Goal: Task Accomplishment & Management: Manage account settings

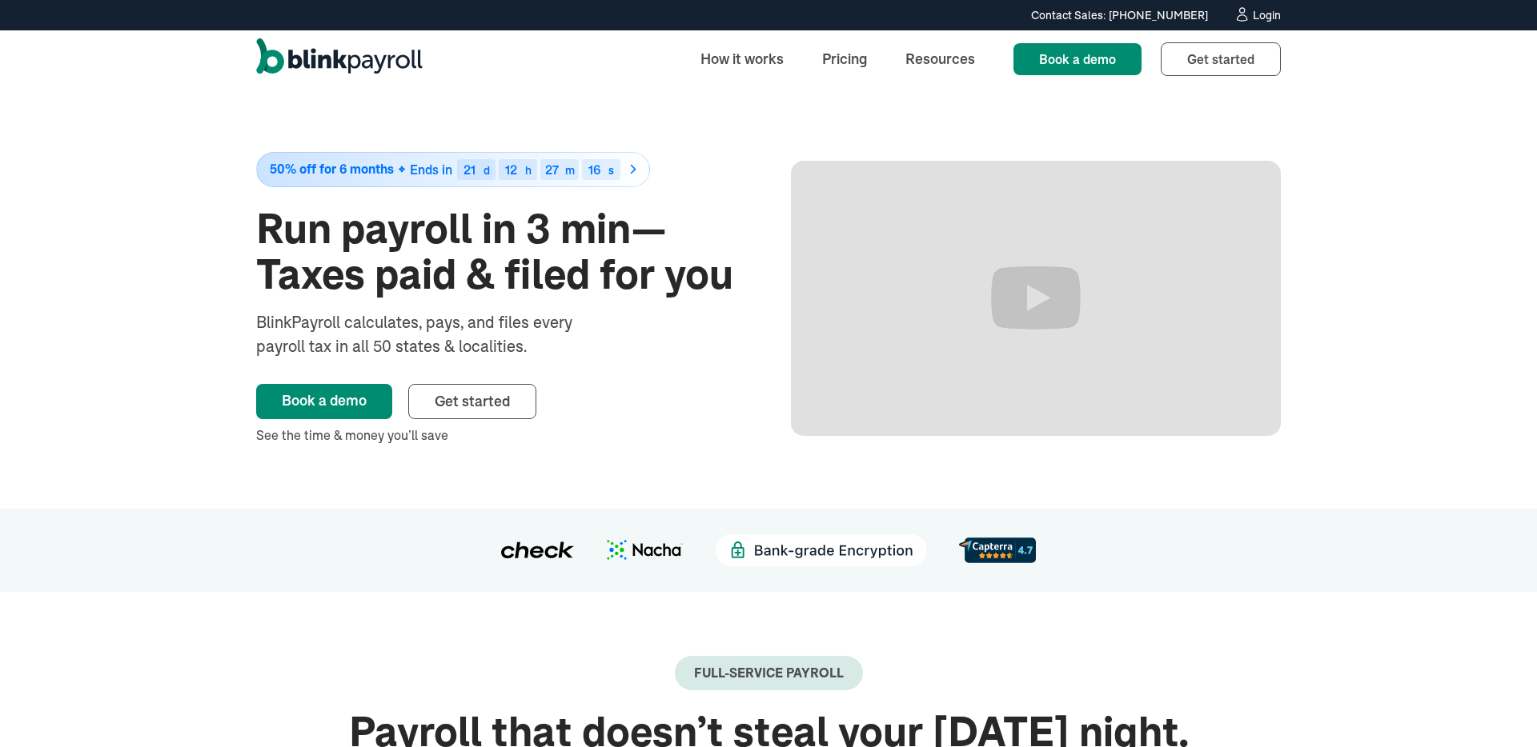
click at [824, 118] on div "50% off for 6 months Ends in 21 d 12 h 27 m 16 s Run payroll in 3 min—Taxes pai…" at bounding box center [768, 298] width 1024 height 421
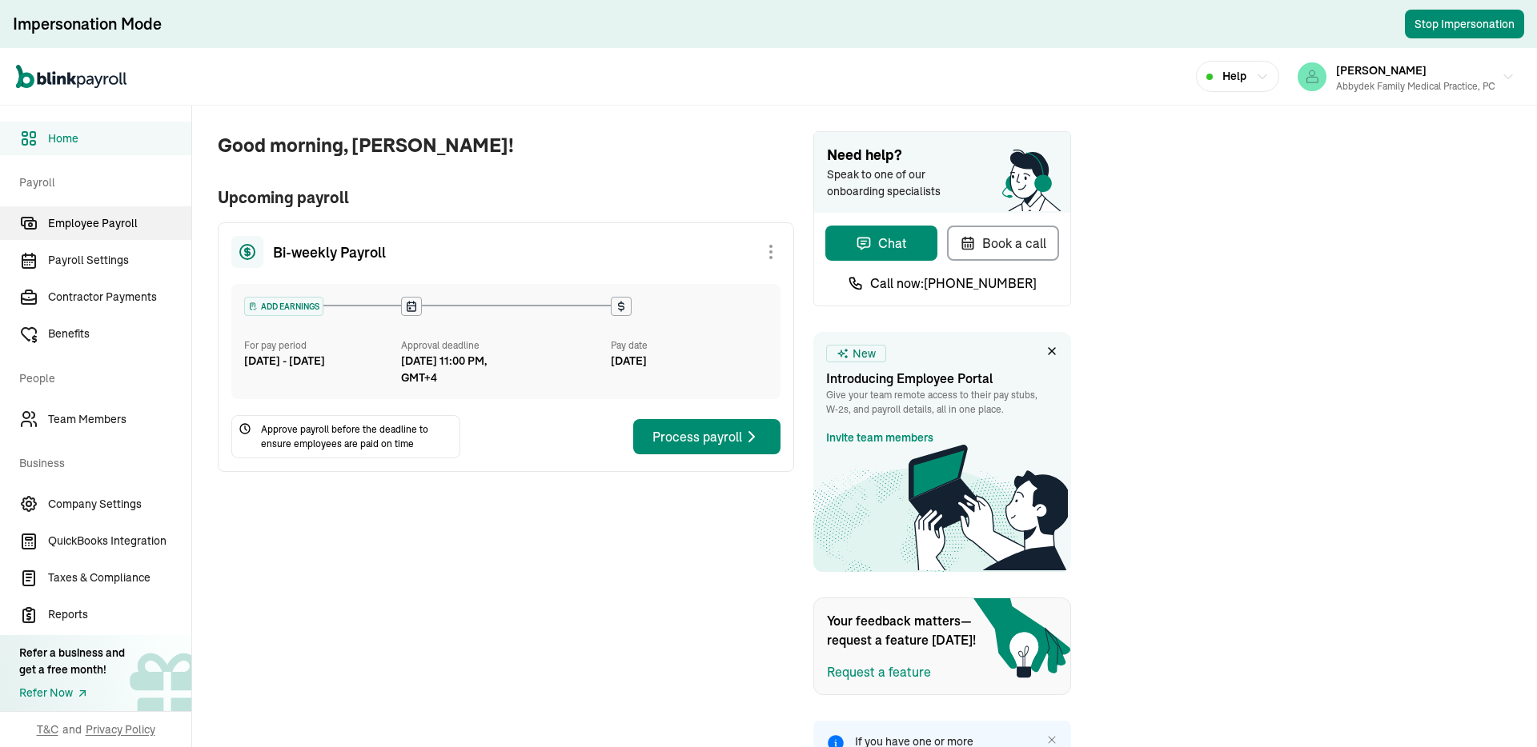
click at [68, 212] on link "Employee Payroll" at bounding box center [95, 223] width 191 height 34
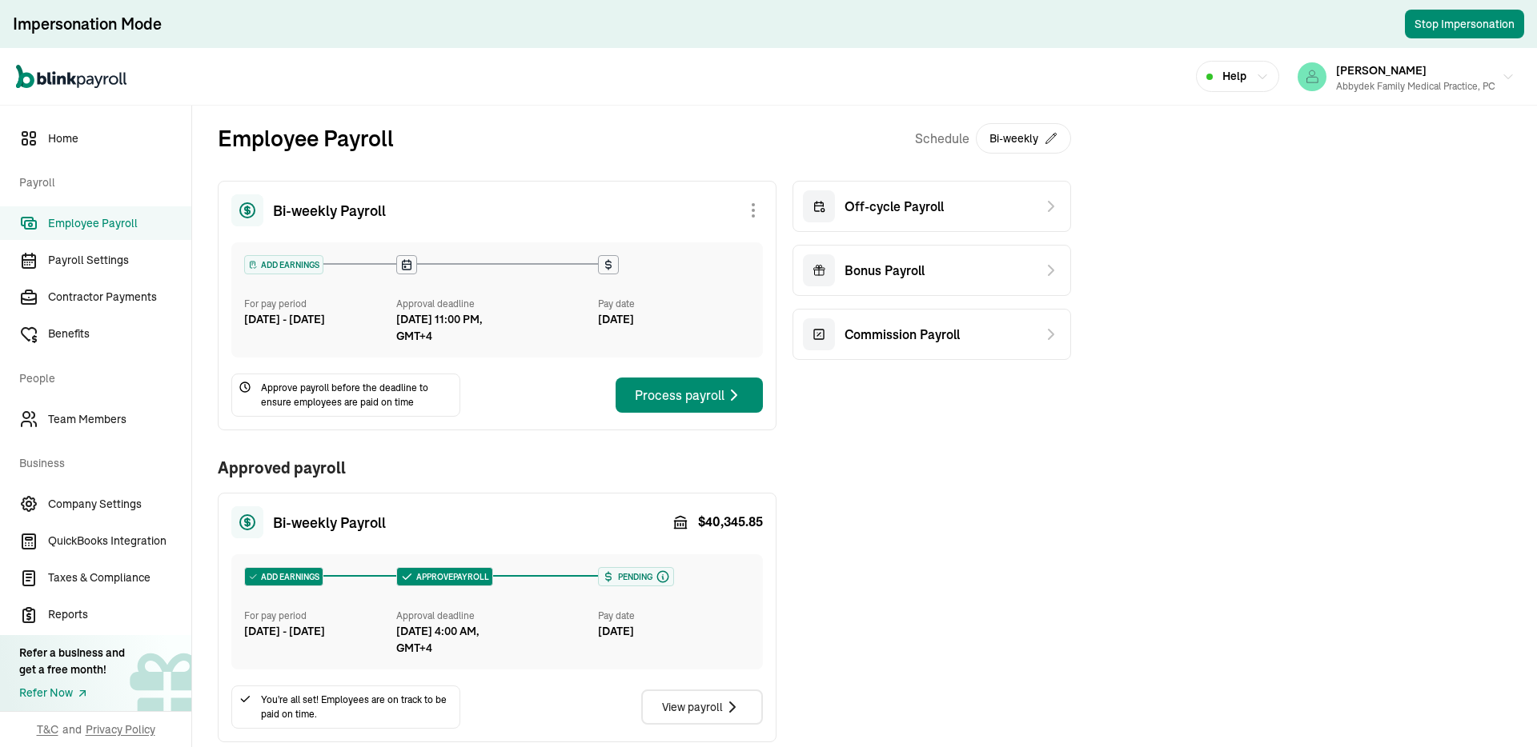
click at [940, 480] on div "Bi-weekly Payroll ADD EARNINGS For pay period Sep 7 - Sep 20, 2025 Approval dea…" at bounding box center [644, 462] width 853 height 562
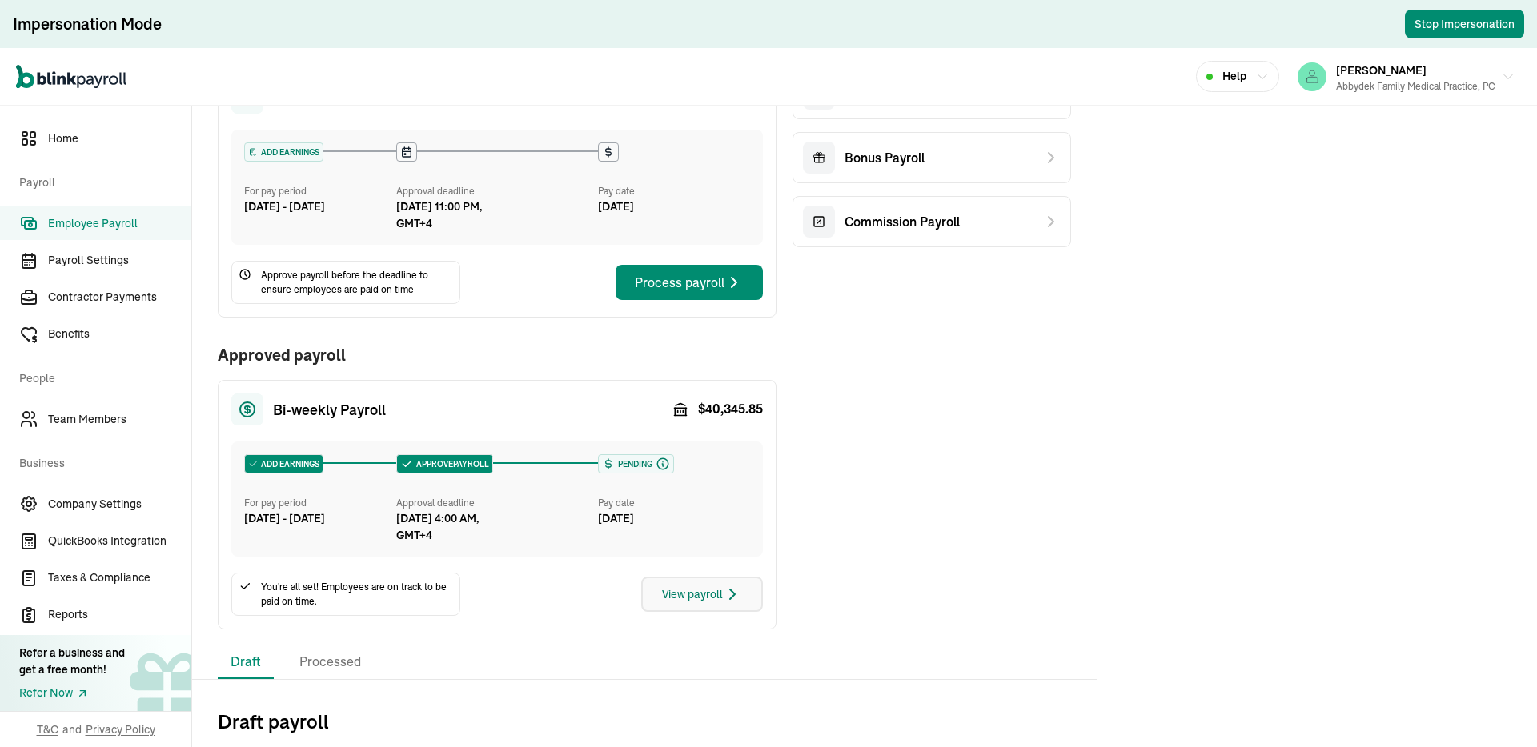
click at [731, 593] on icon "button" at bounding box center [732, 594] width 19 height 19
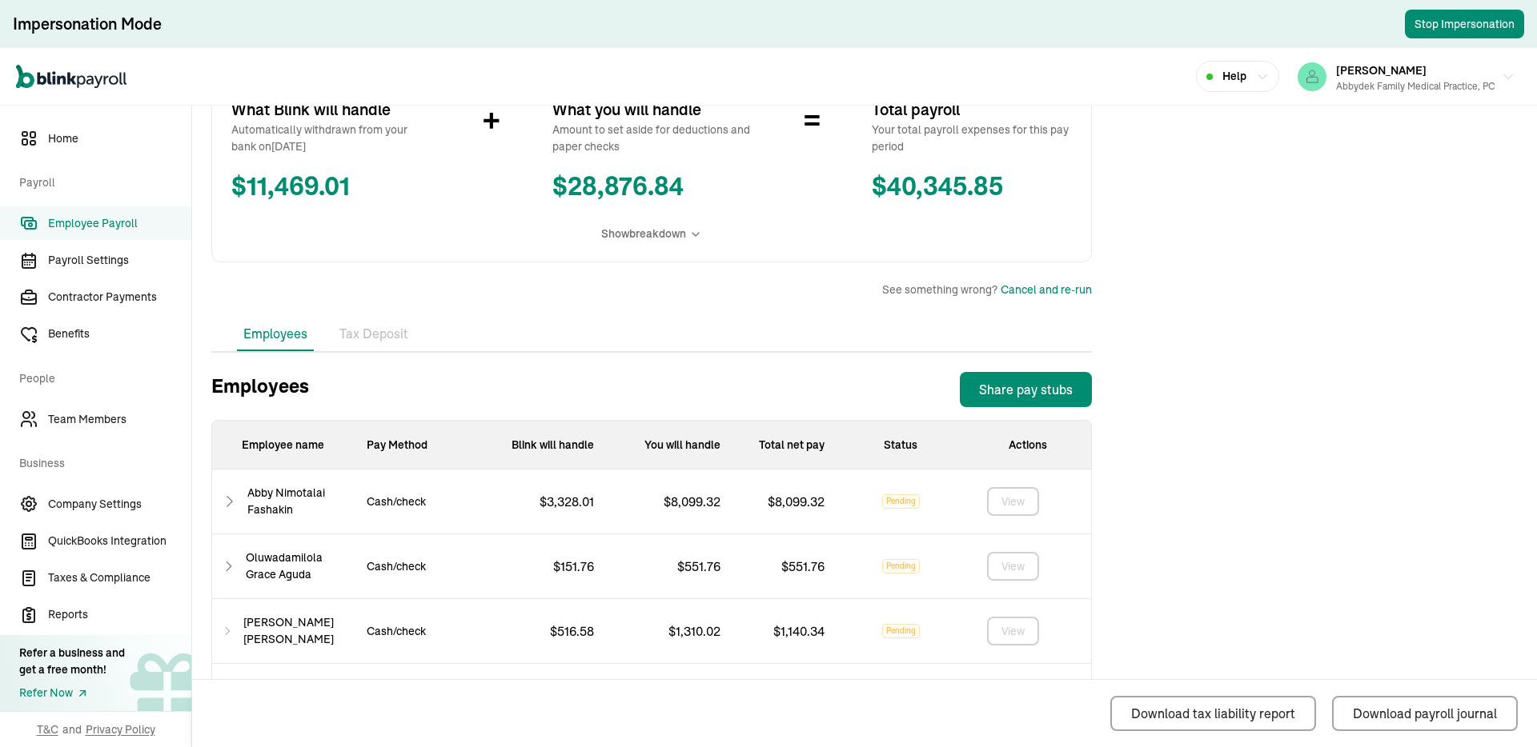
scroll to position [578, 0]
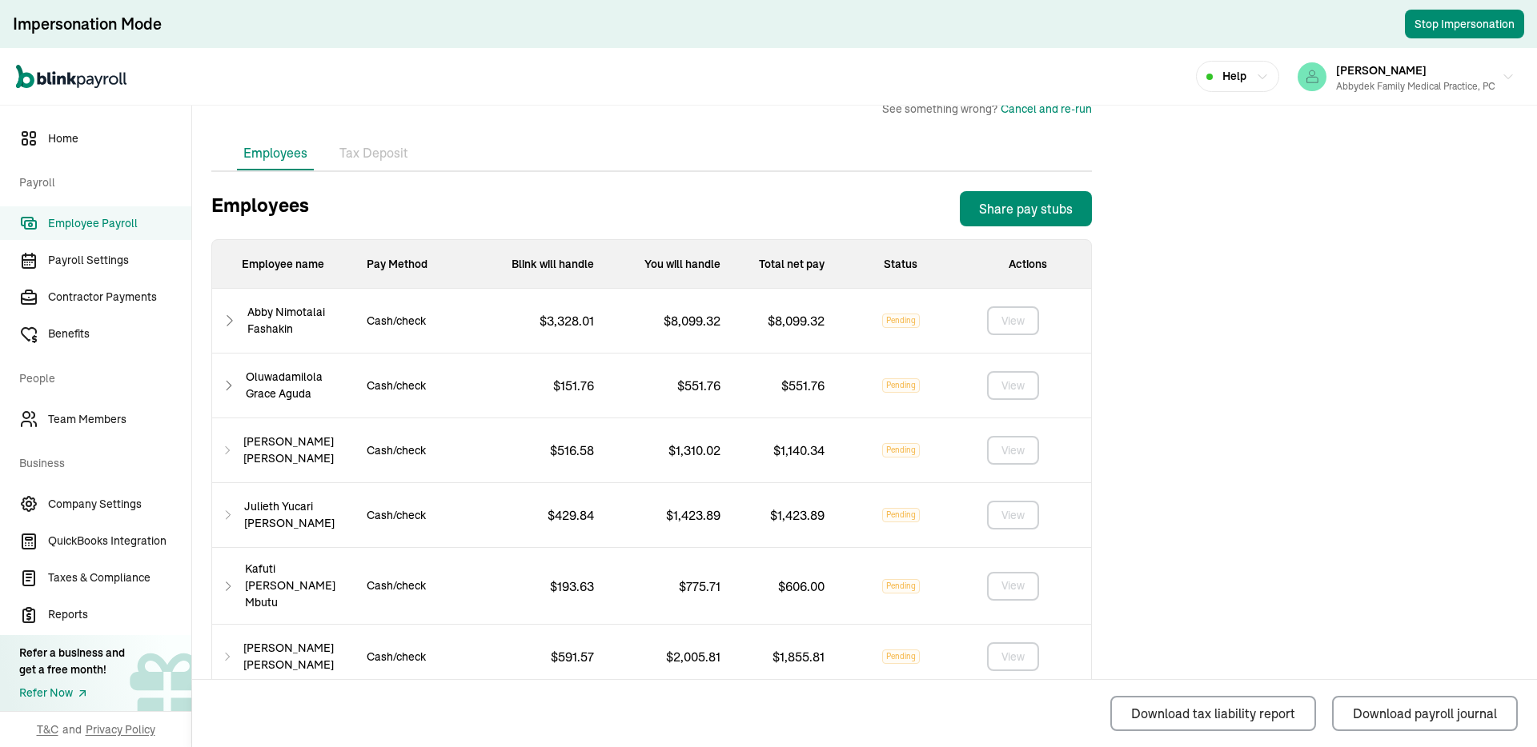
click at [368, 145] on li "Tax Deposit" at bounding box center [374, 154] width 82 height 34
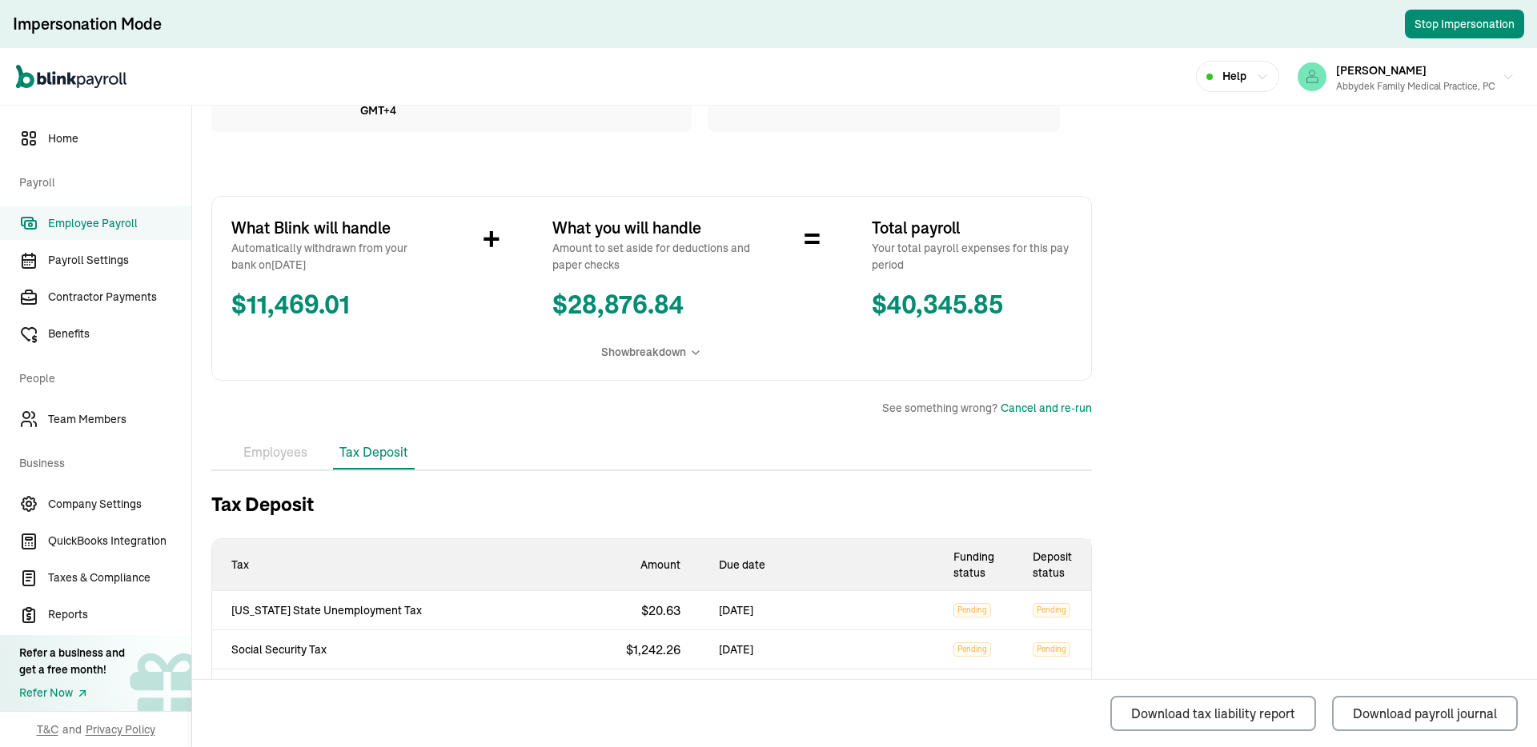
scroll to position [486, 0]
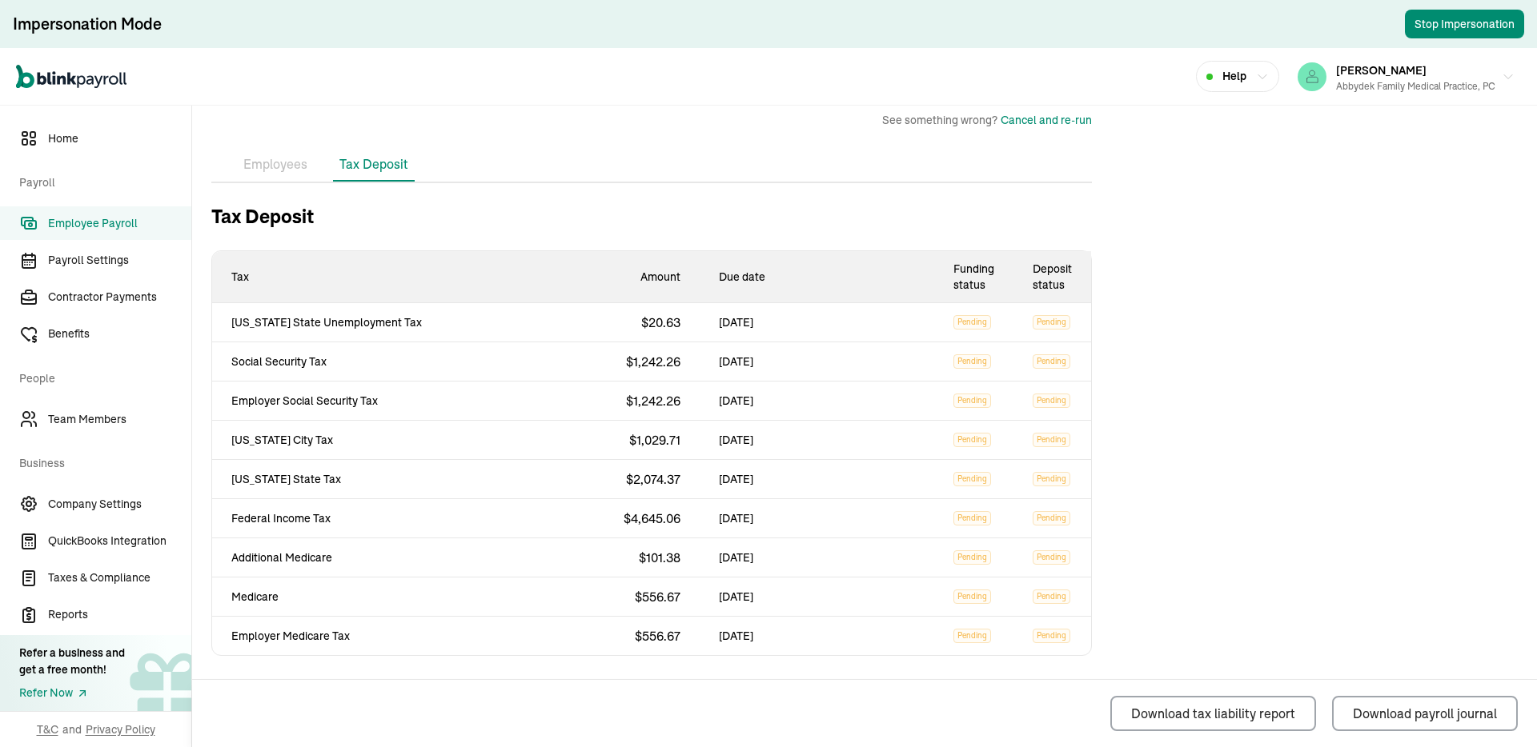
click at [269, 170] on li "Employees" at bounding box center [275, 165] width 77 height 34
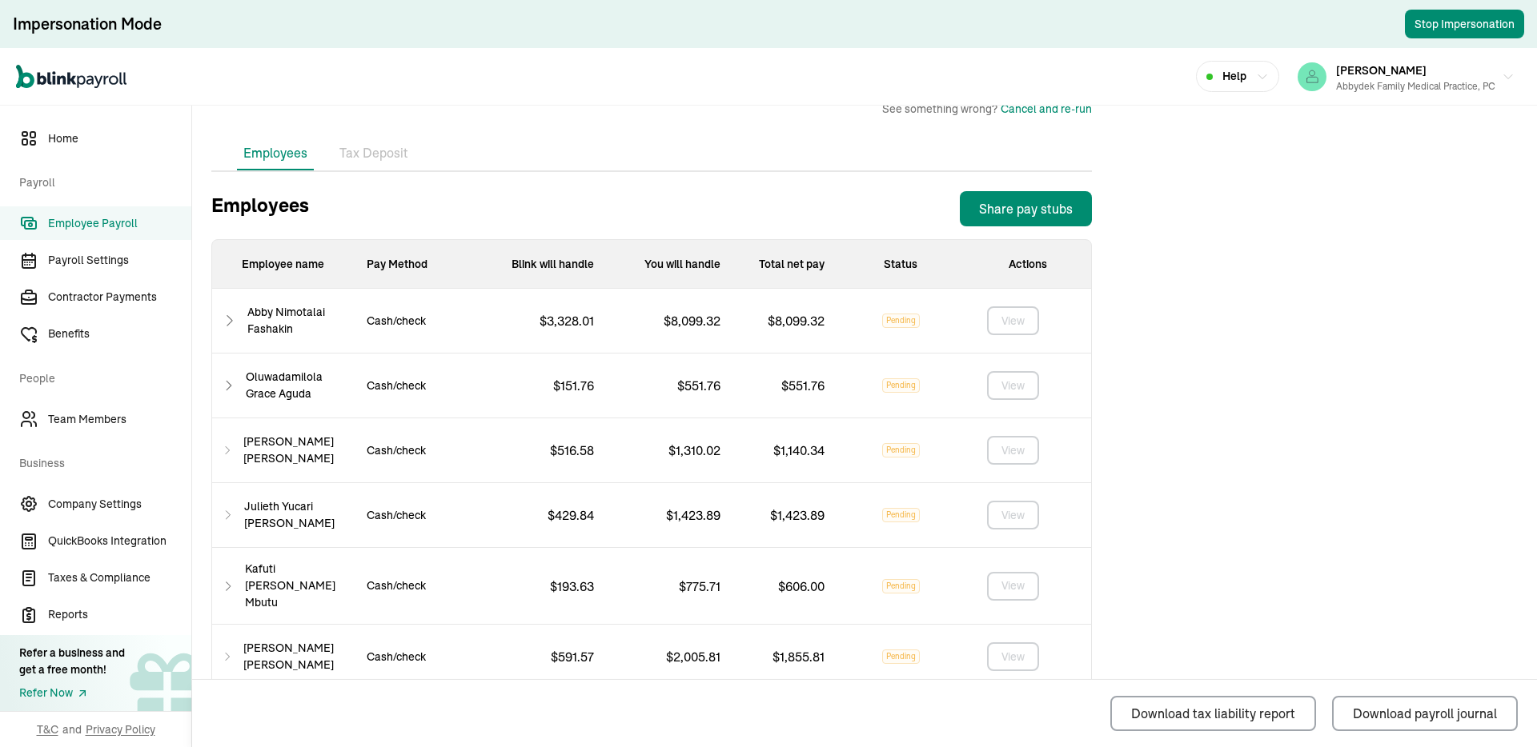
scroll to position [950, 0]
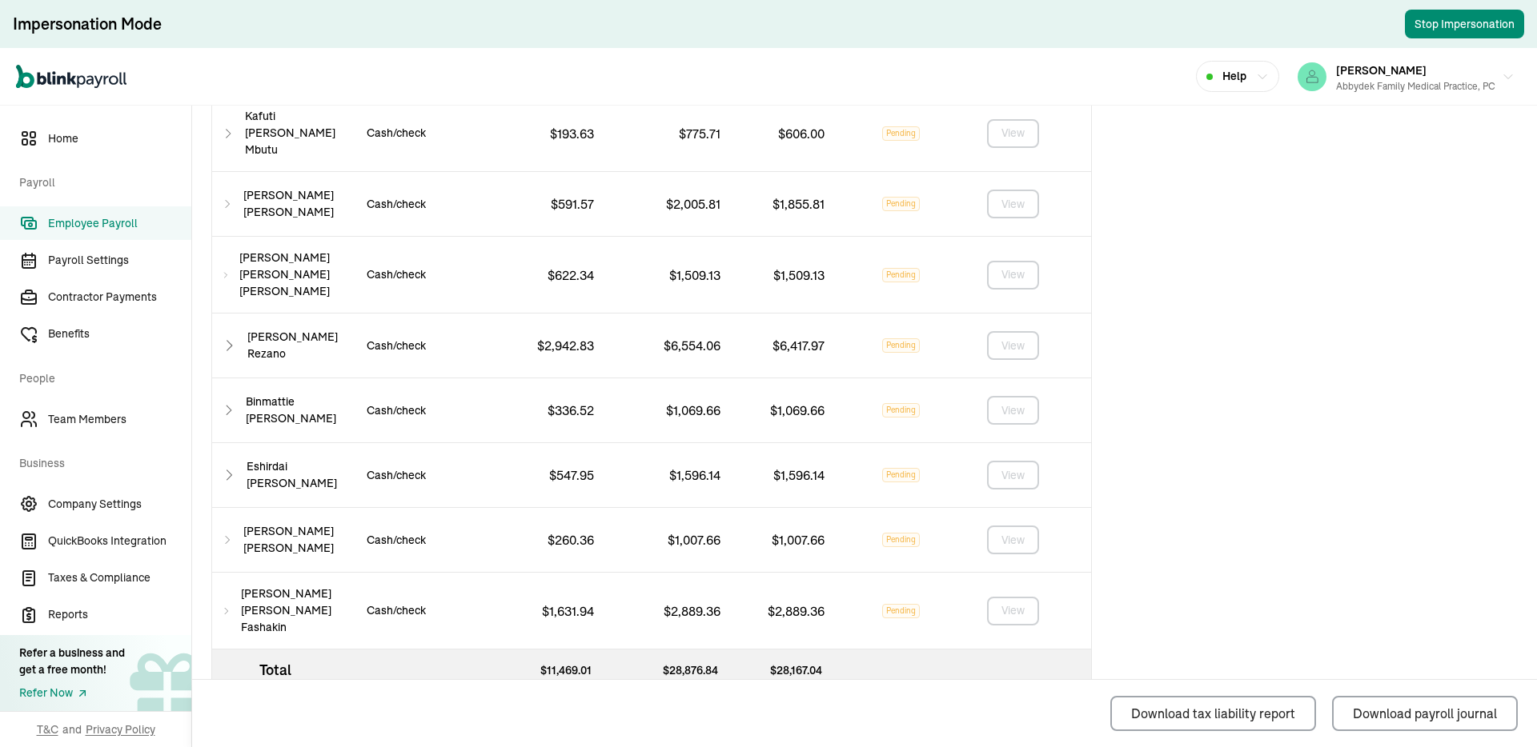
click at [236, 401] on icon at bounding box center [229, 410] width 14 height 19
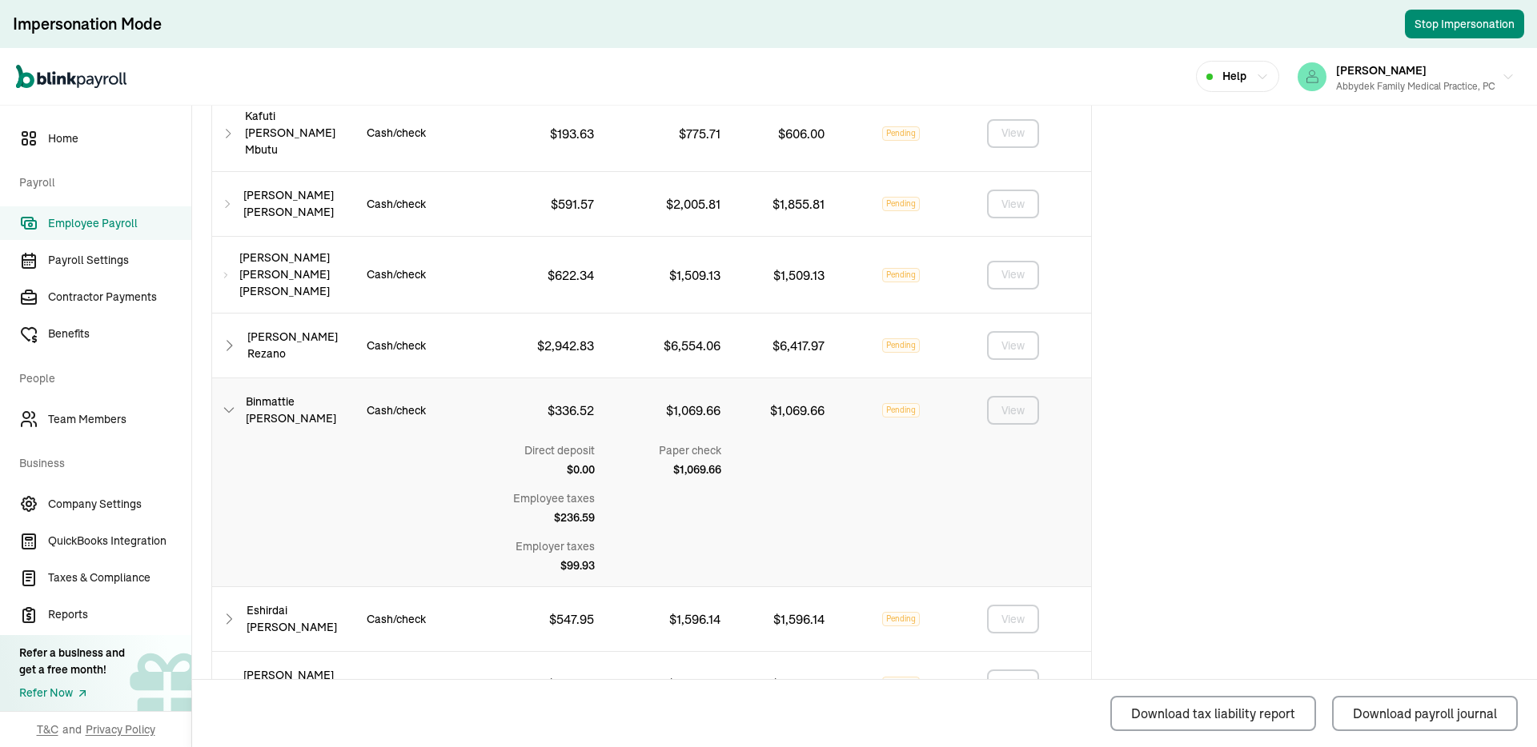
click at [236, 401] on icon at bounding box center [229, 410] width 14 height 19
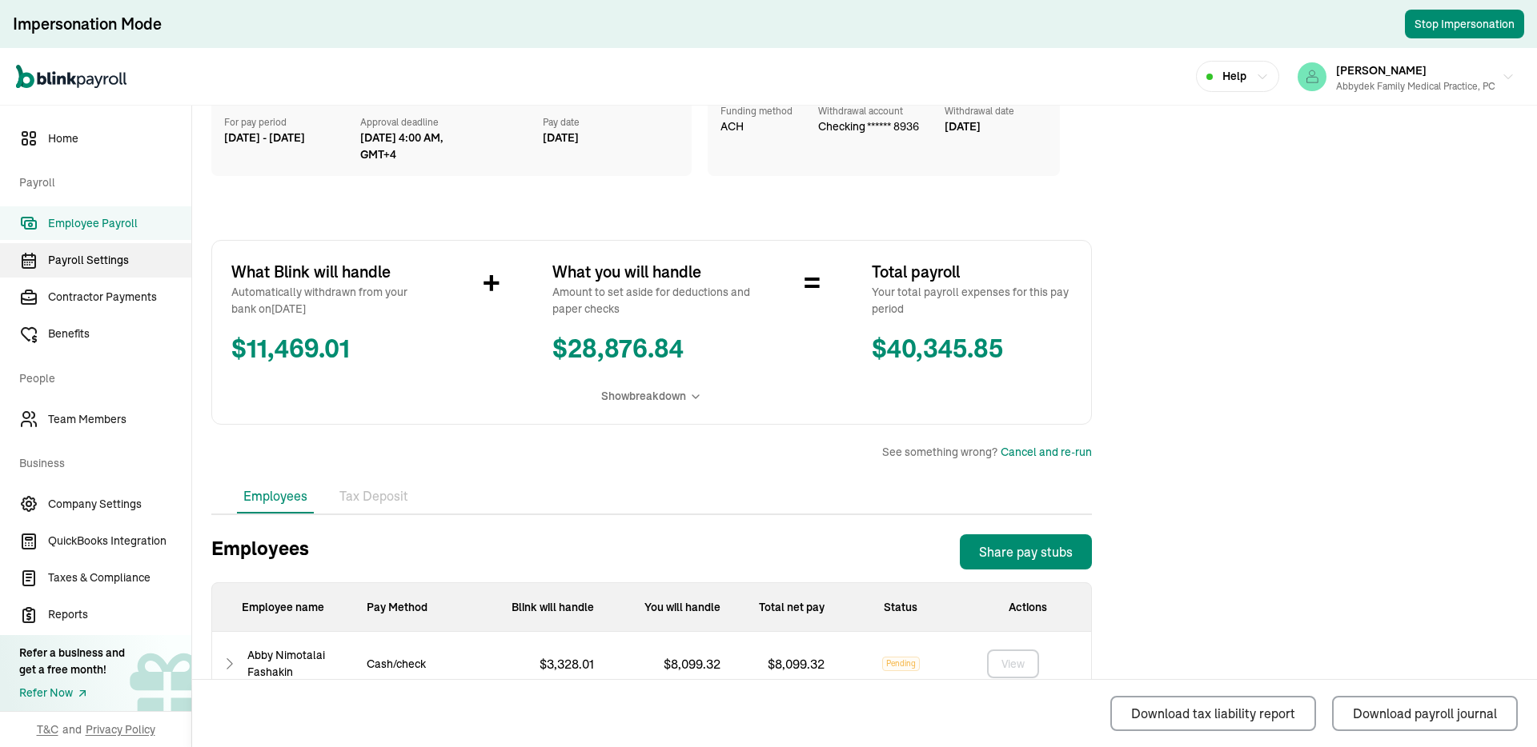
scroll to position [0, 0]
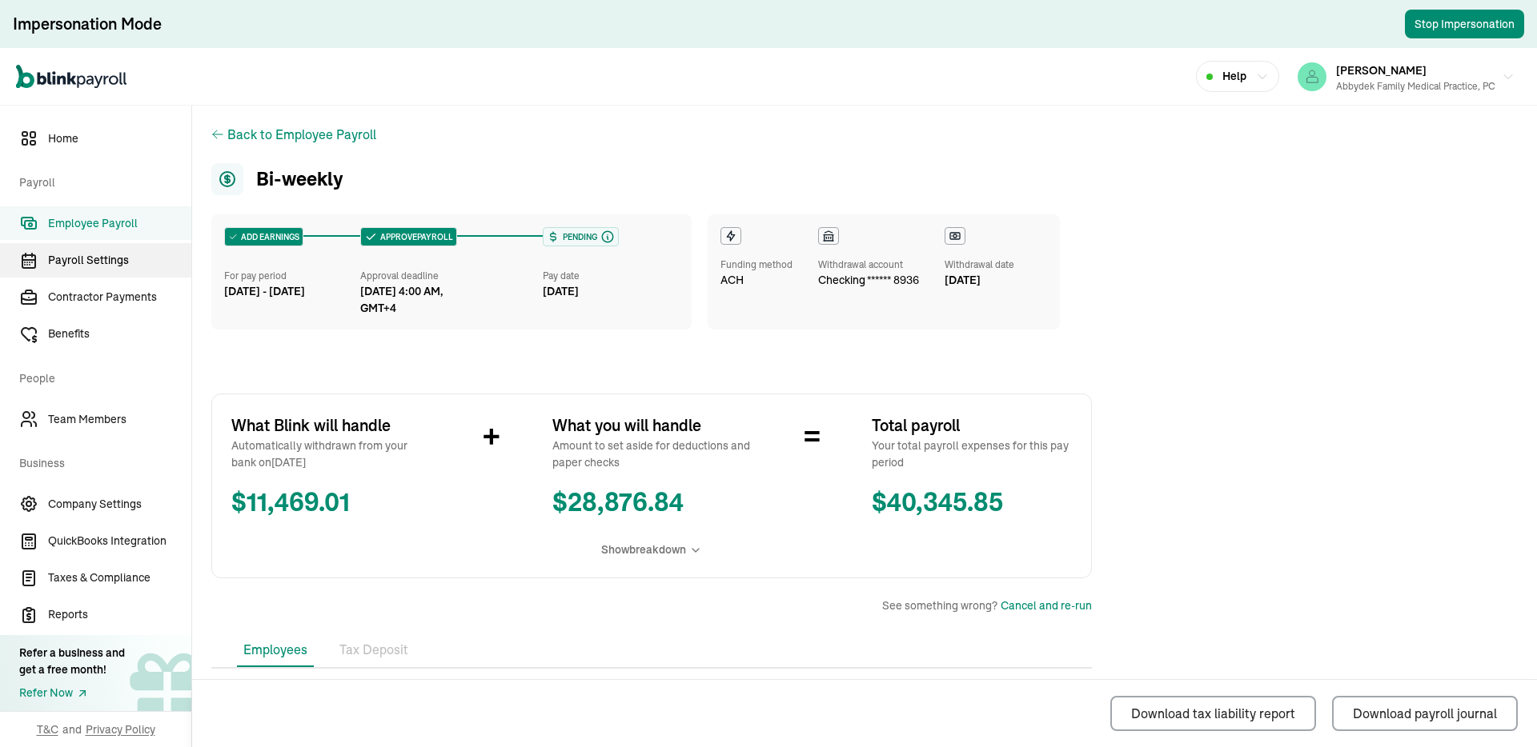
click at [62, 274] on link "Payroll Settings" at bounding box center [95, 260] width 191 height 34
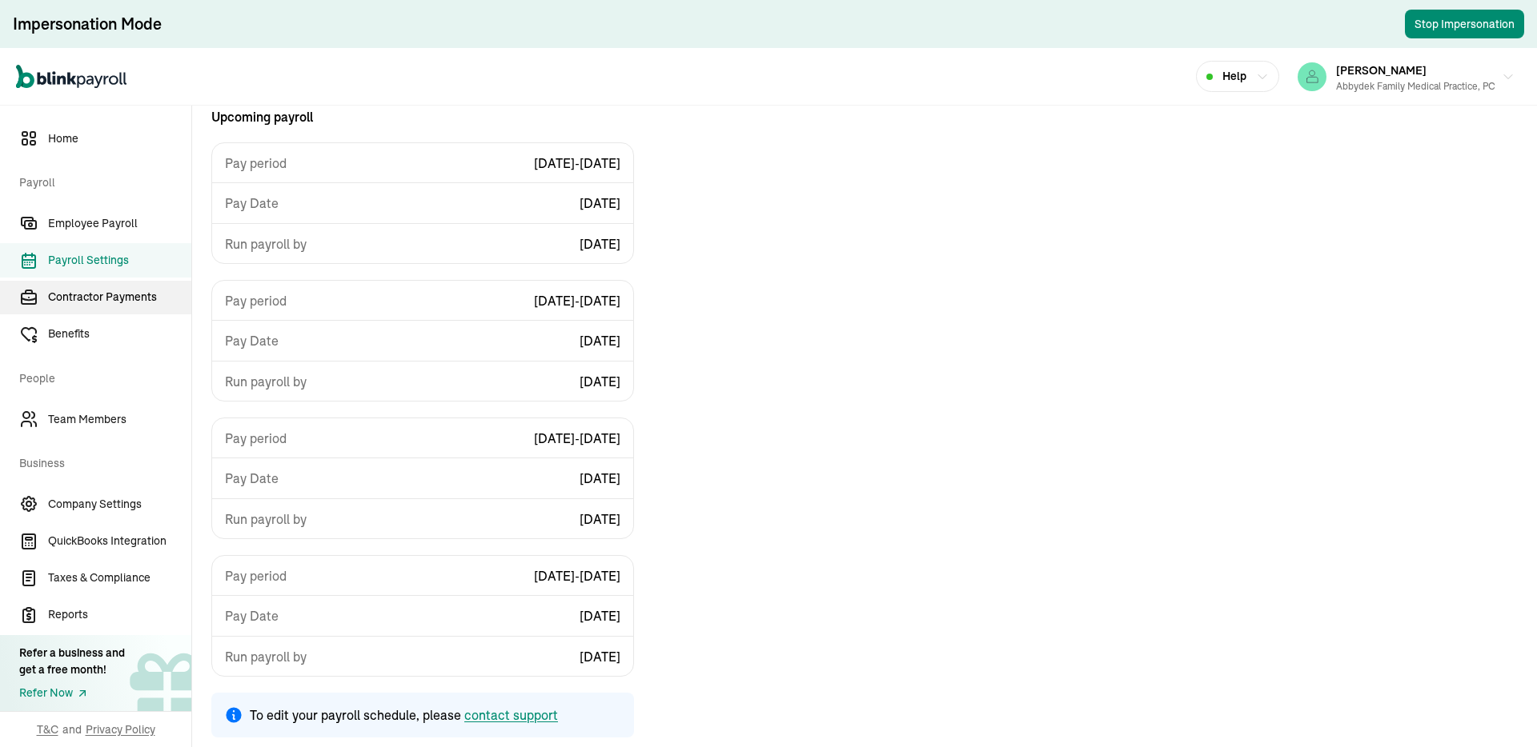
scroll to position [192, 0]
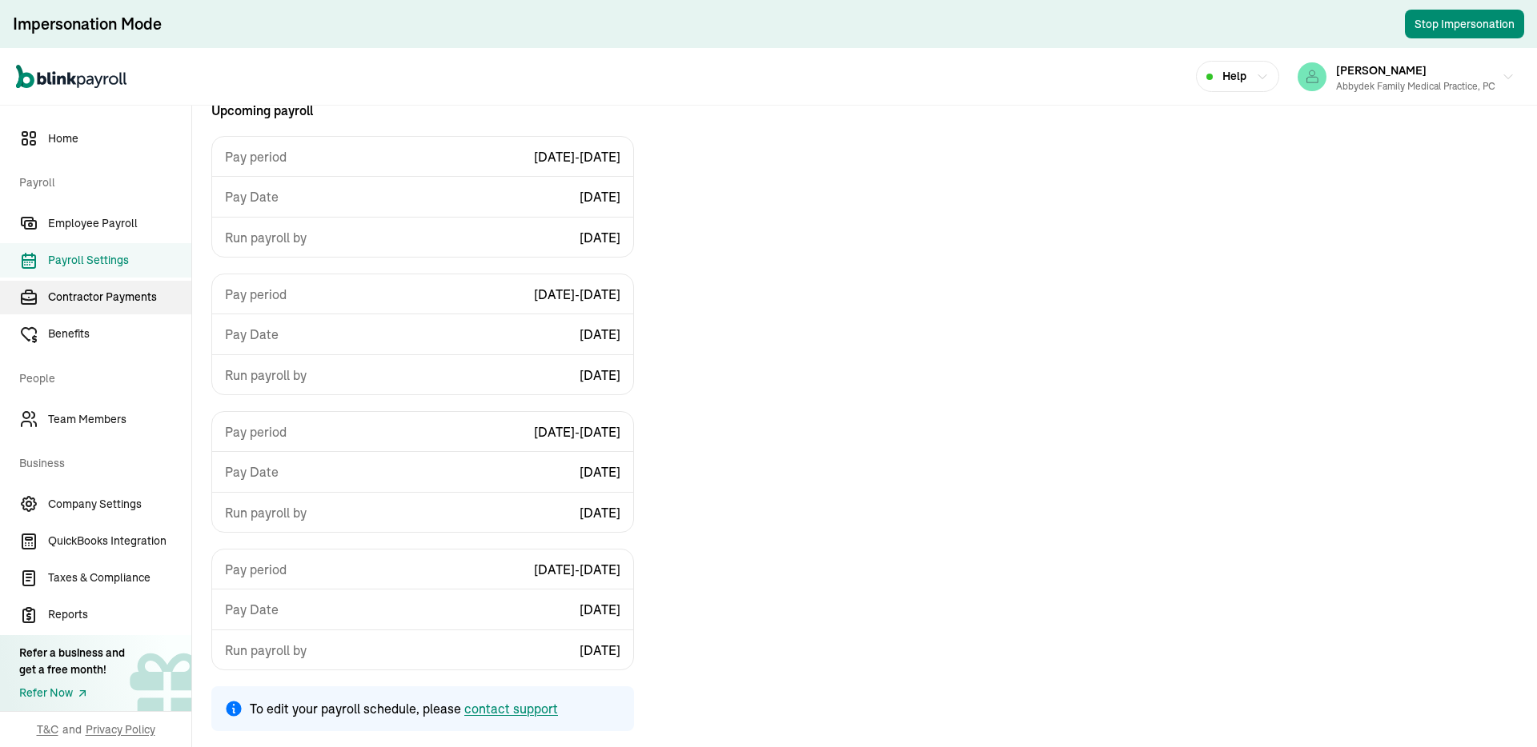
click at [79, 291] on span "Contractor Payments" at bounding box center [119, 297] width 143 height 17
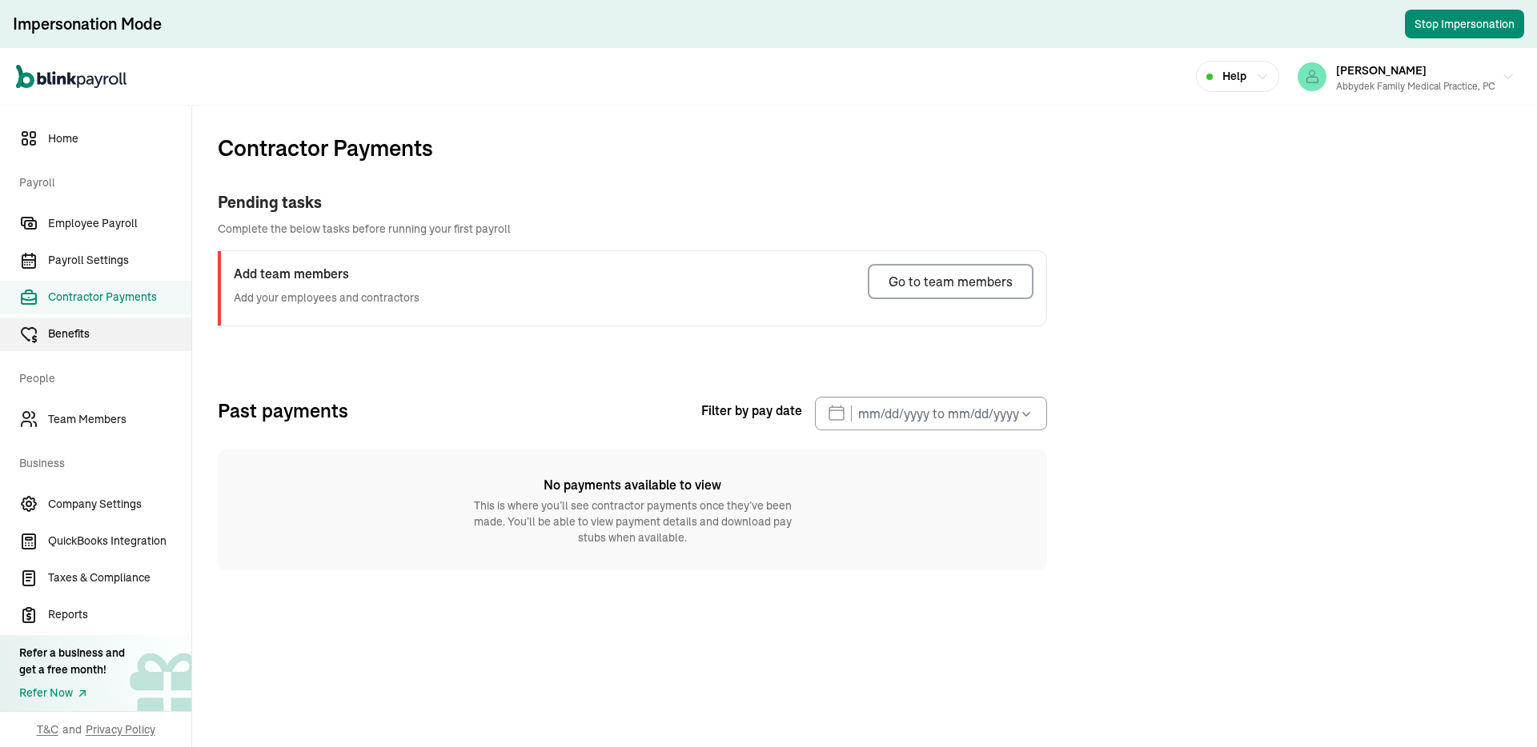
click at [97, 333] on span "Benefits" at bounding box center [119, 334] width 143 height 17
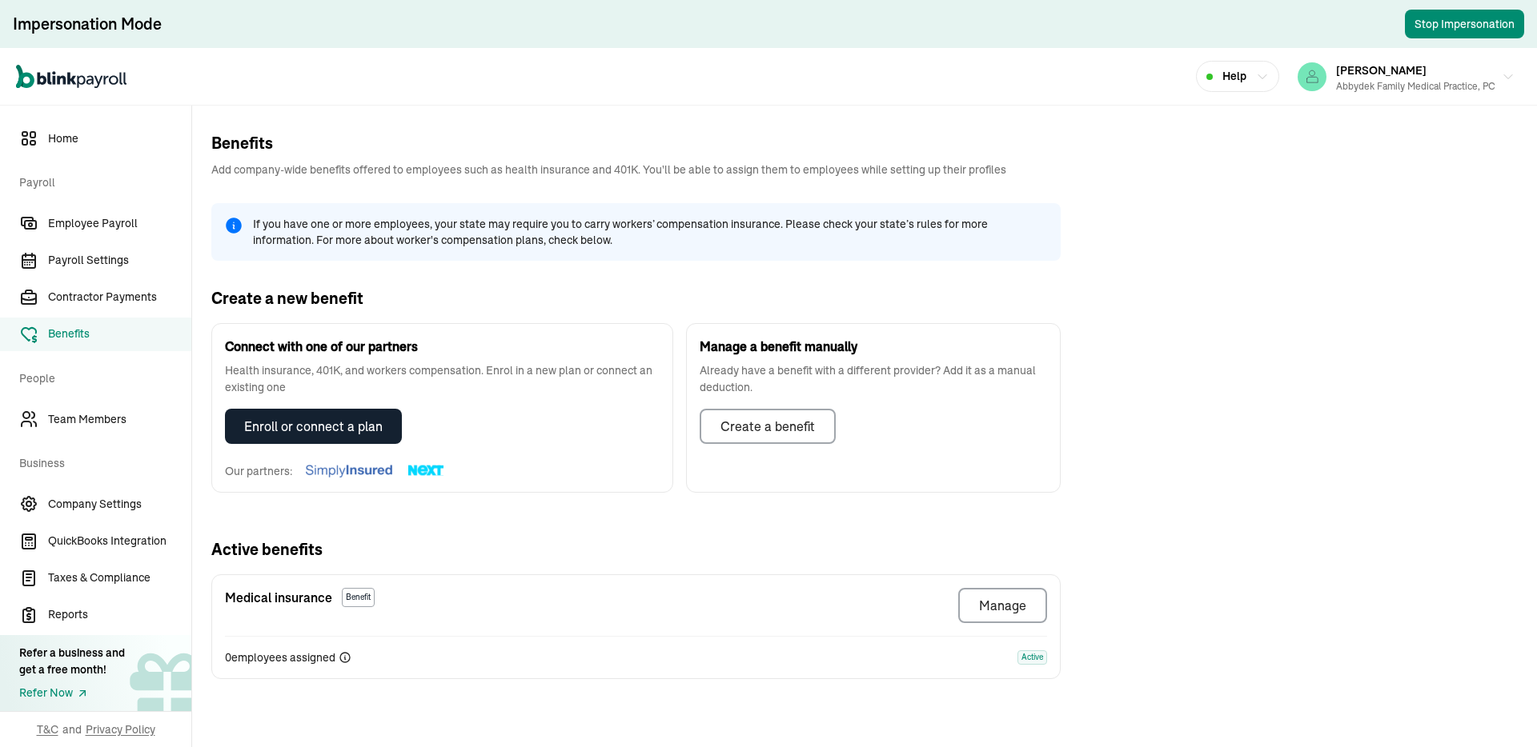
click at [122, 412] on span "Team Members" at bounding box center [119, 419] width 143 height 17
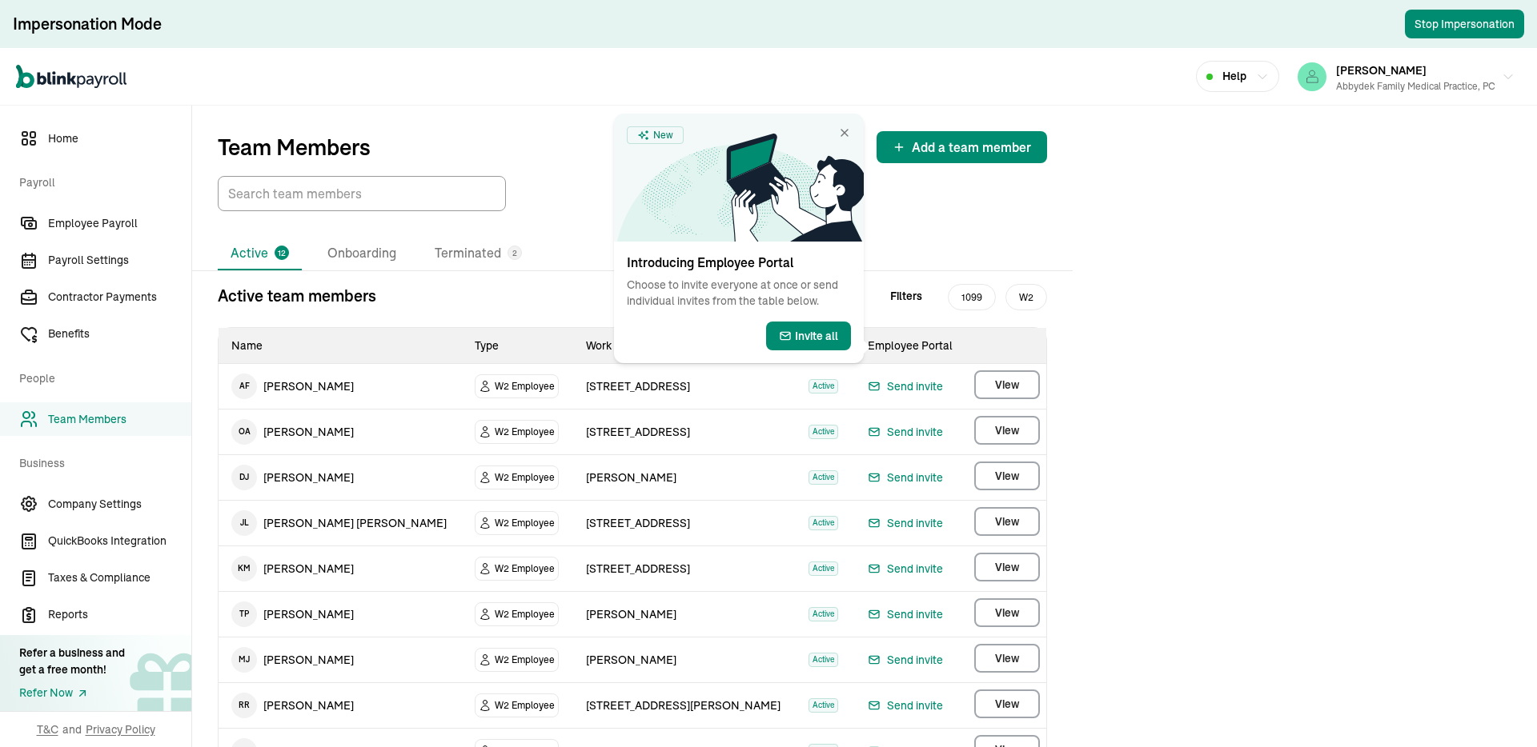
scroll to position [216, 0]
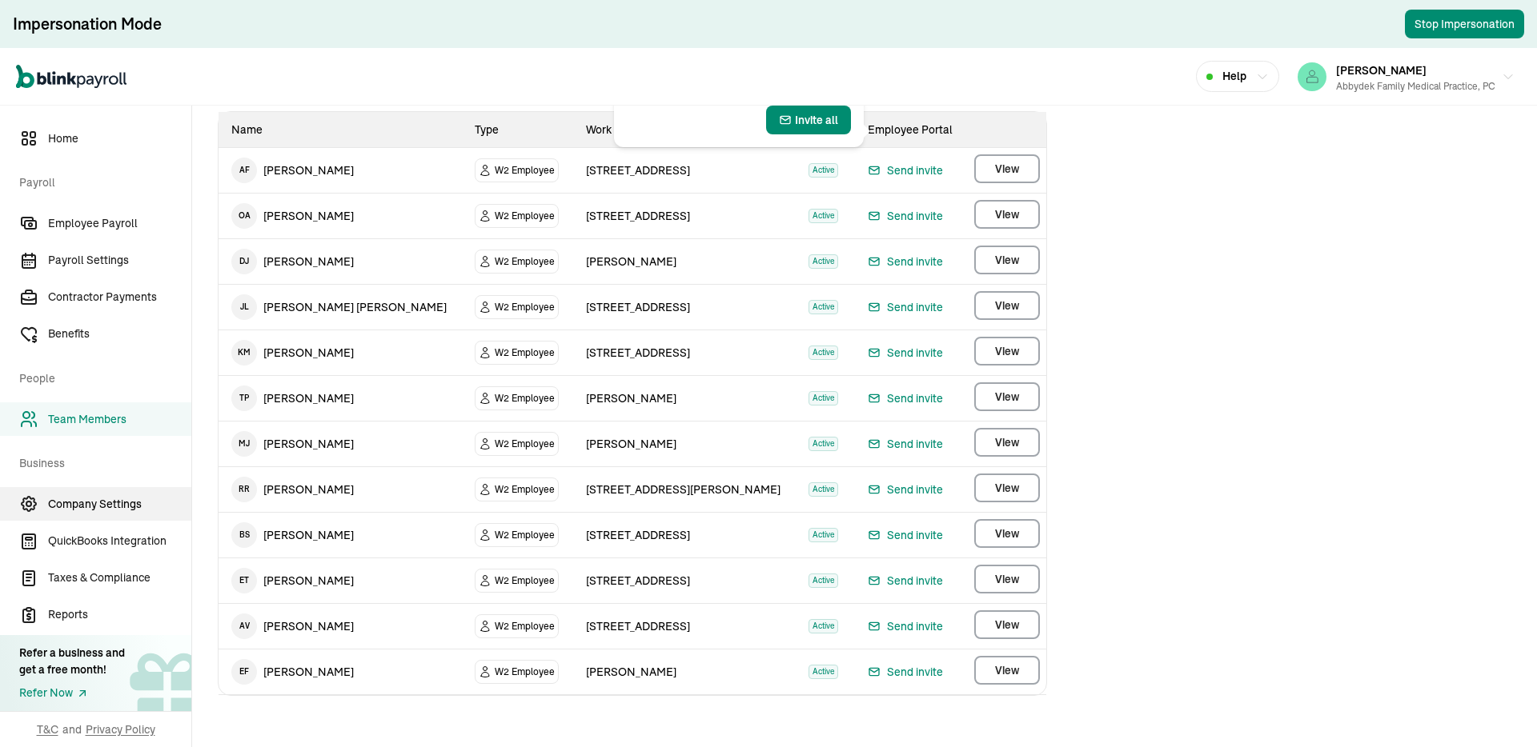
click at [88, 499] on span "Company Settings" at bounding box center [119, 504] width 143 height 17
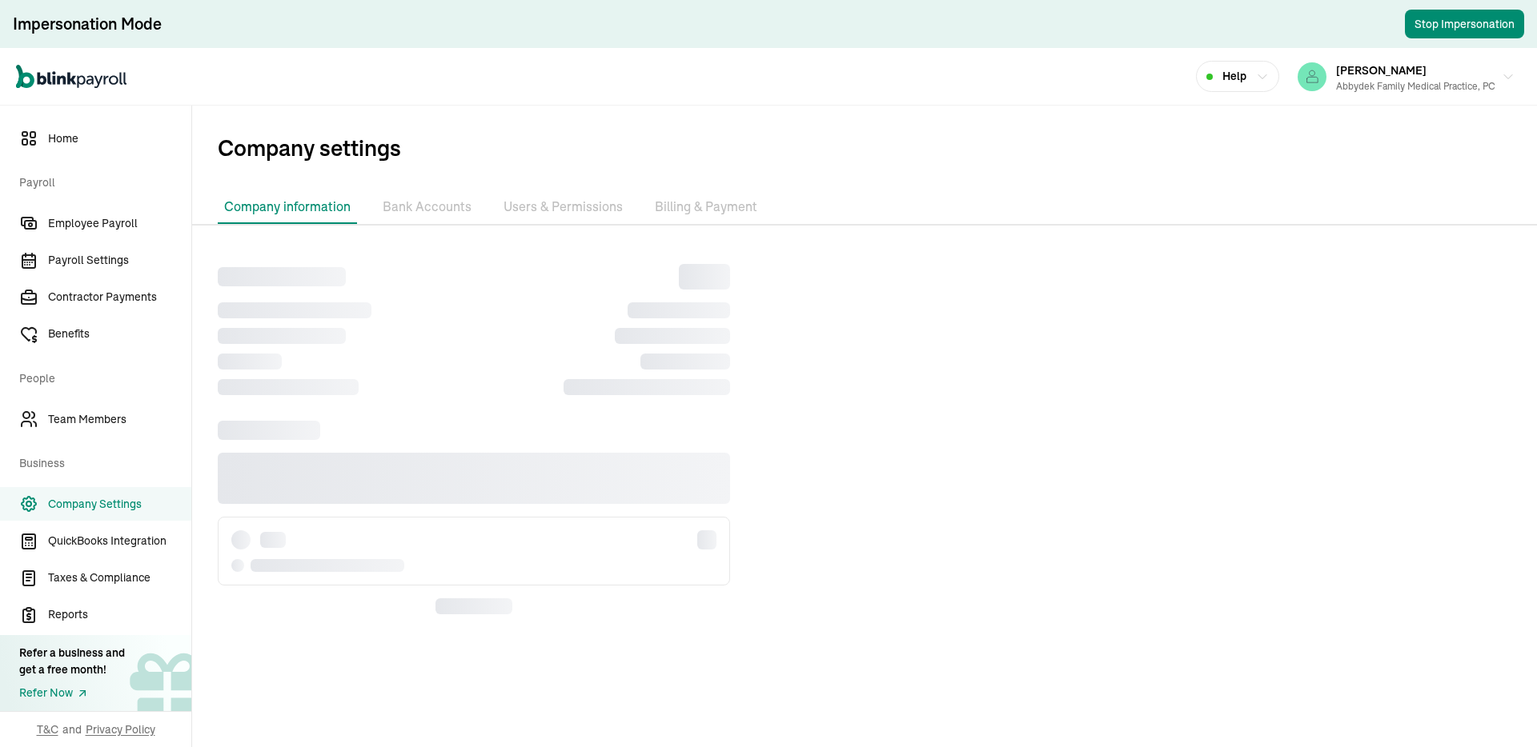
click at [88, 499] on span "Company Settings" at bounding box center [119, 504] width 143 height 17
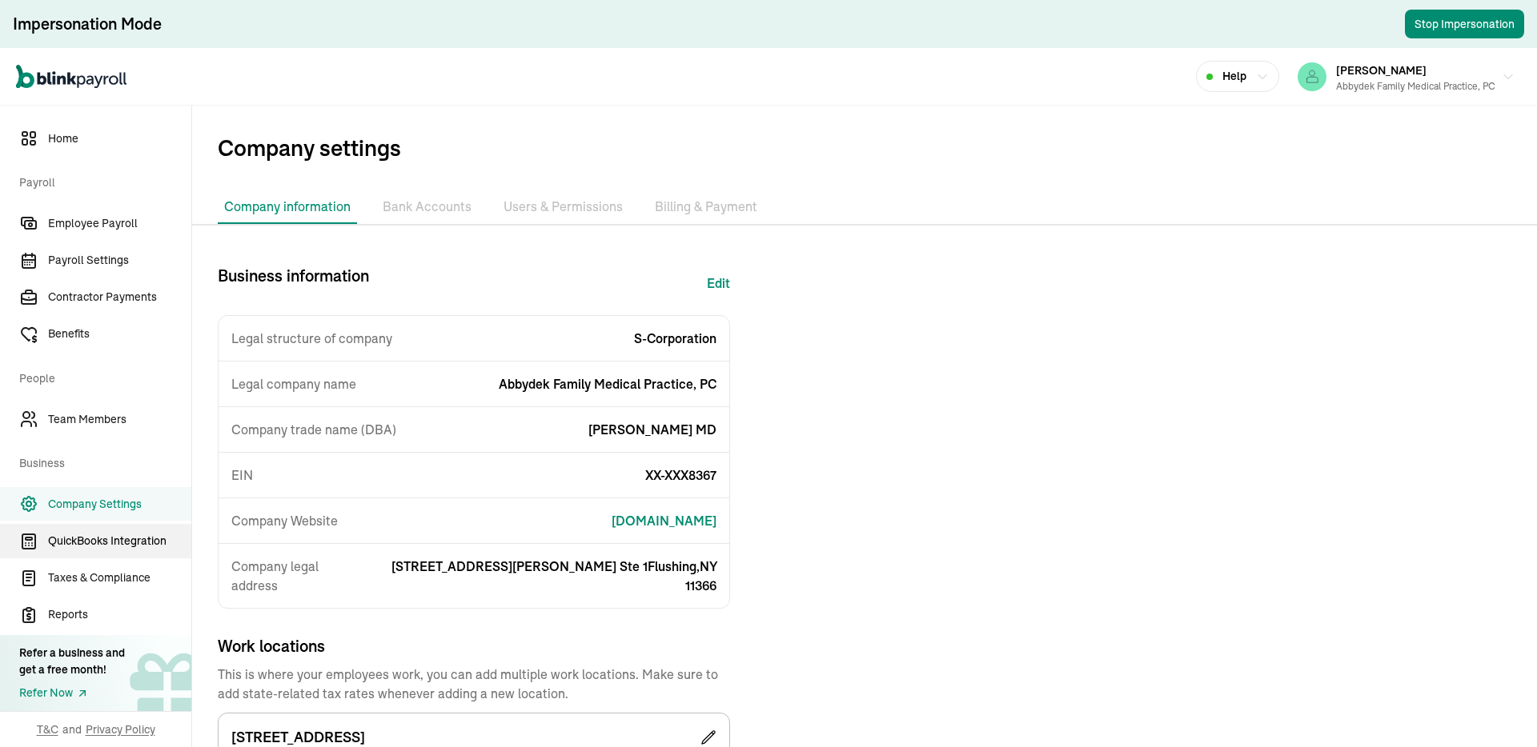
click at [106, 539] on span "QuickBooks Integration" at bounding box center [119, 541] width 143 height 17
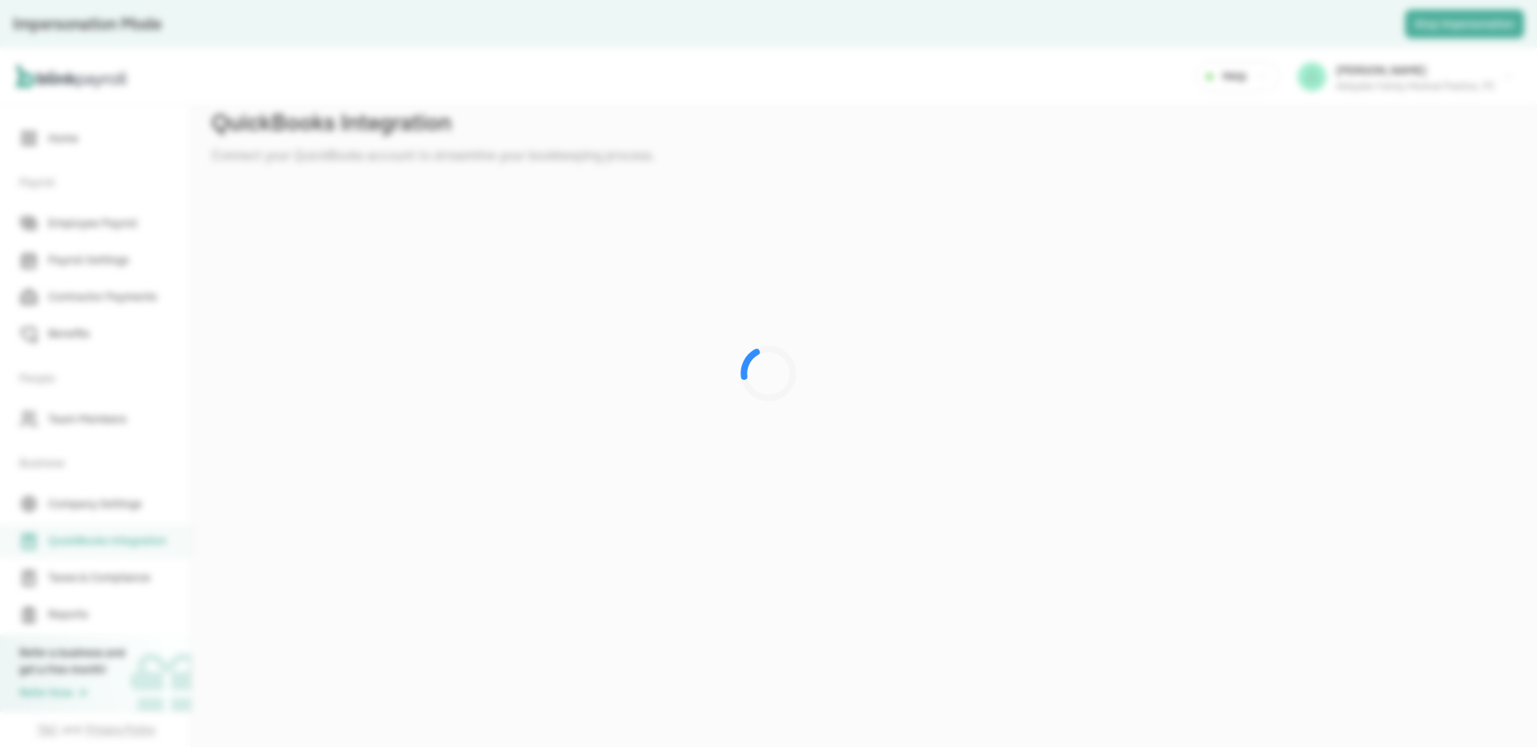
click at [110, 573] on div at bounding box center [768, 373] width 1537 height 747
click at [290, 30] on div at bounding box center [768, 373] width 1537 height 747
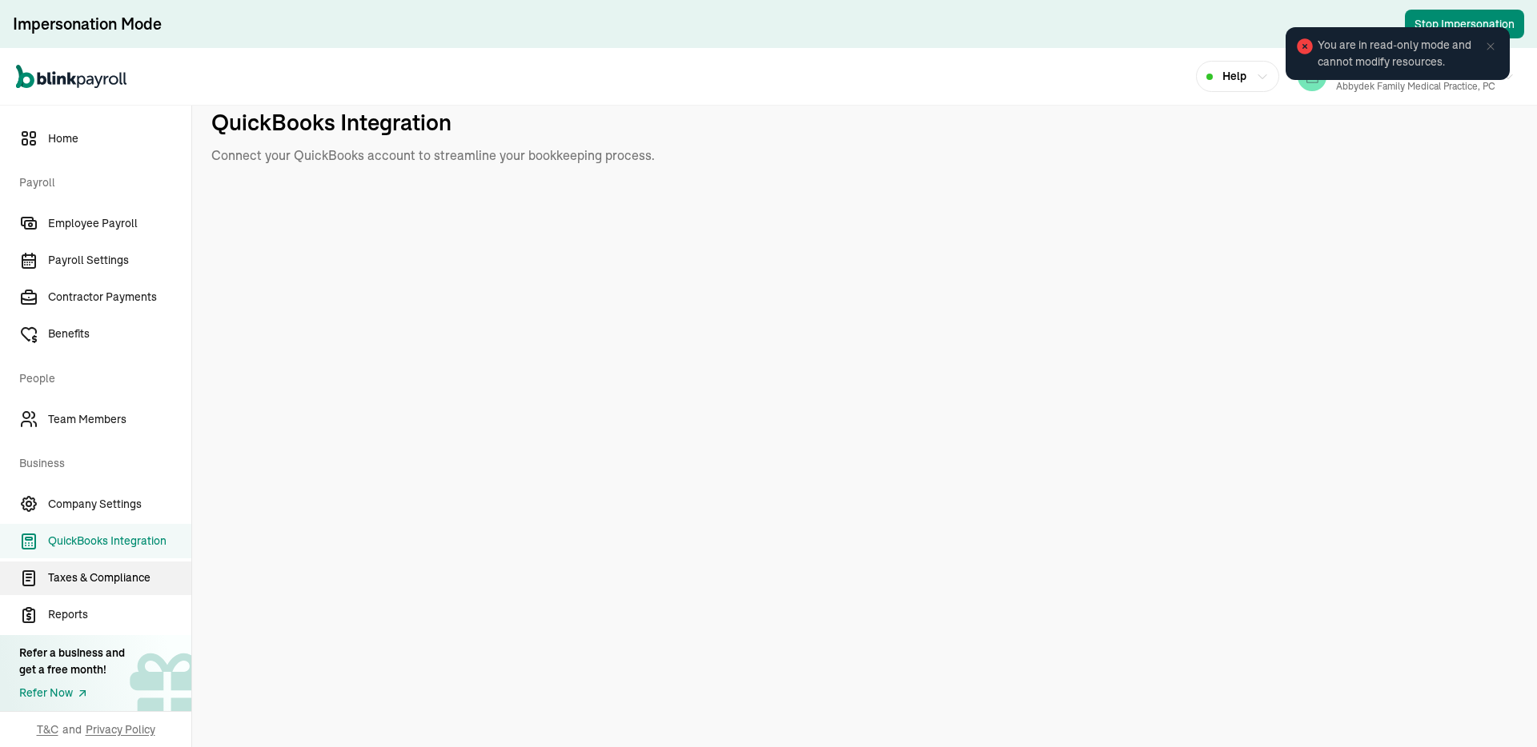
click at [124, 574] on span "Taxes & Compliance" at bounding box center [119, 578] width 143 height 17
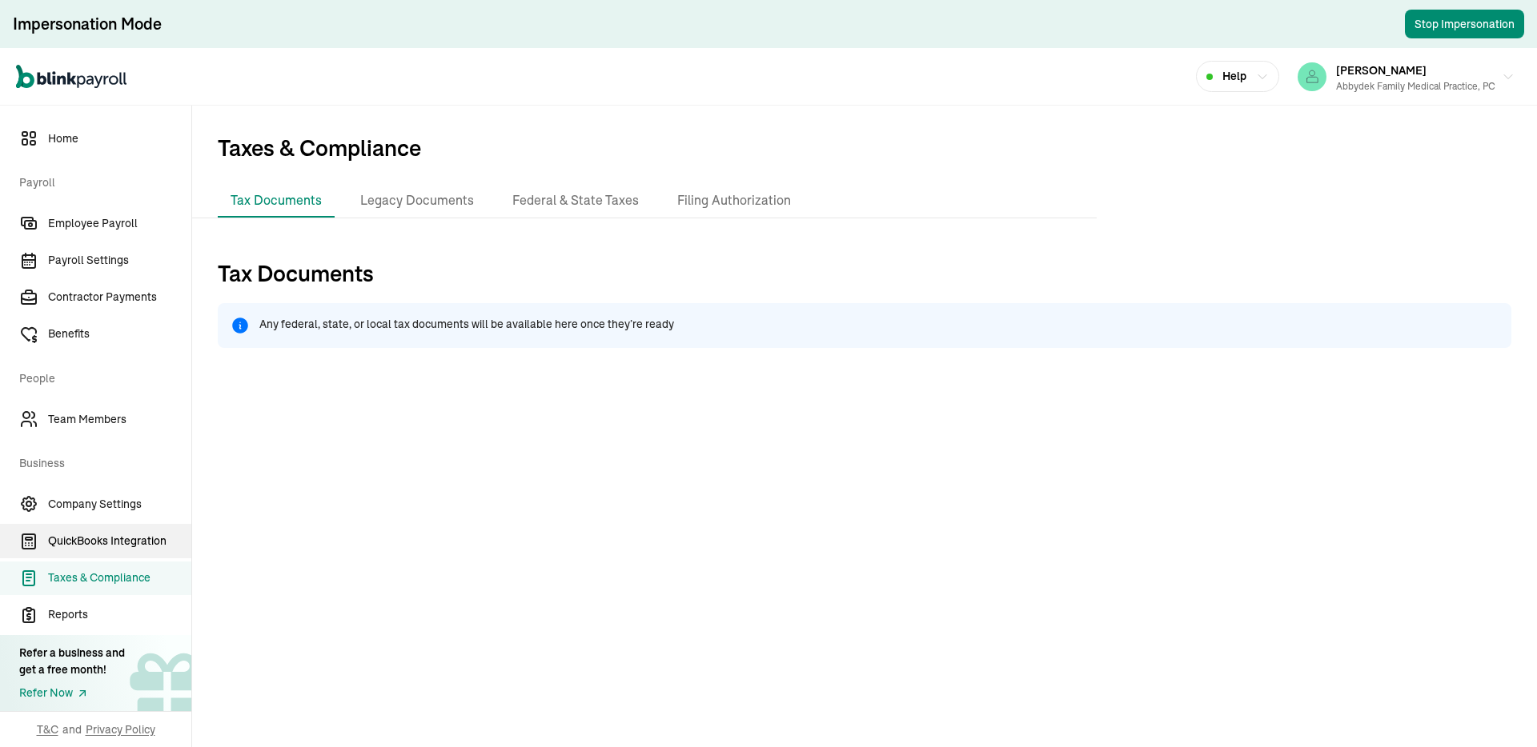
click at [130, 539] on span "QuickBooks Integration" at bounding box center [119, 541] width 143 height 17
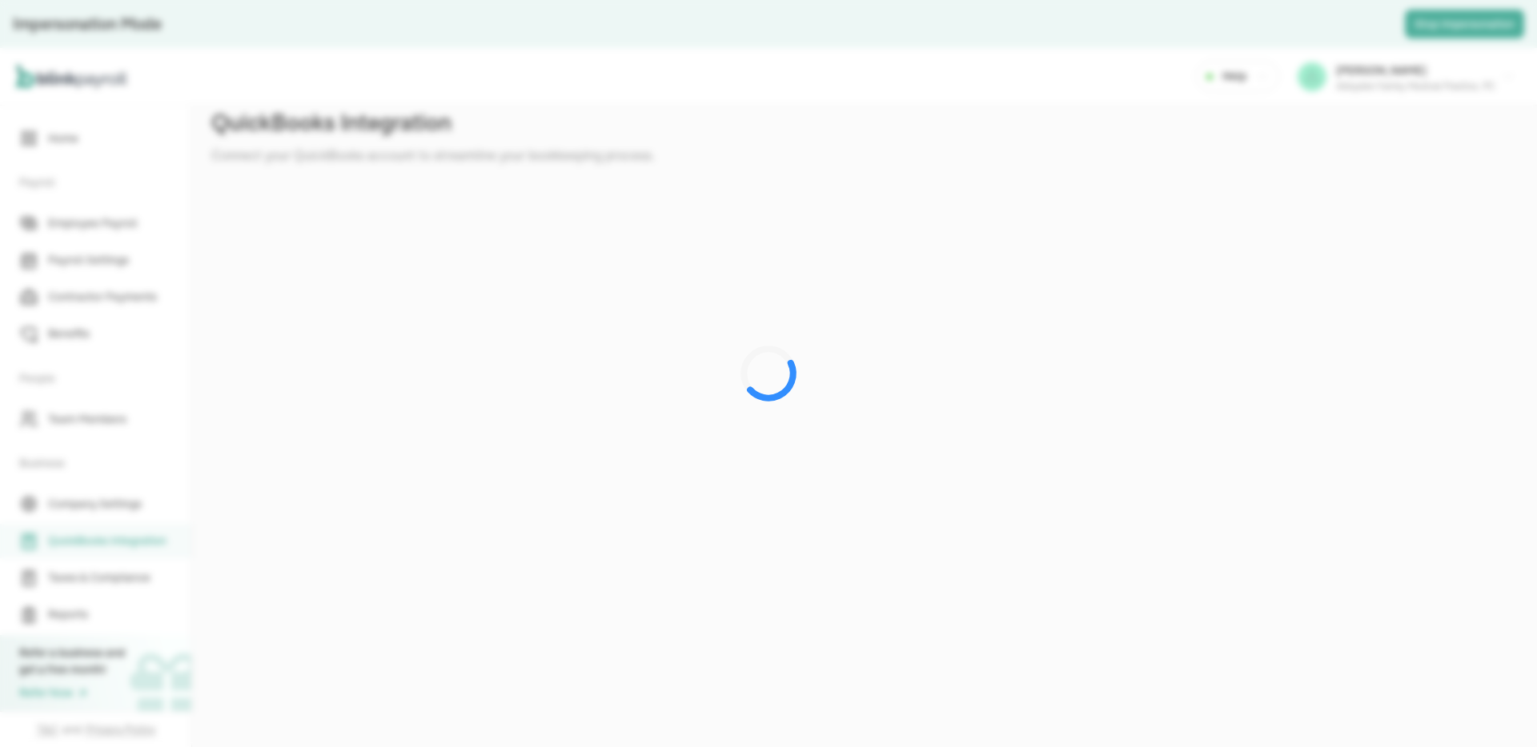
click at [876, 164] on div at bounding box center [768, 373] width 1537 height 747
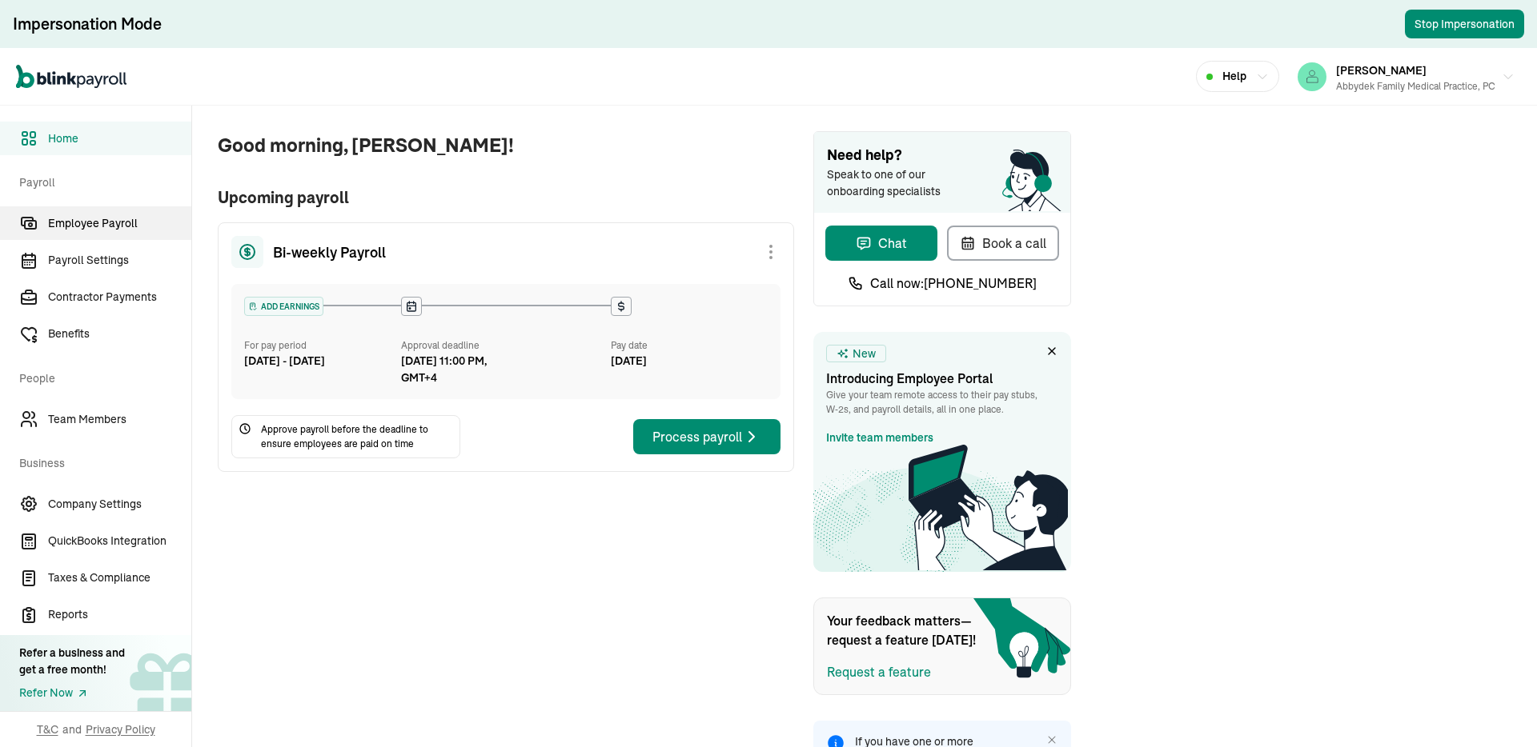
click at [68, 212] on link "Employee Payroll" at bounding box center [95, 223] width 191 height 34
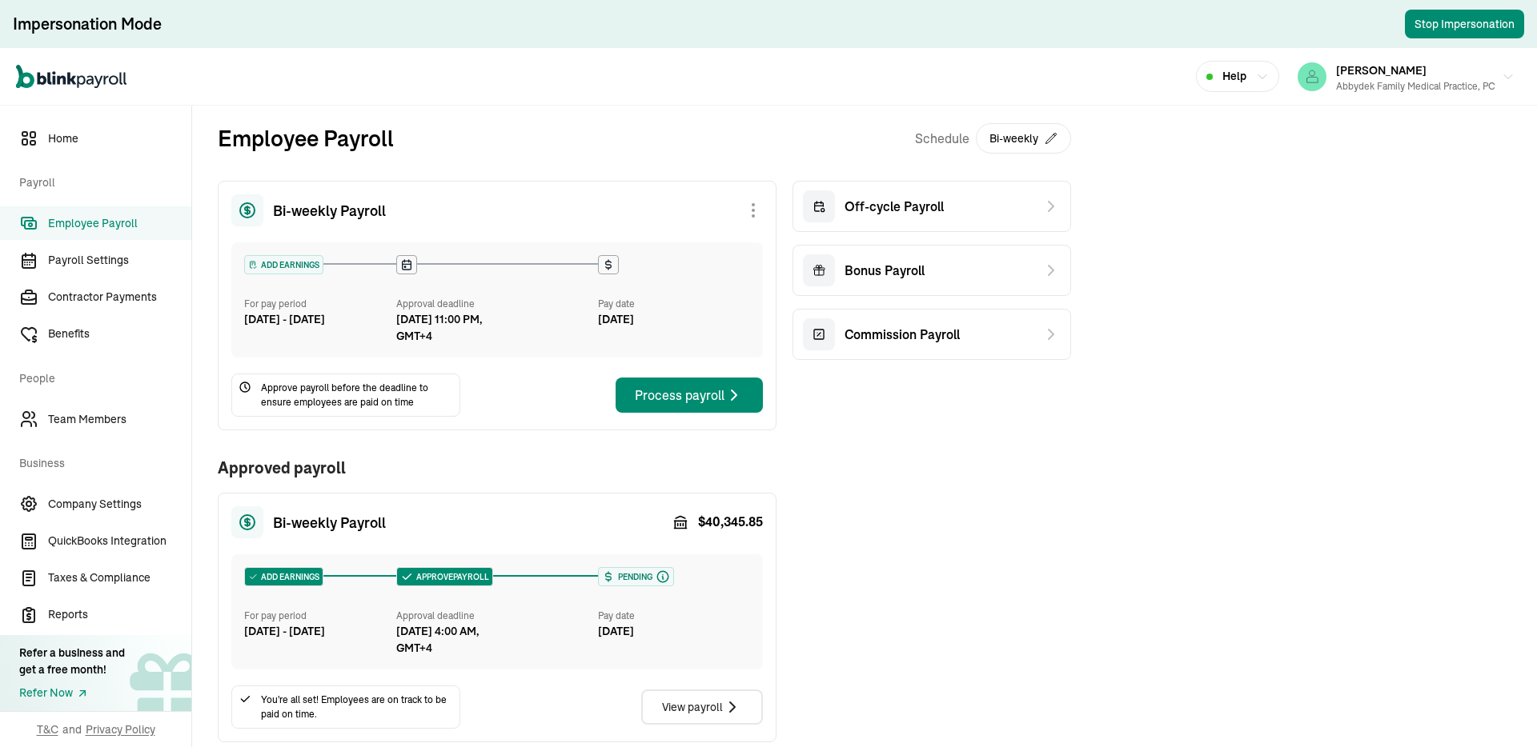
click at [940, 480] on div "Bi-weekly Payroll ADD EARNINGS For pay period [DATE] - [DATE] Approval deadline…" at bounding box center [644, 462] width 853 height 562
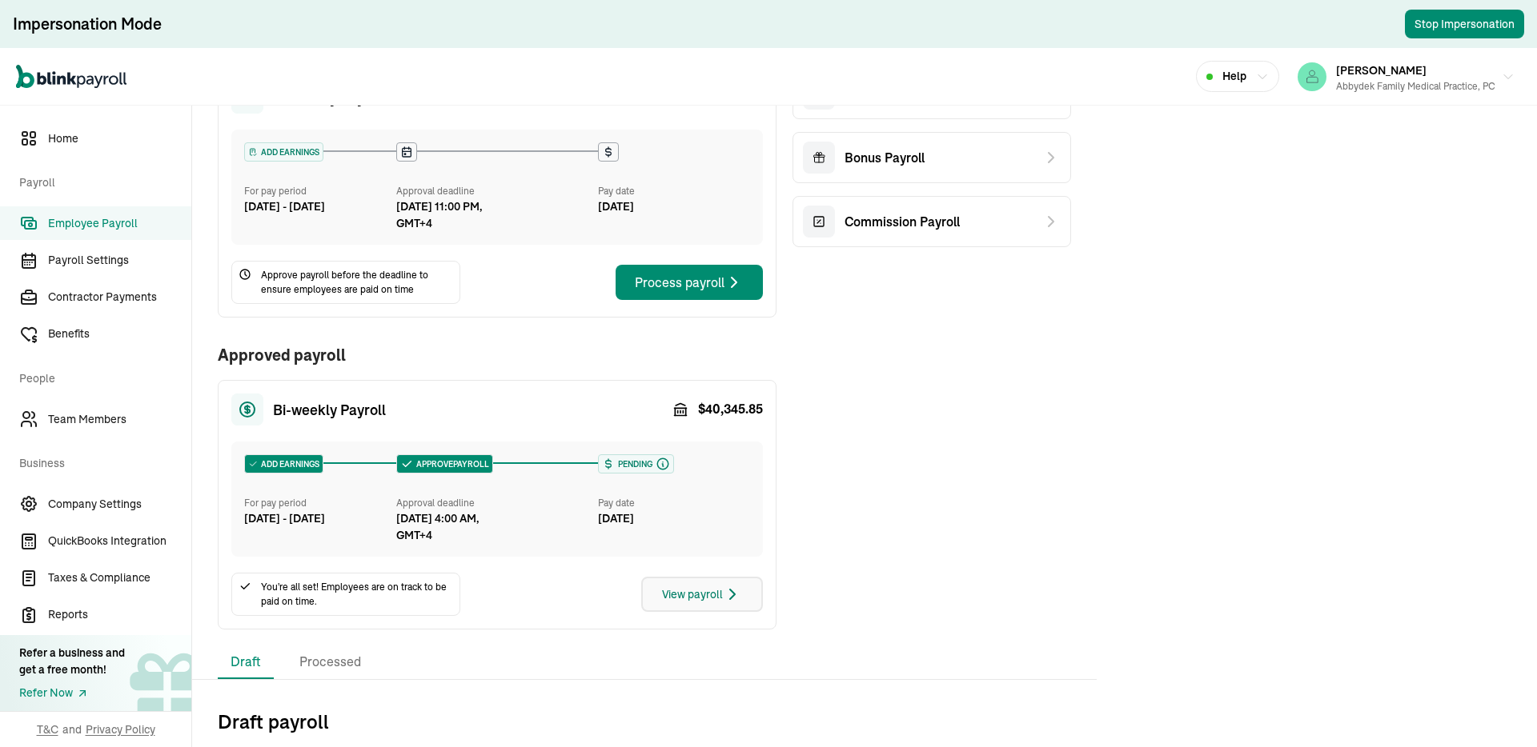
click at [731, 593] on icon "button" at bounding box center [732, 594] width 19 height 19
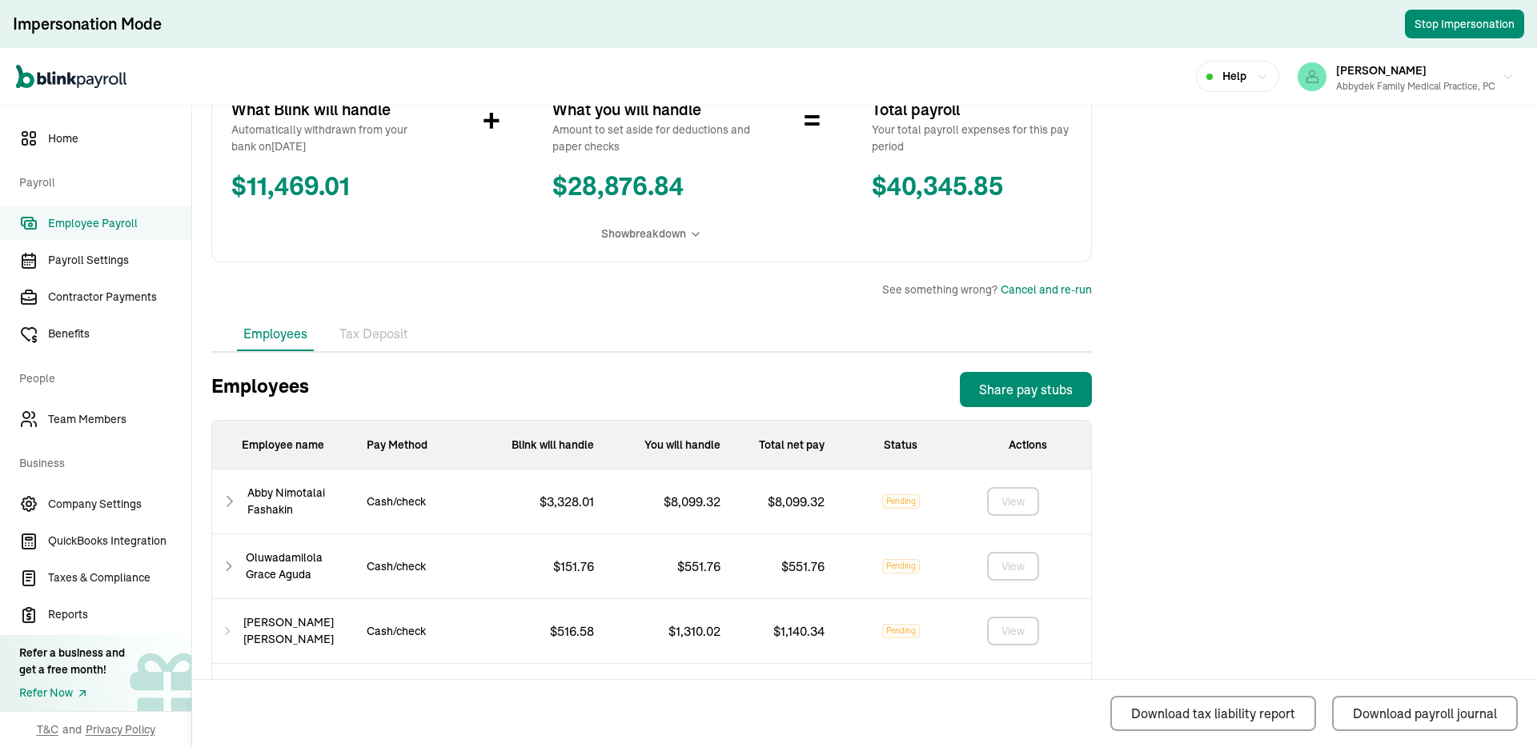
scroll to position [578, 0]
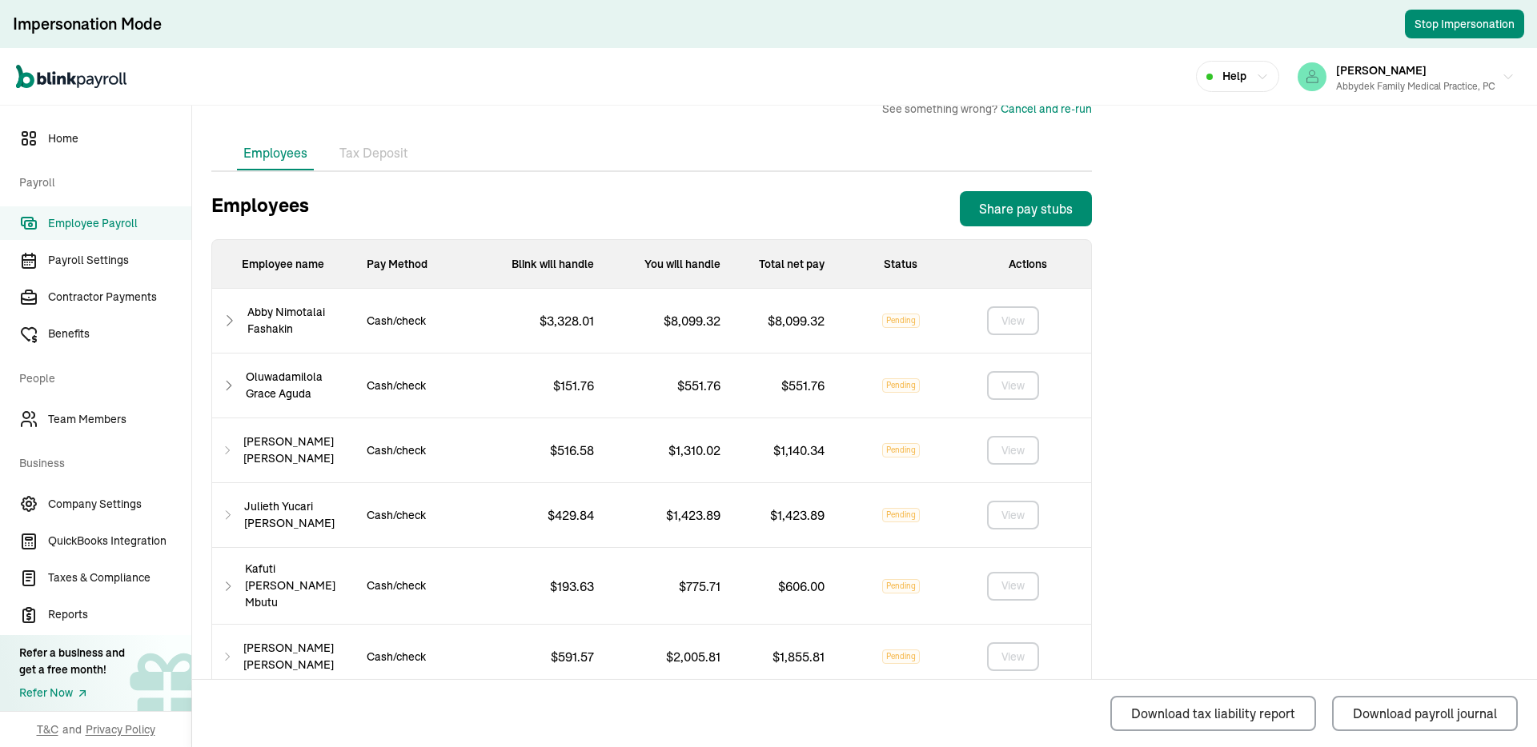
click at [368, 145] on li "Tax Deposit" at bounding box center [374, 154] width 82 height 34
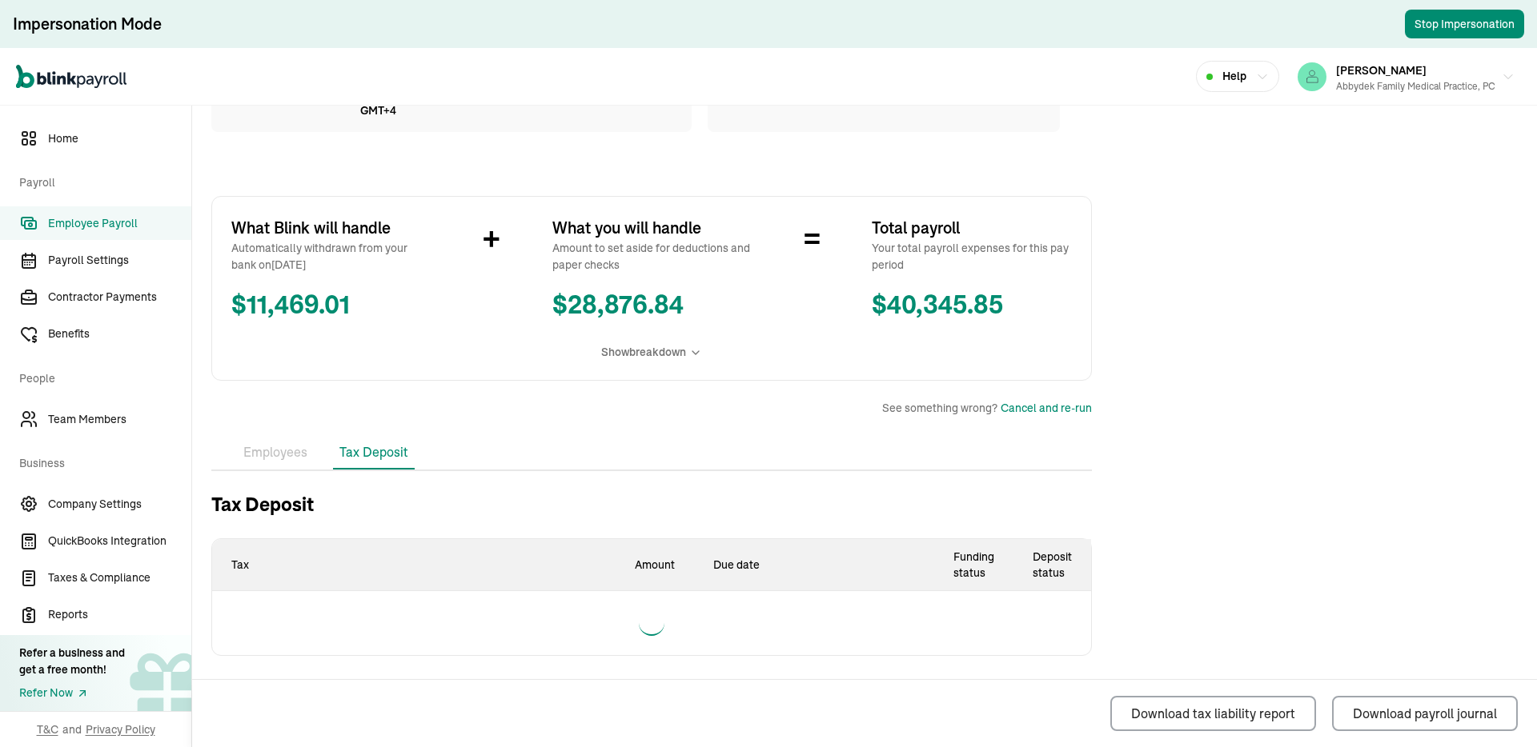
scroll to position [486, 0]
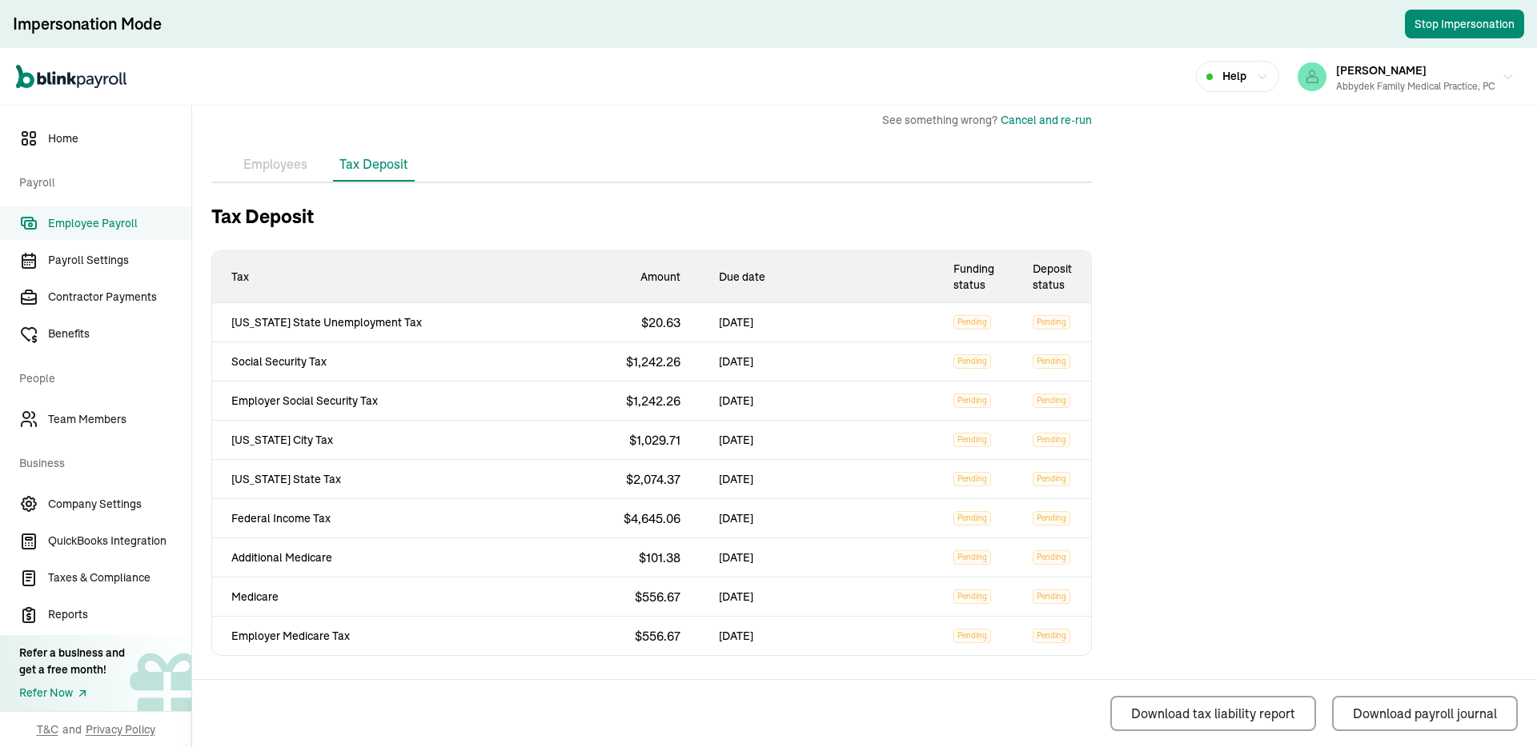
click at [269, 170] on li "Employees" at bounding box center [275, 165] width 77 height 34
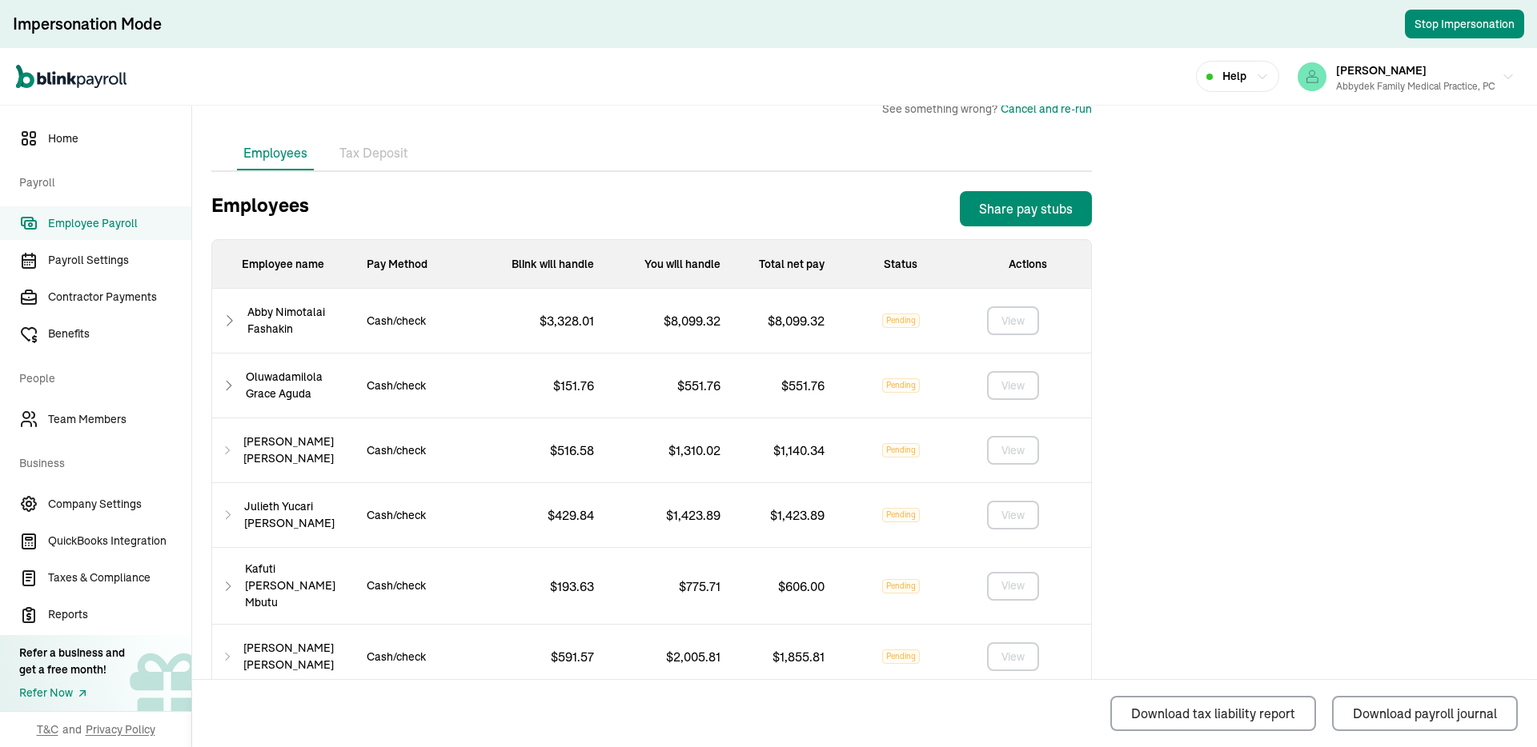
scroll to position [950, 0]
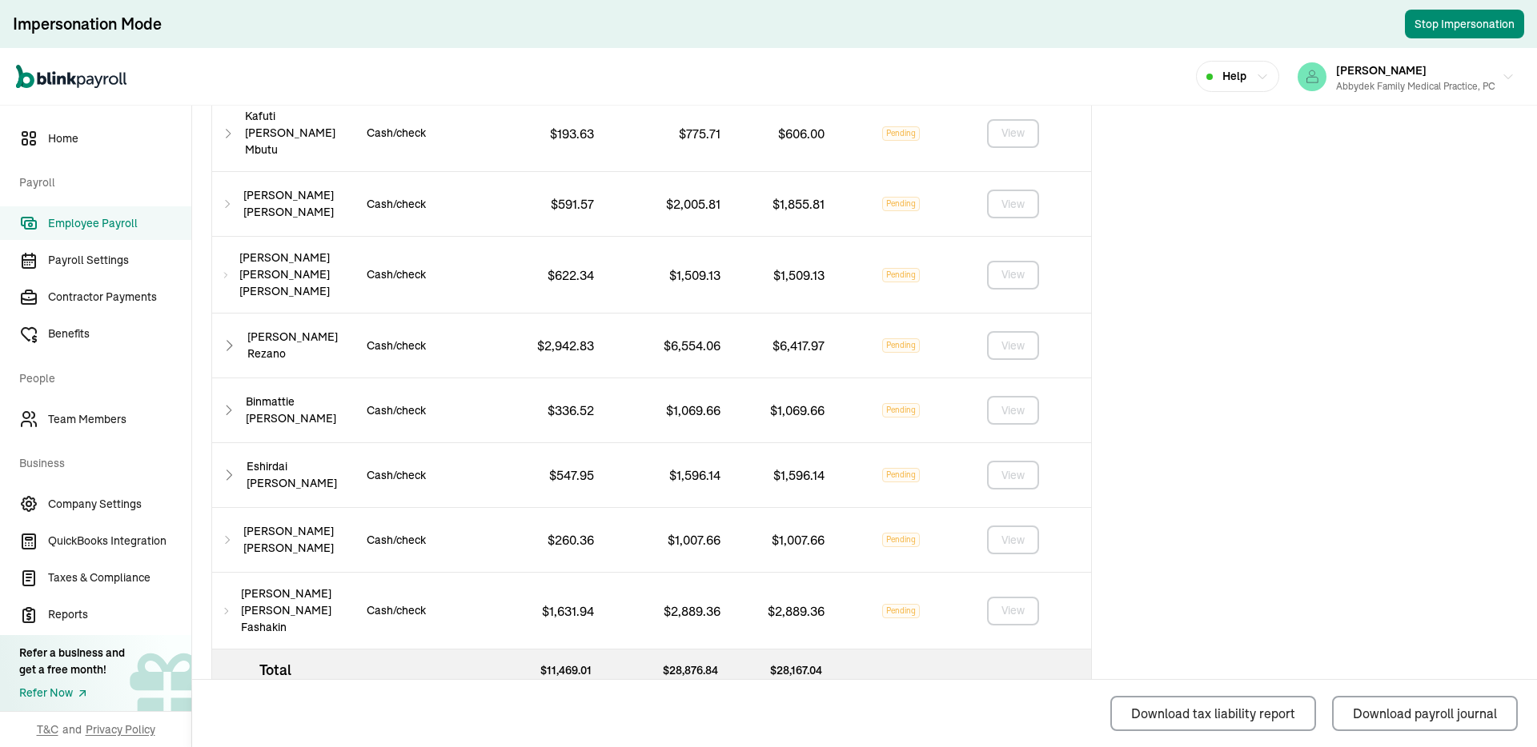
click at [236, 401] on icon at bounding box center [229, 410] width 14 height 19
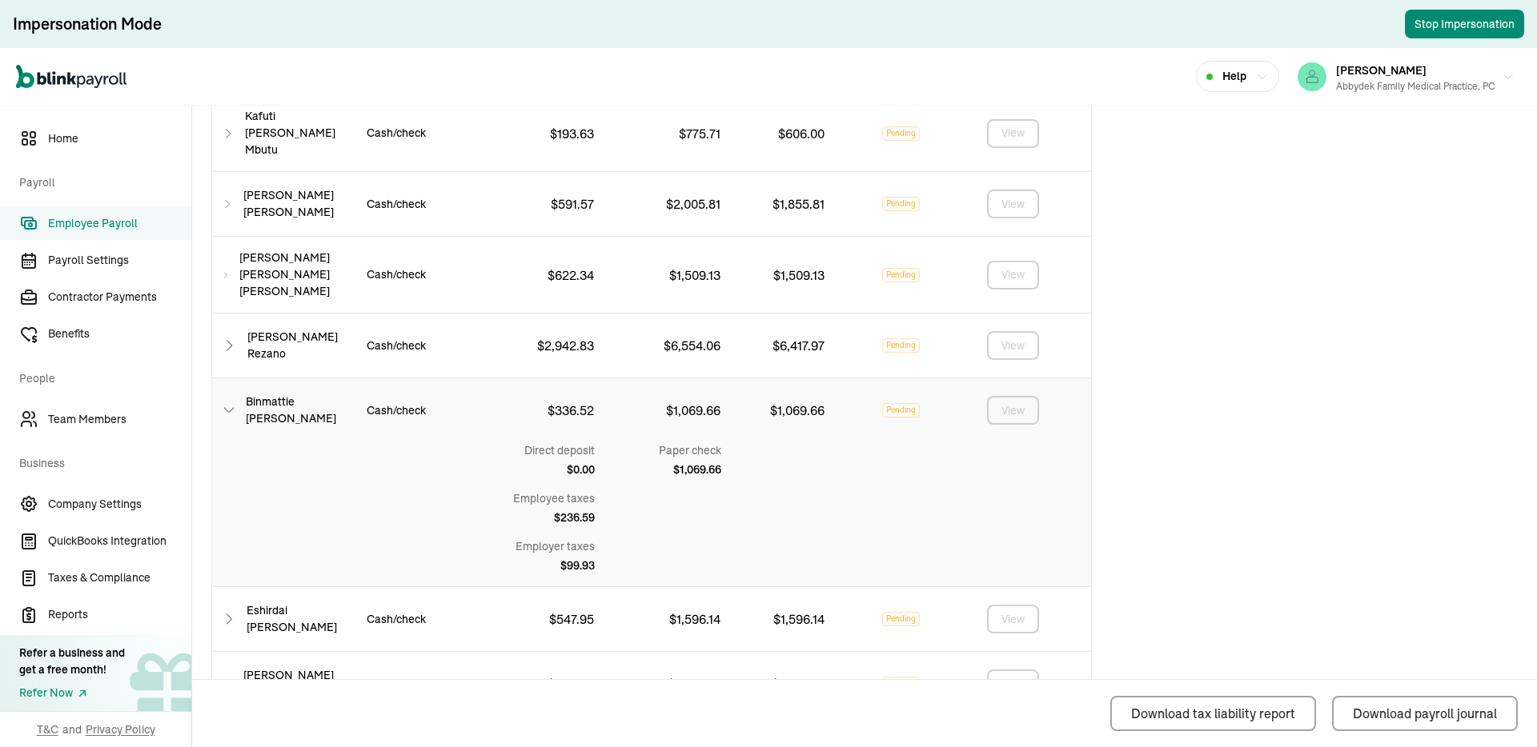
click at [236, 401] on icon at bounding box center [229, 410] width 14 height 19
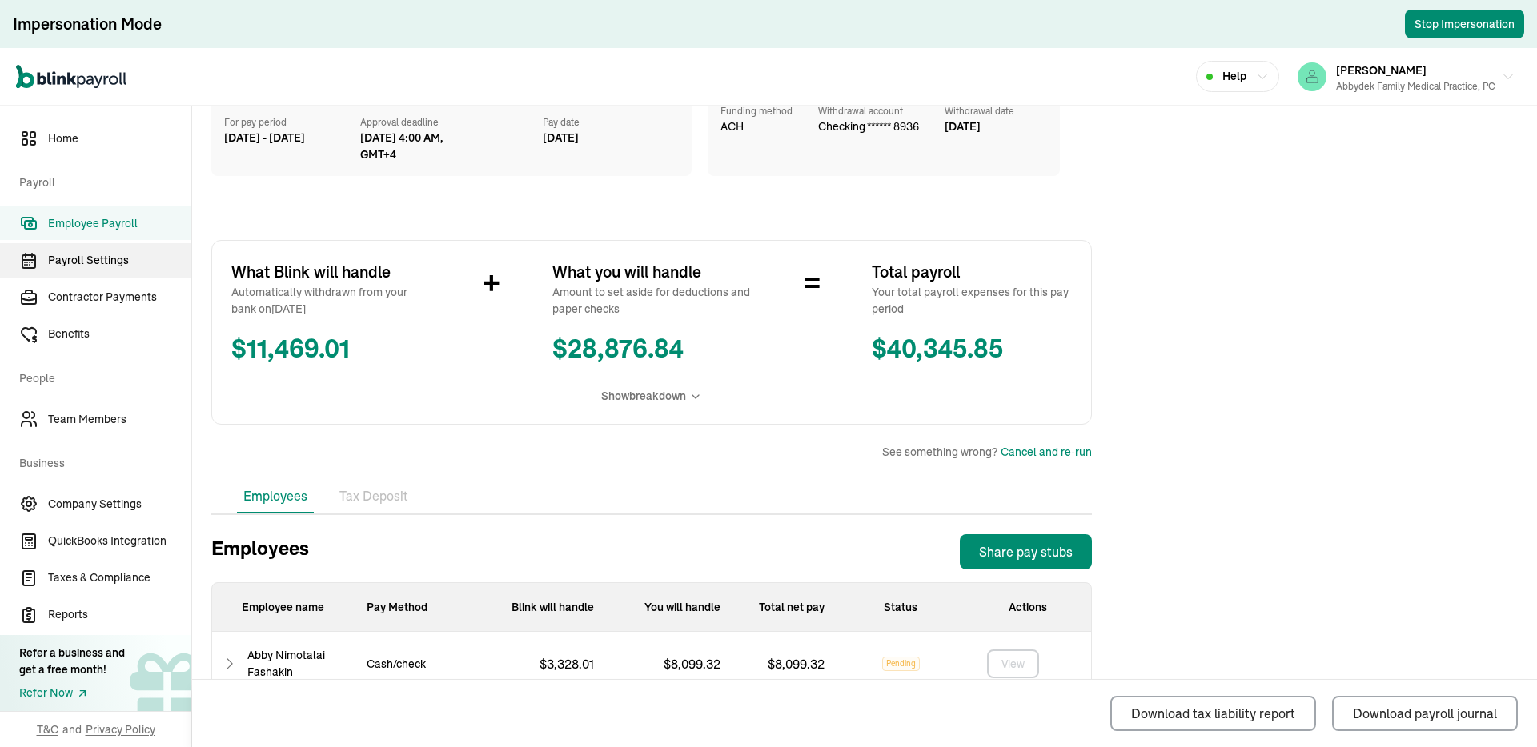
scroll to position [0, 0]
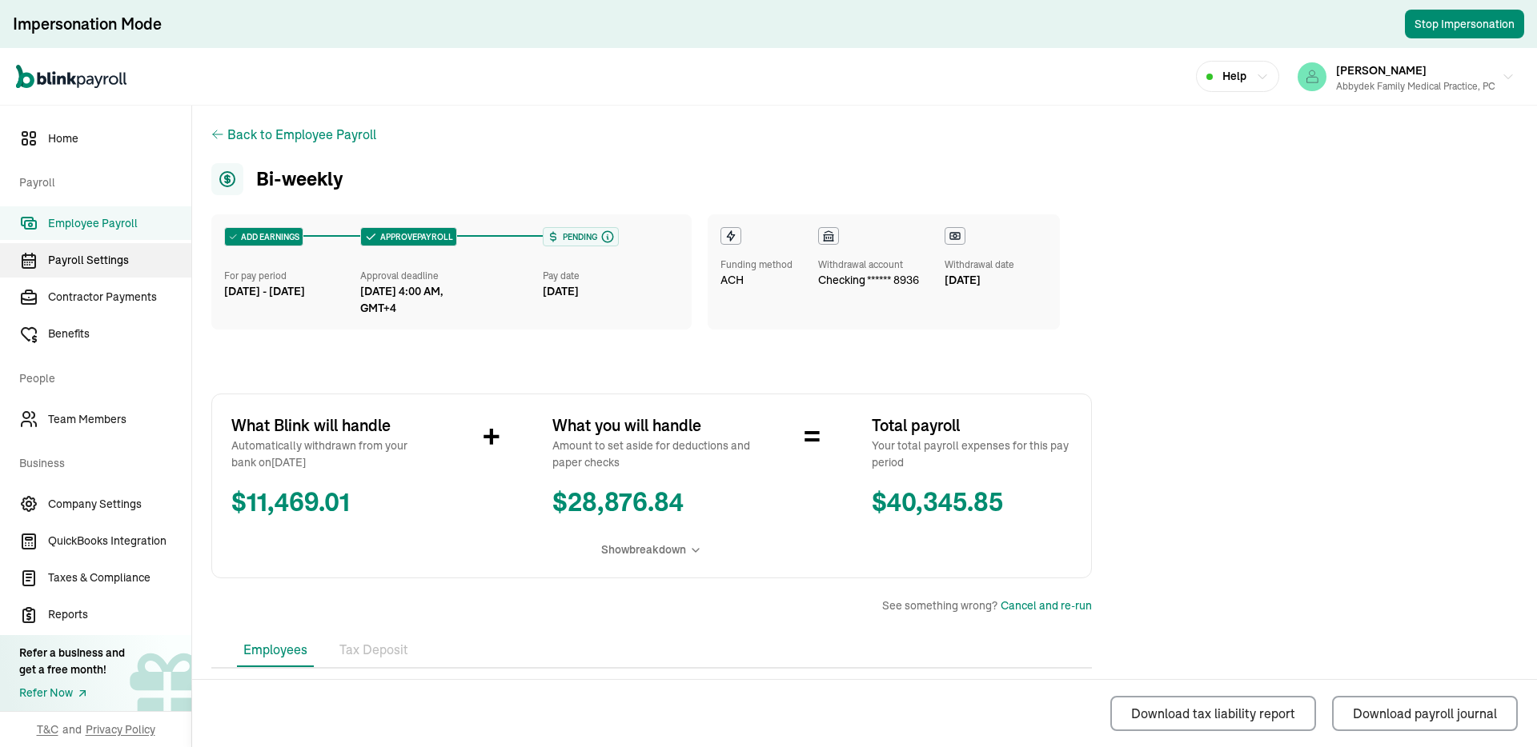
click at [62, 274] on link "Payroll Settings" at bounding box center [95, 260] width 191 height 34
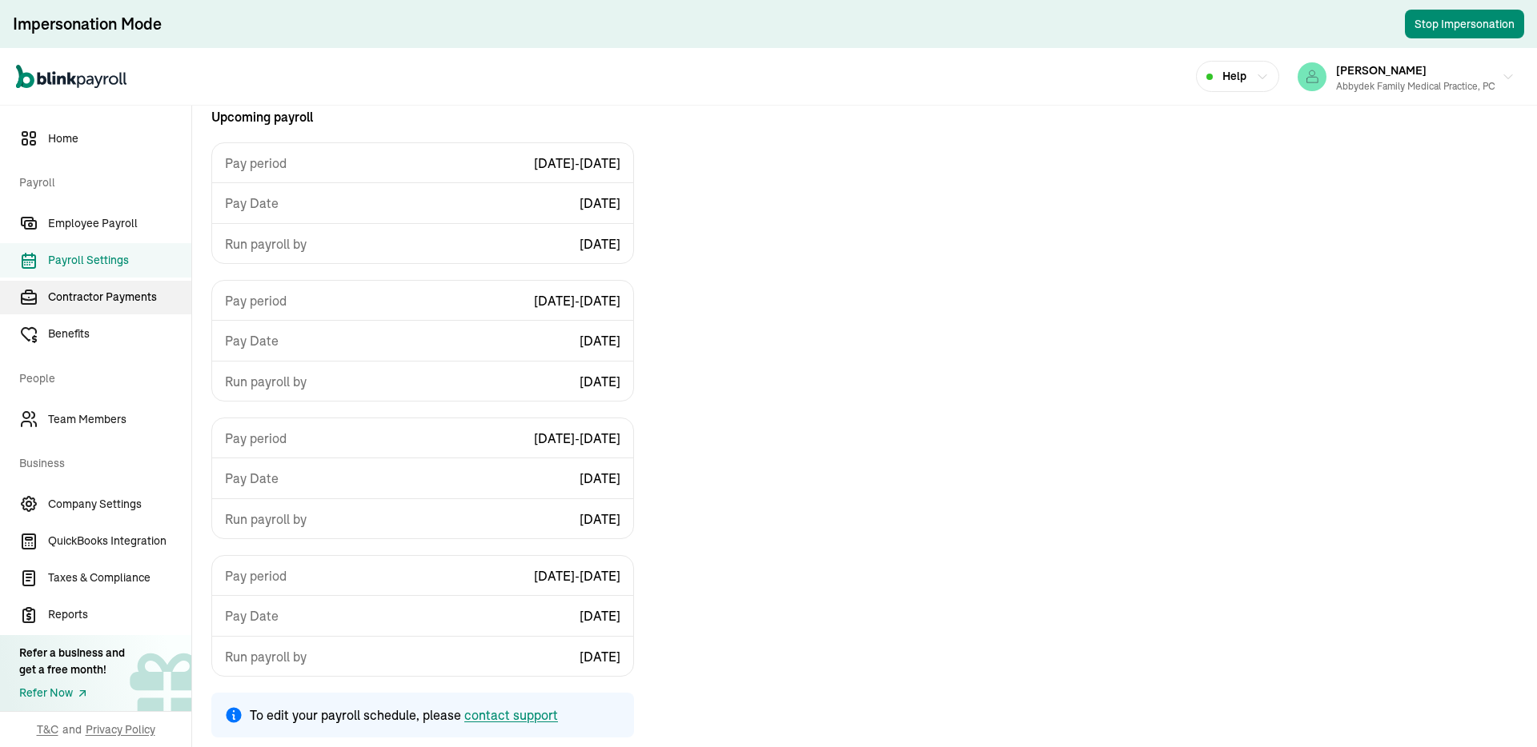
scroll to position [192, 0]
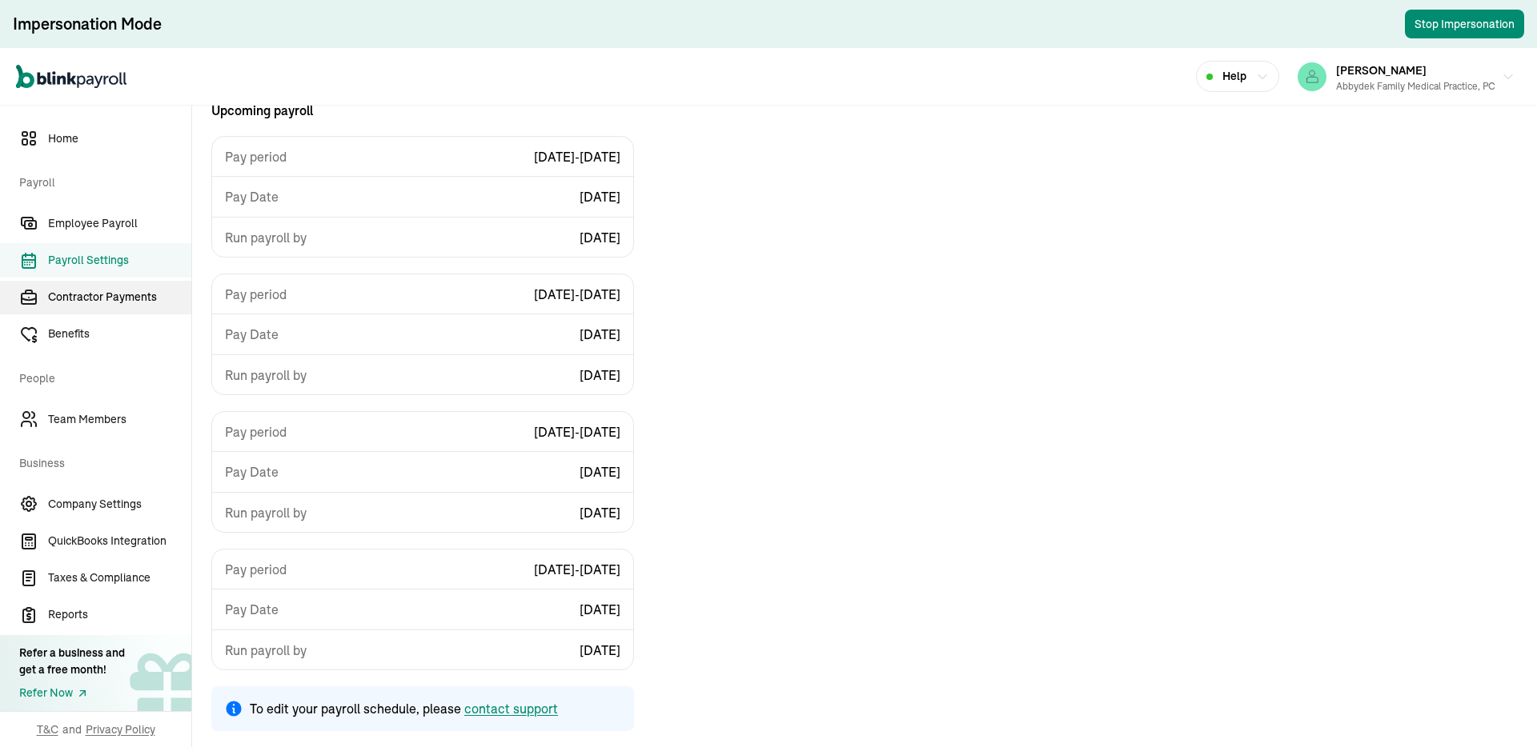
click at [79, 291] on span "Contractor Payments" at bounding box center [119, 297] width 143 height 17
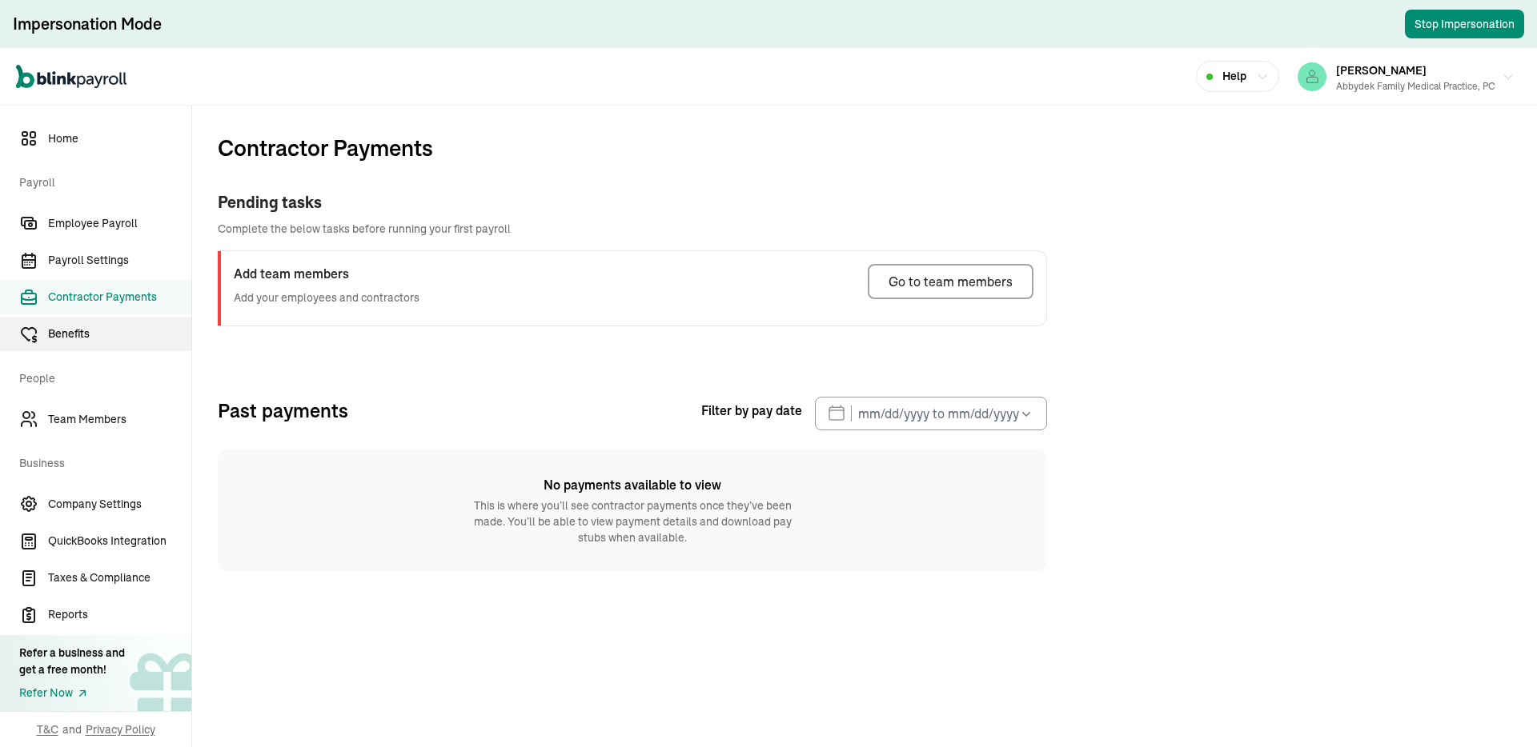
click at [97, 333] on span "Benefits" at bounding box center [119, 334] width 143 height 17
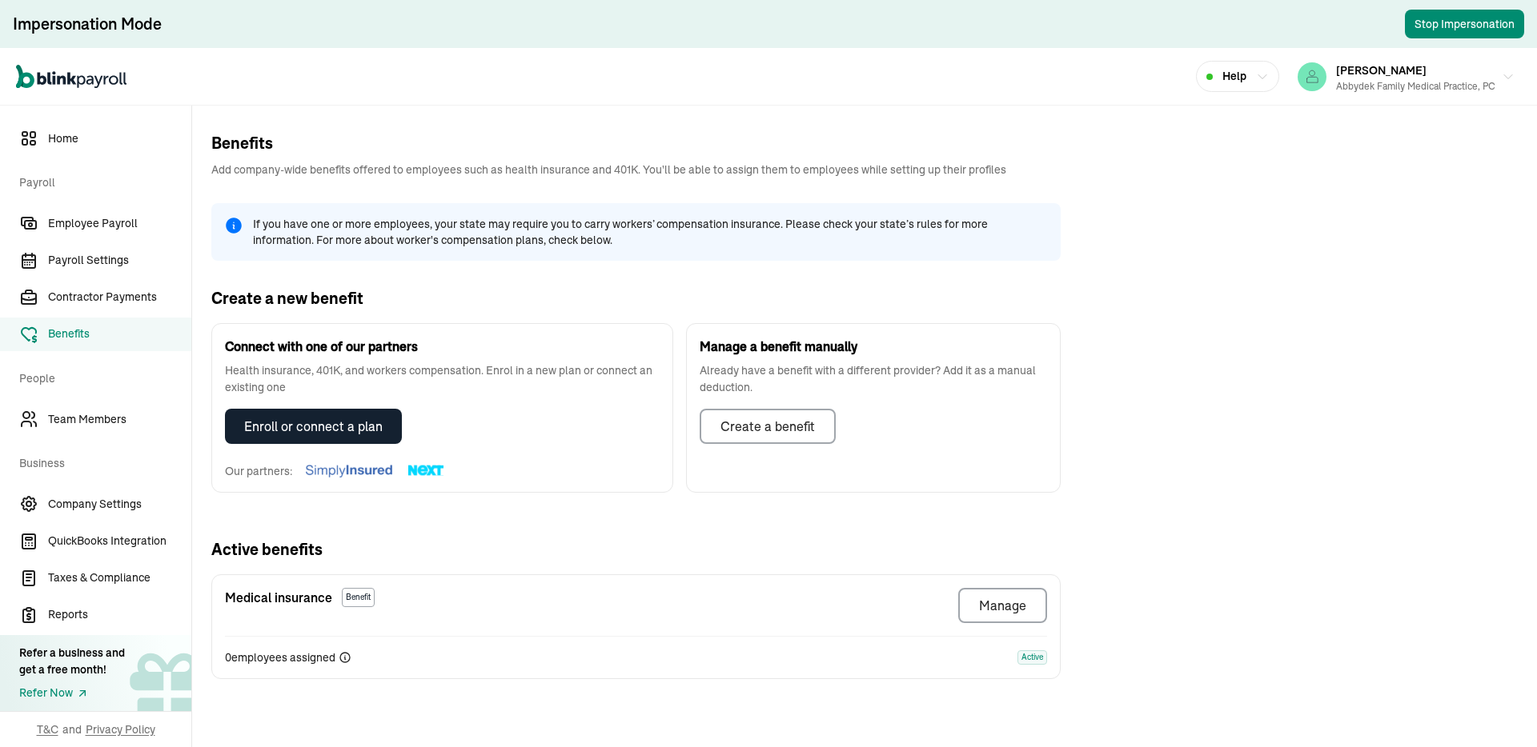
click at [122, 412] on span "Team Members" at bounding box center [119, 419] width 143 height 17
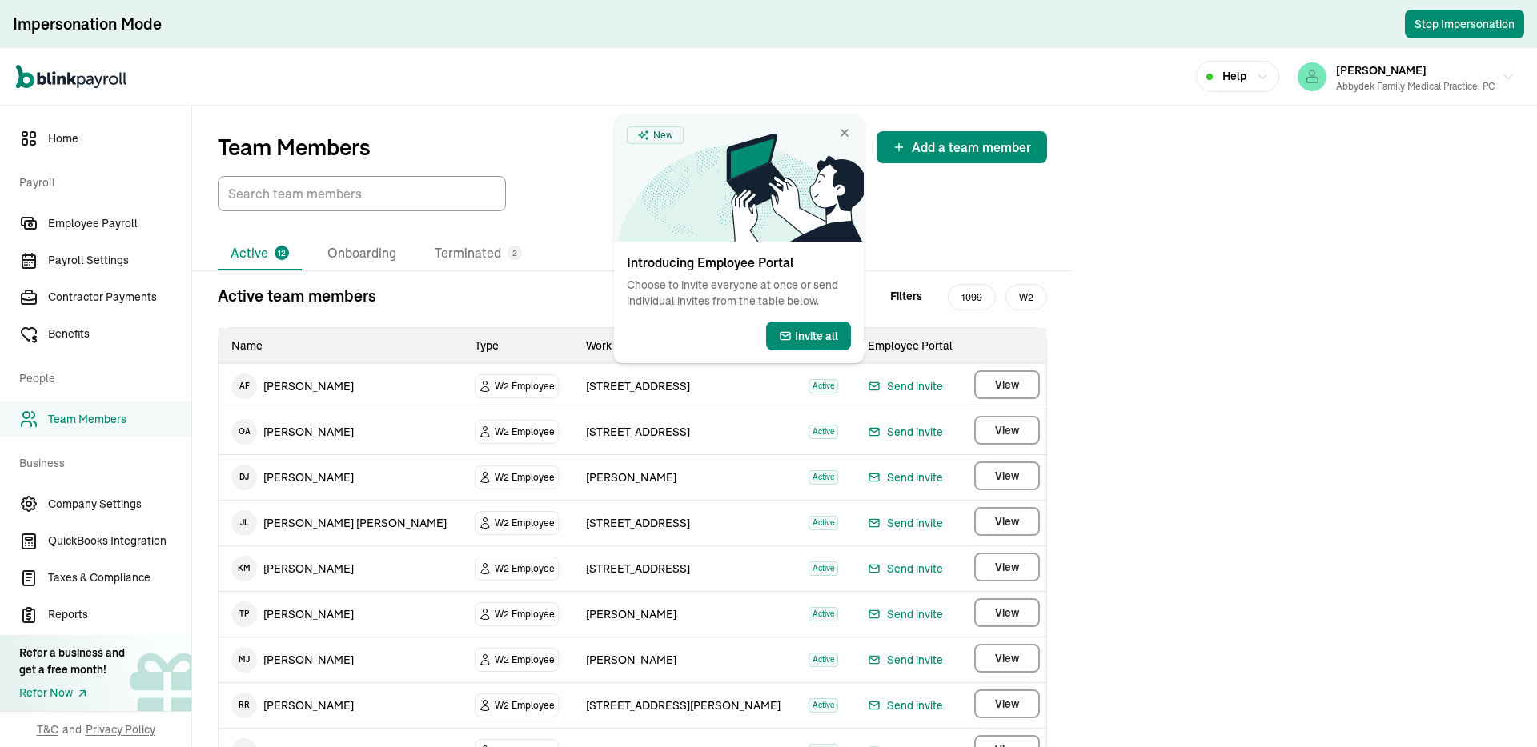
scroll to position [216, 0]
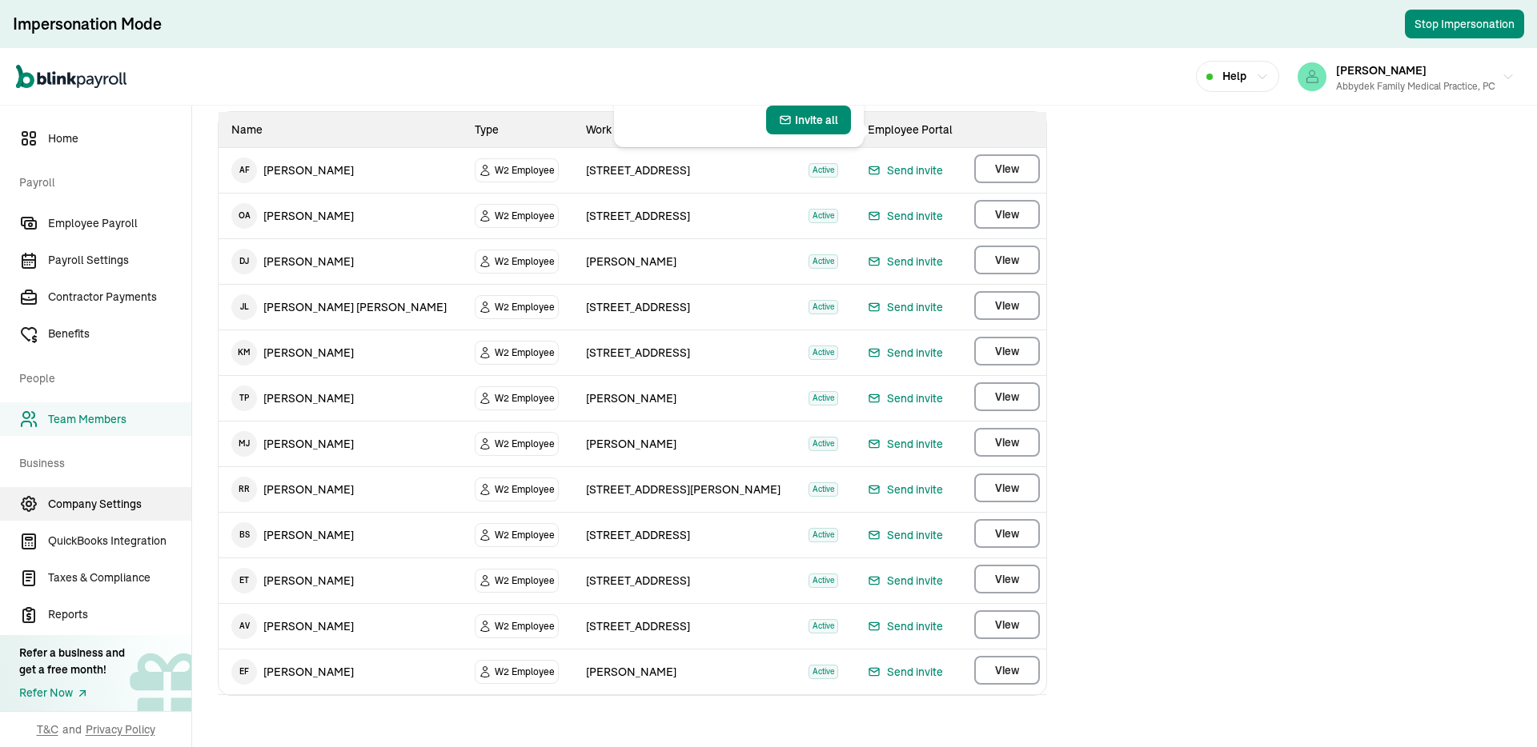
click at [88, 499] on span "Company Settings" at bounding box center [119, 504] width 143 height 17
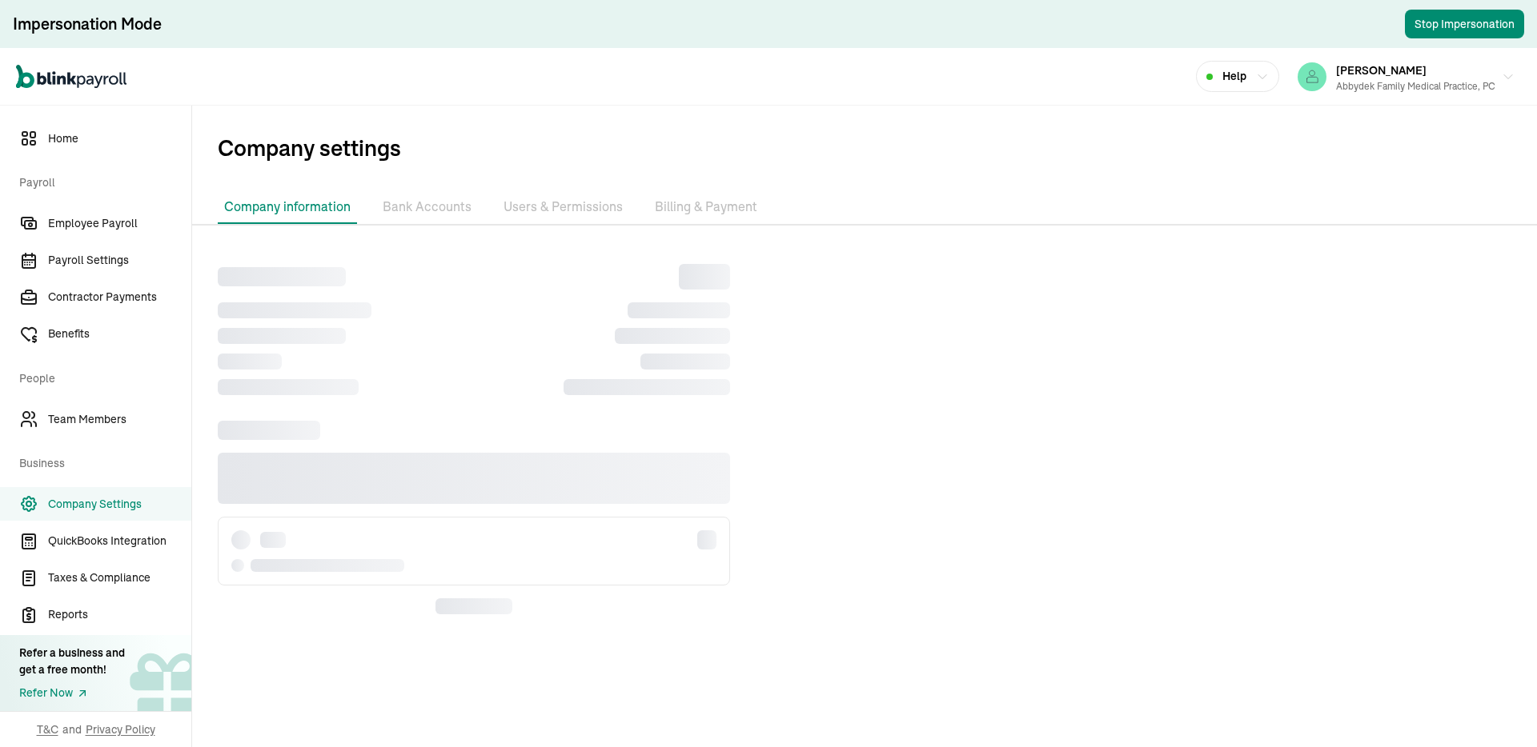
click at [88, 499] on span "Company Settings" at bounding box center [119, 504] width 143 height 17
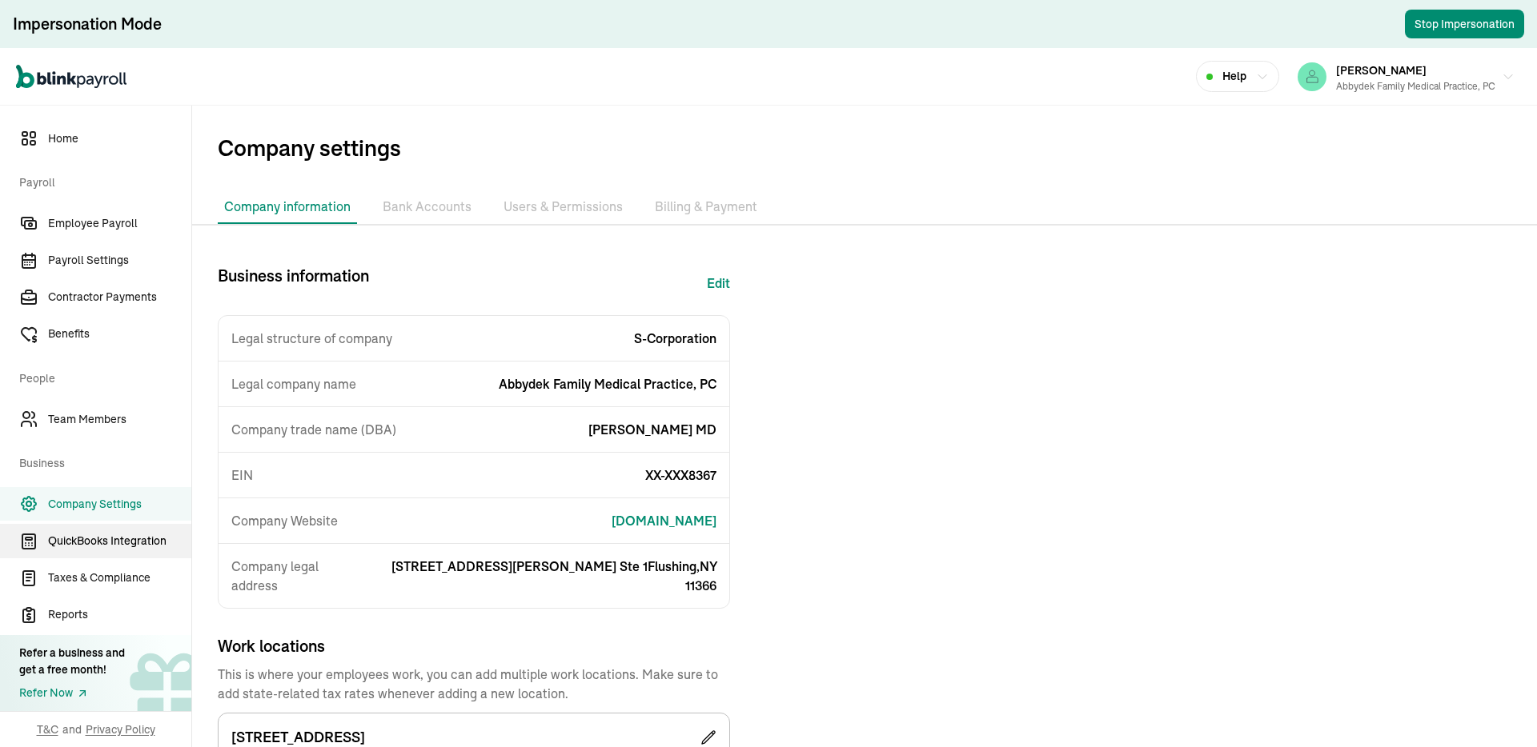
click at [106, 539] on span "QuickBooks Integration" at bounding box center [119, 541] width 143 height 17
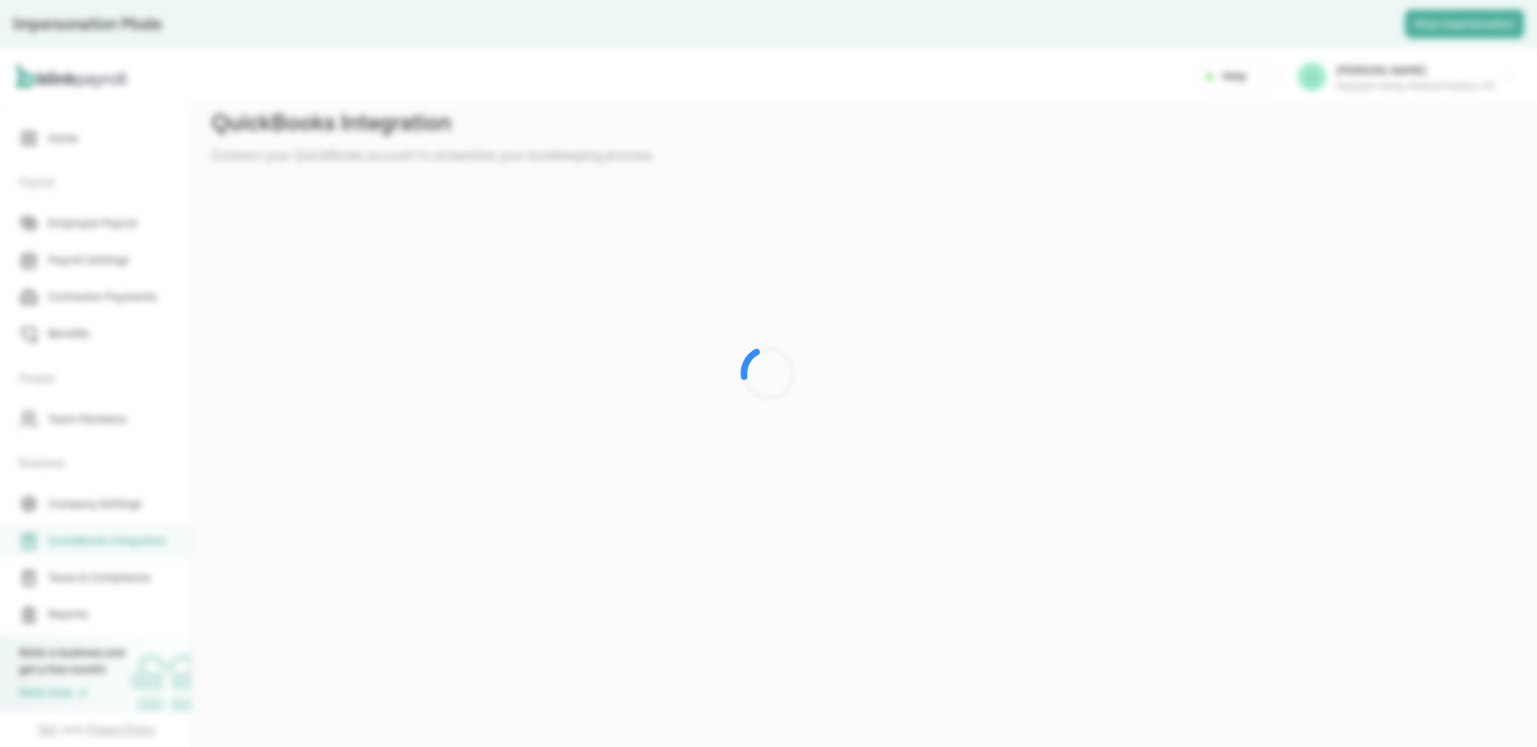
click at [110, 573] on div at bounding box center [768, 373] width 1537 height 747
click at [290, 30] on div at bounding box center [768, 373] width 1537 height 747
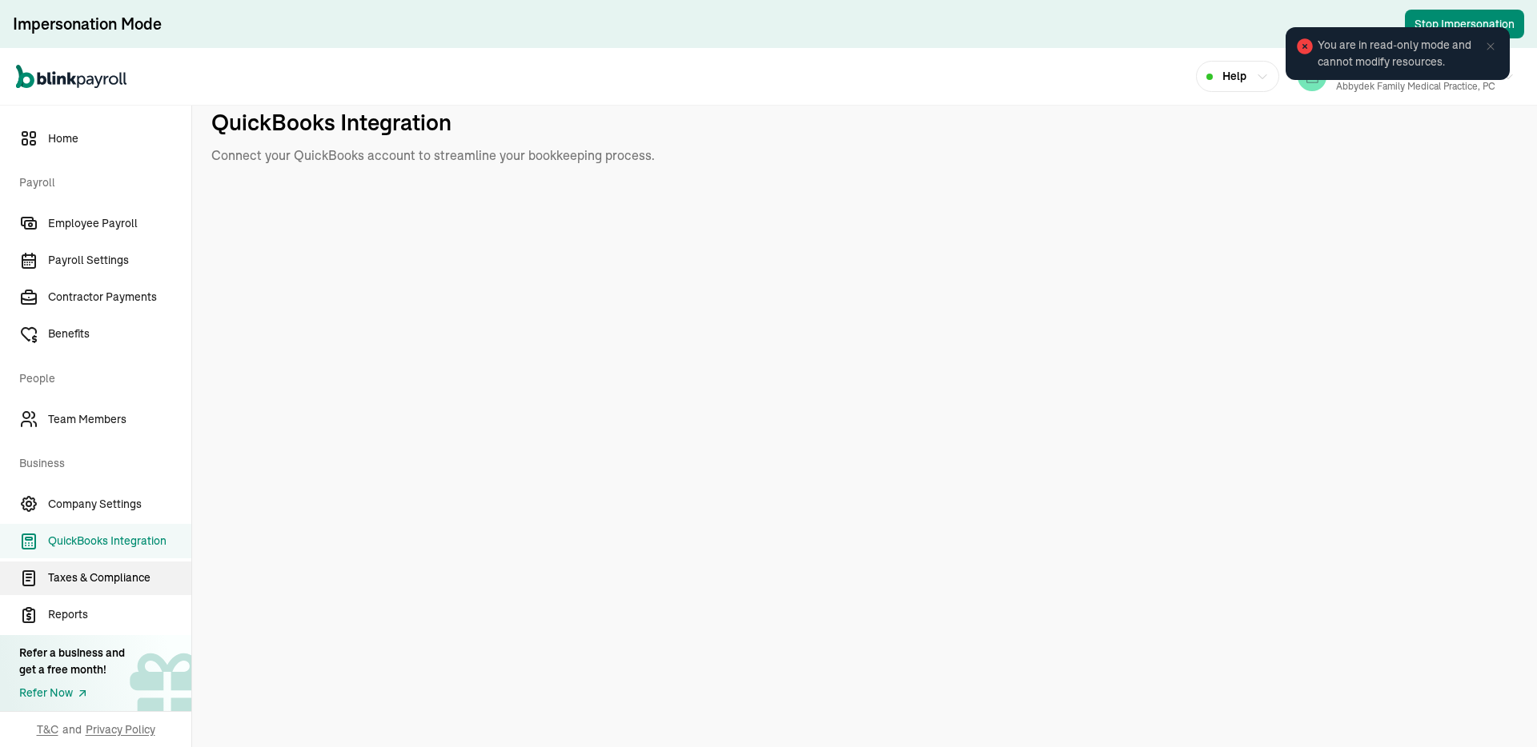
click at [124, 574] on span "Taxes & Compliance" at bounding box center [119, 578] width 143 height 17
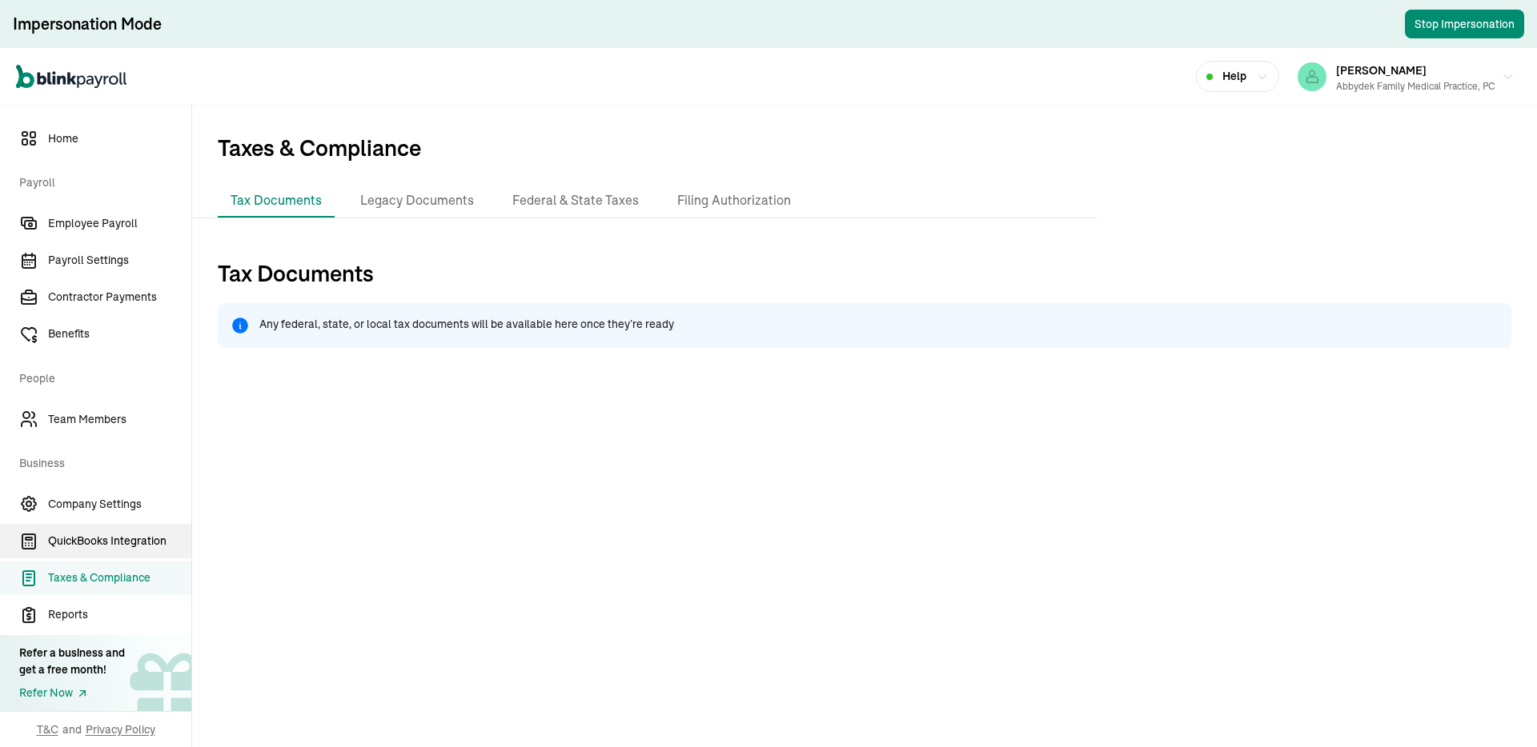
click at [130, 539] on span "QuickBooks Integration" at bounding box center [119, 541] width 143 height 17
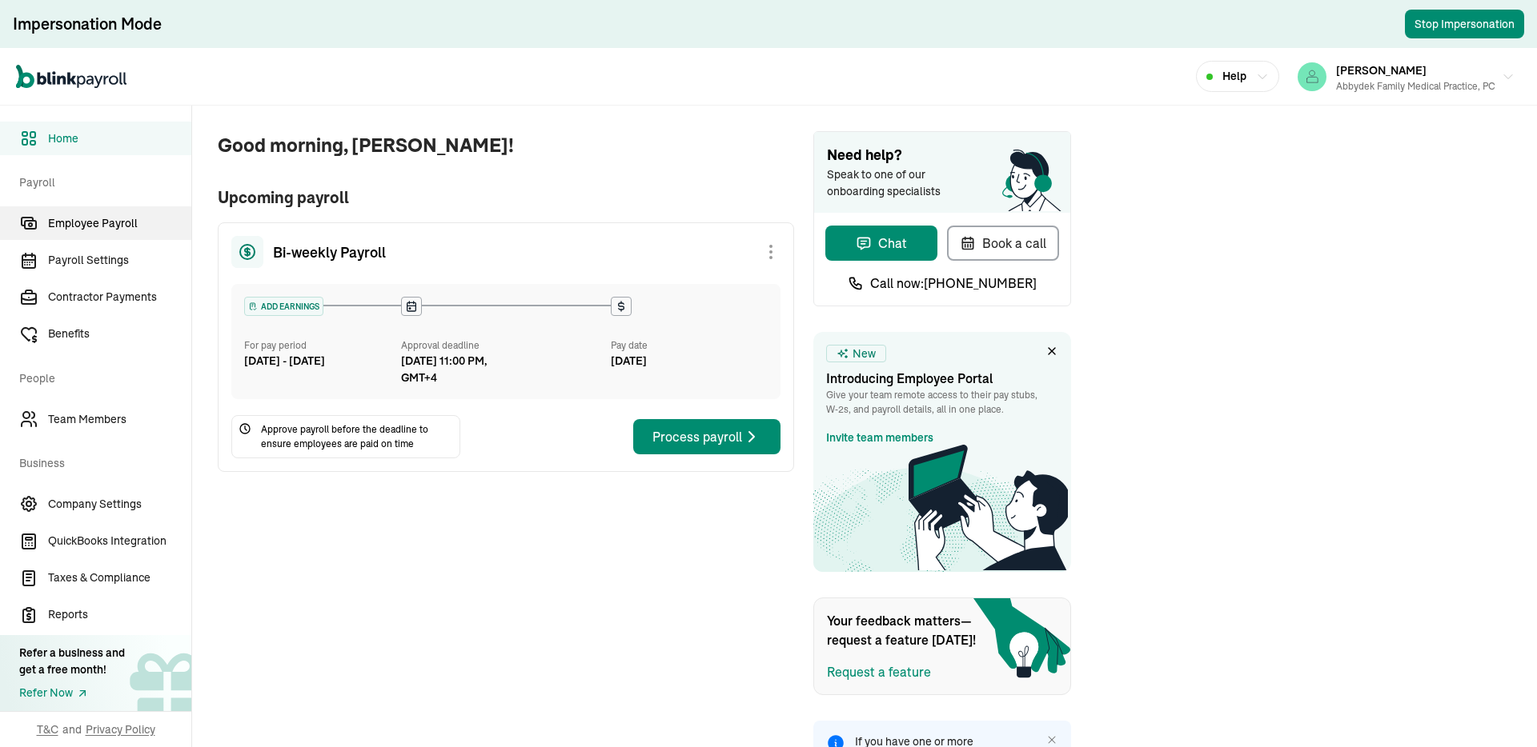
click at [129, 218] on span "Employee Payroll" at bounding box center [119, 223] width 143 height 17
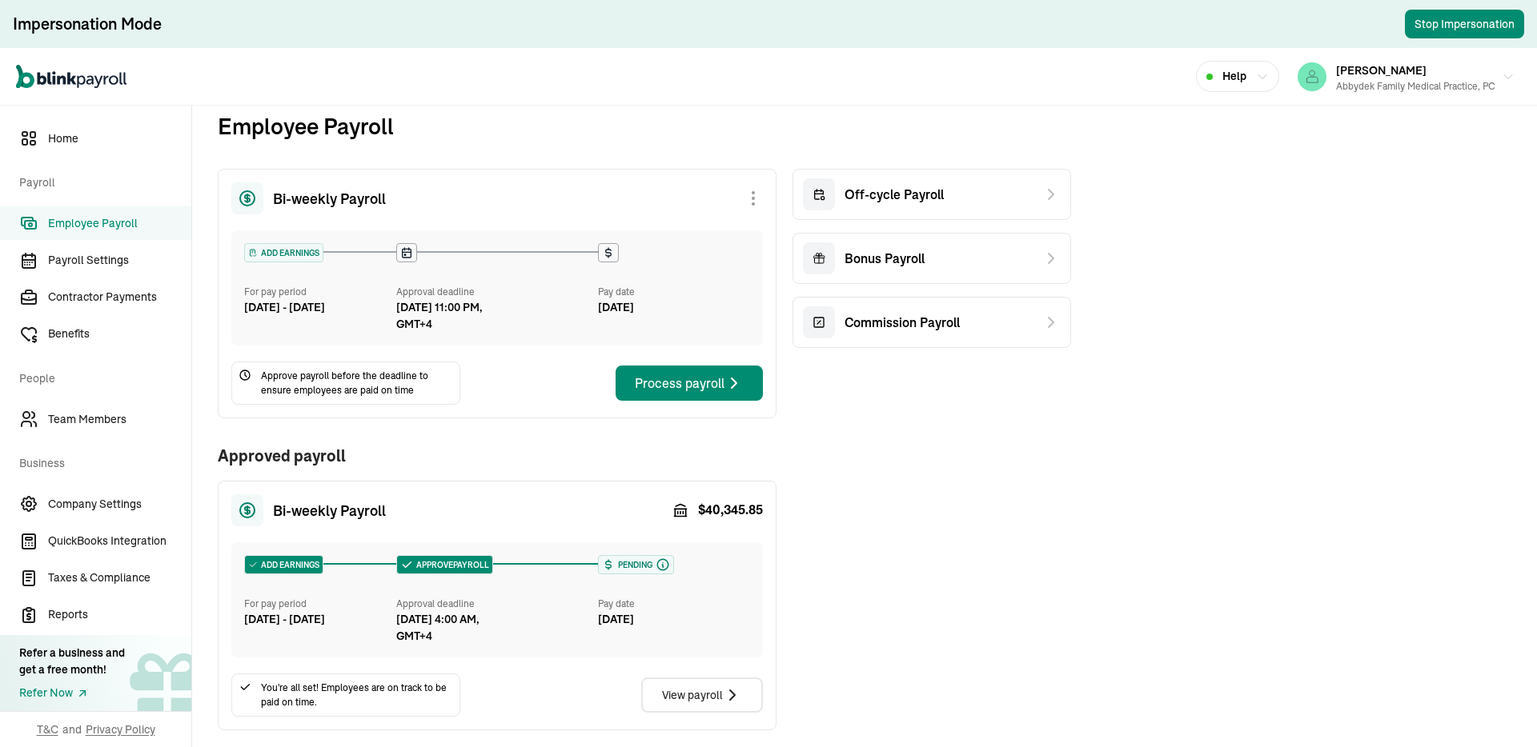
scroll to position [182, 0]
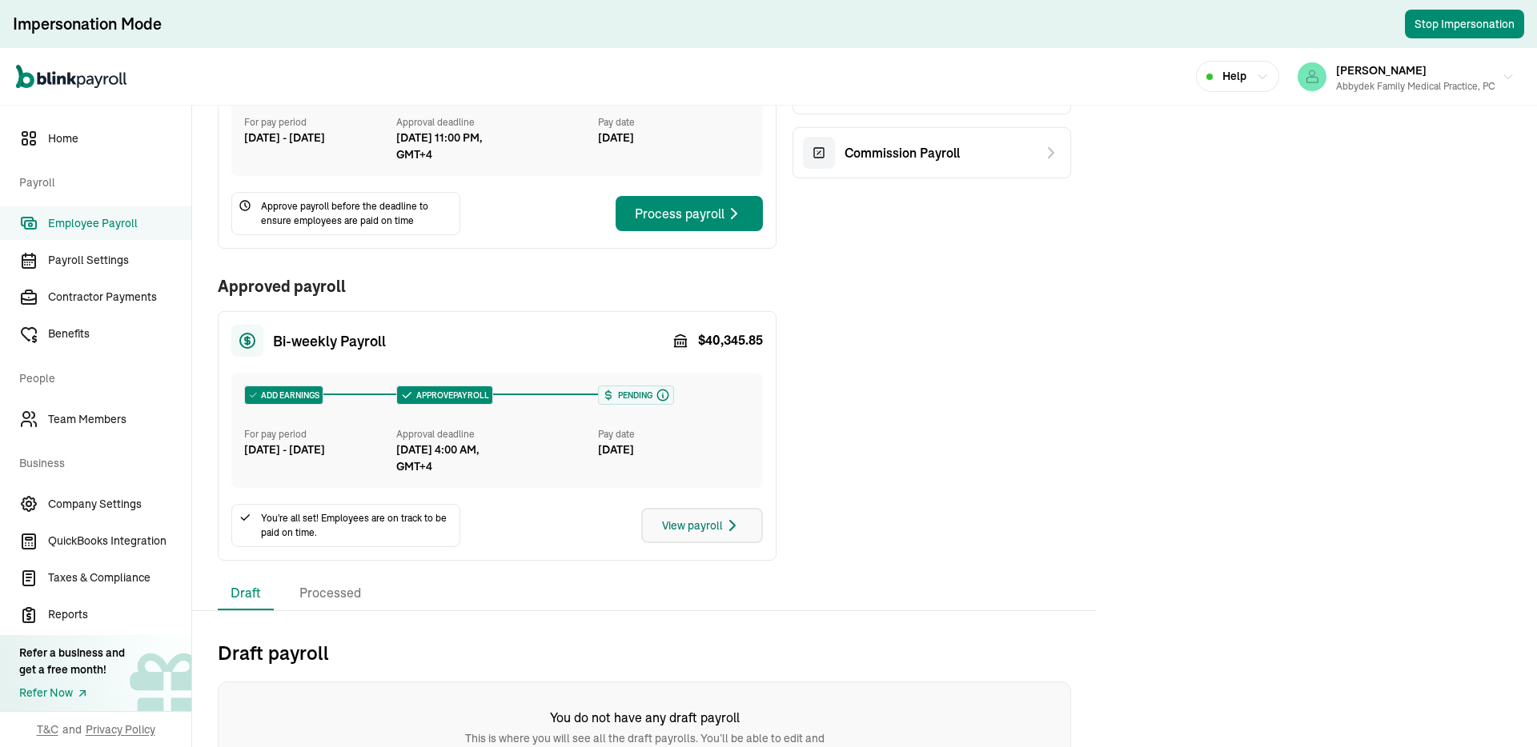
click at [705, 514] on button "View payroll" at bounding box center [702, 525] width 122 height 35
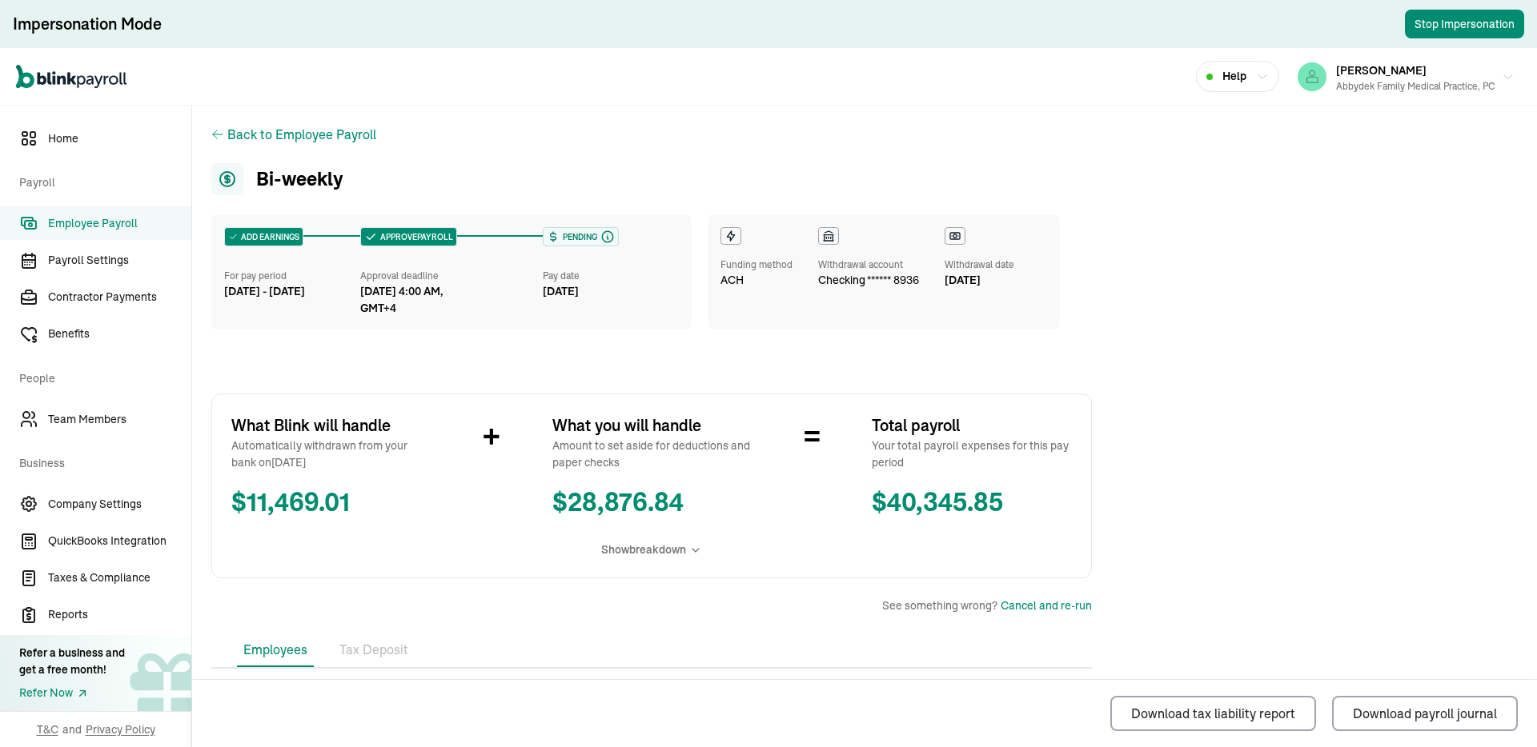
click at [924, 495] on span "$ 40,345.85" at bounding box center [972, 503] width 200 height 38
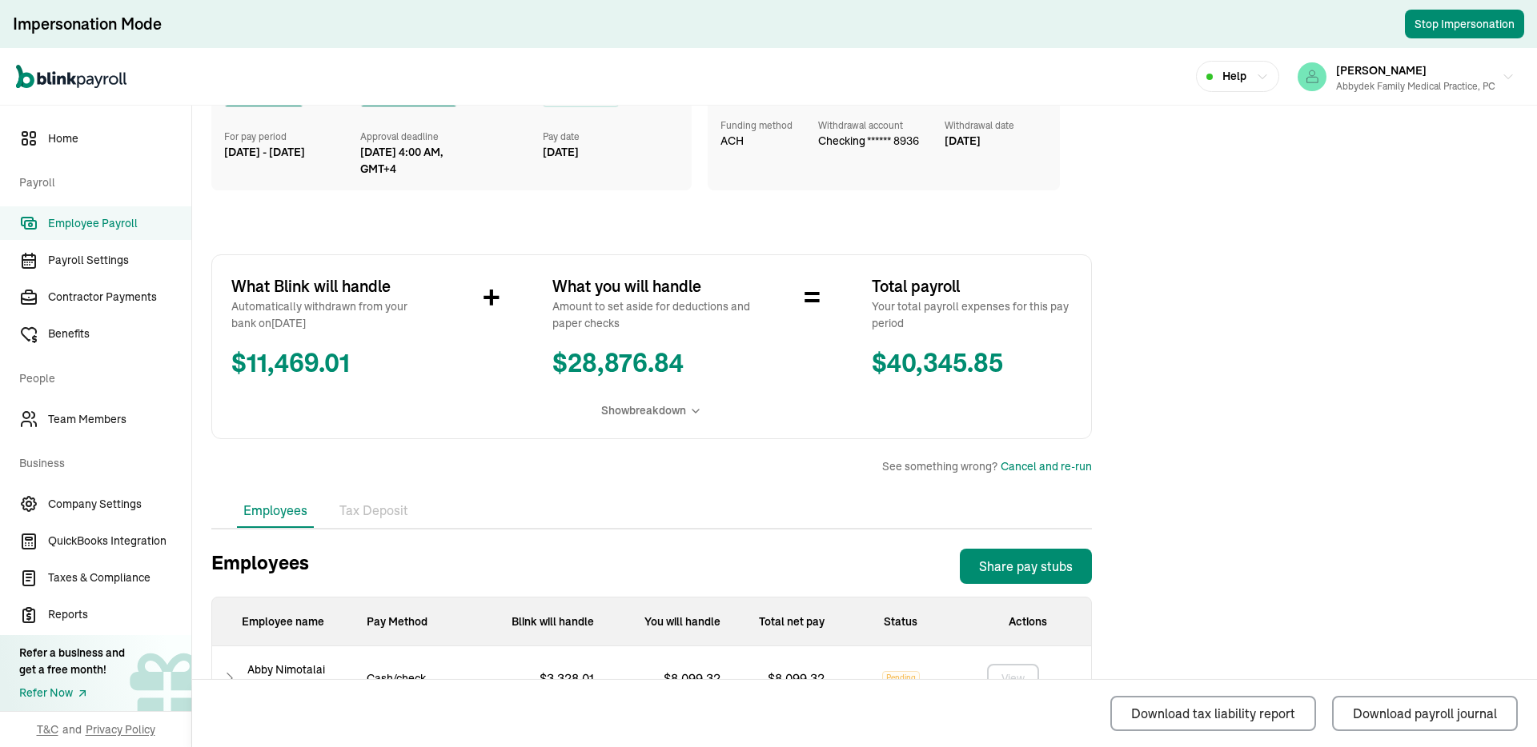
click at [666, 409] on span "Show breakdown" at bounding box center [643, 411] width 85 height 17
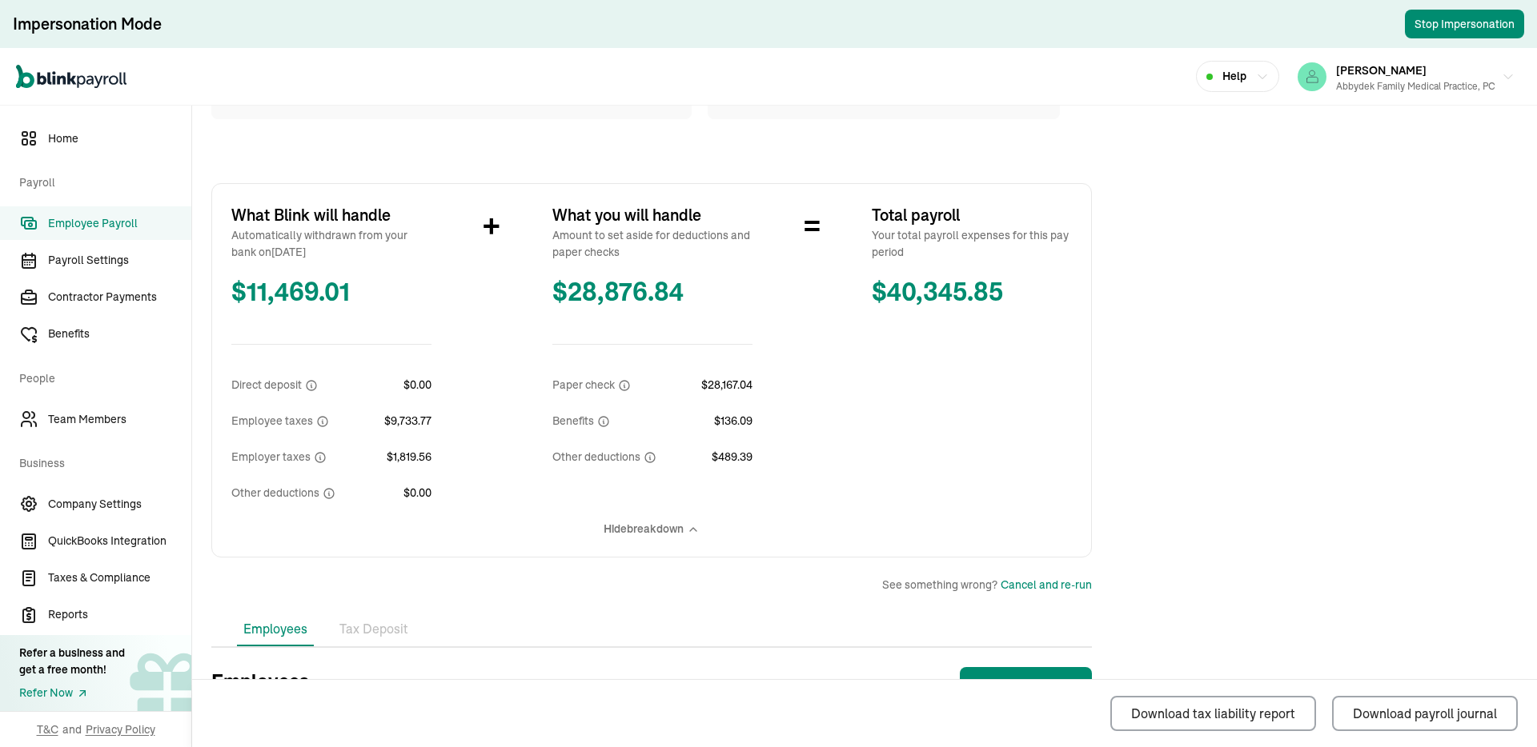
scroll to position [147, 0]
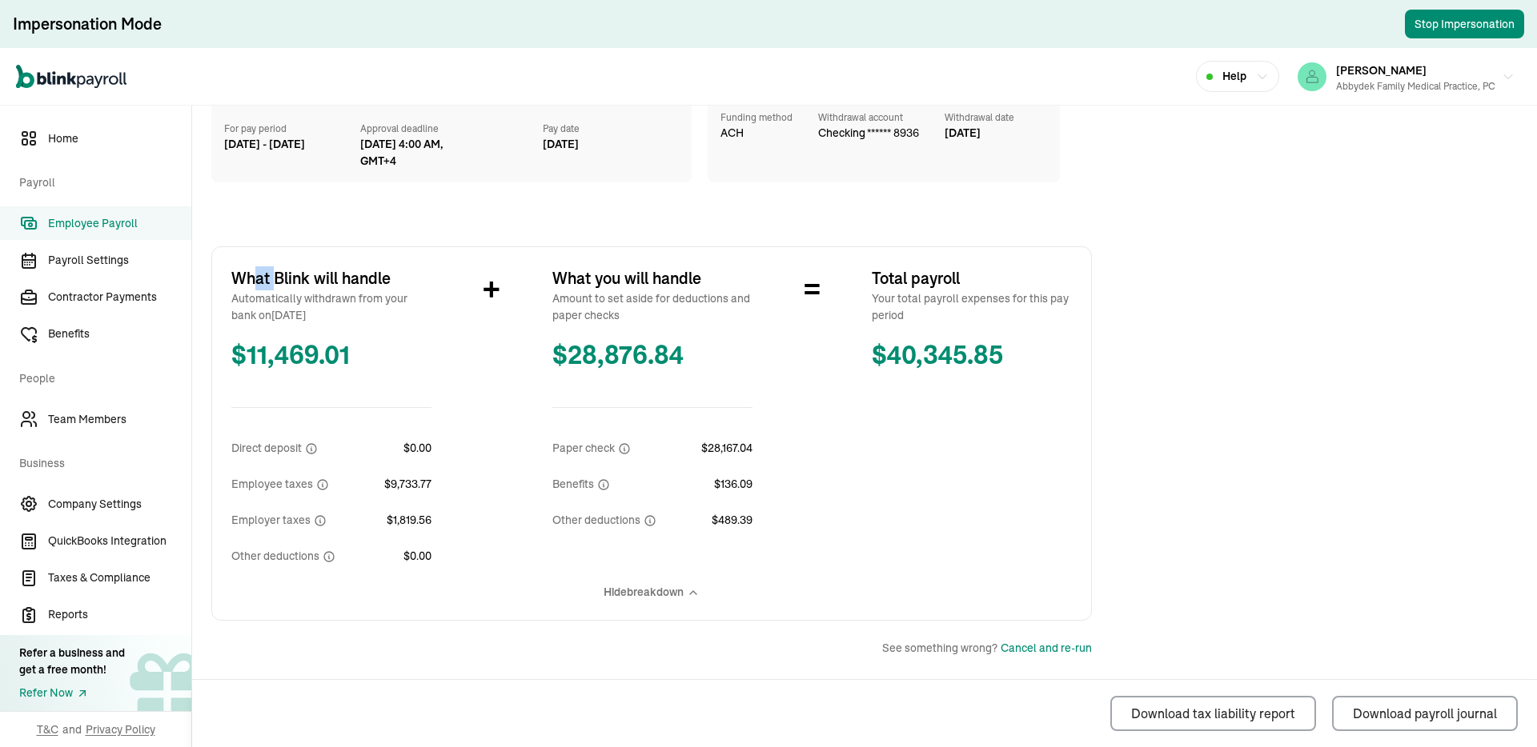
drag, startPoint x: 250, startPoint y: 283, endPoint x: 630, endPoint y: 284, distance: 379.4
click at [341, 283] on span "What Blink will handle" at bounding box center [331, 279] width 200 height 24
drag, startPoint x: 635, startPoint y: 275, endPoint x: 696, endPoint y: 315, distance: 72.8
click at [665, 451] on div "What you will handle Amount to set aside for deductions and paper checks $ 28,8…" at bounding box center [652, 398] width 200 height 263
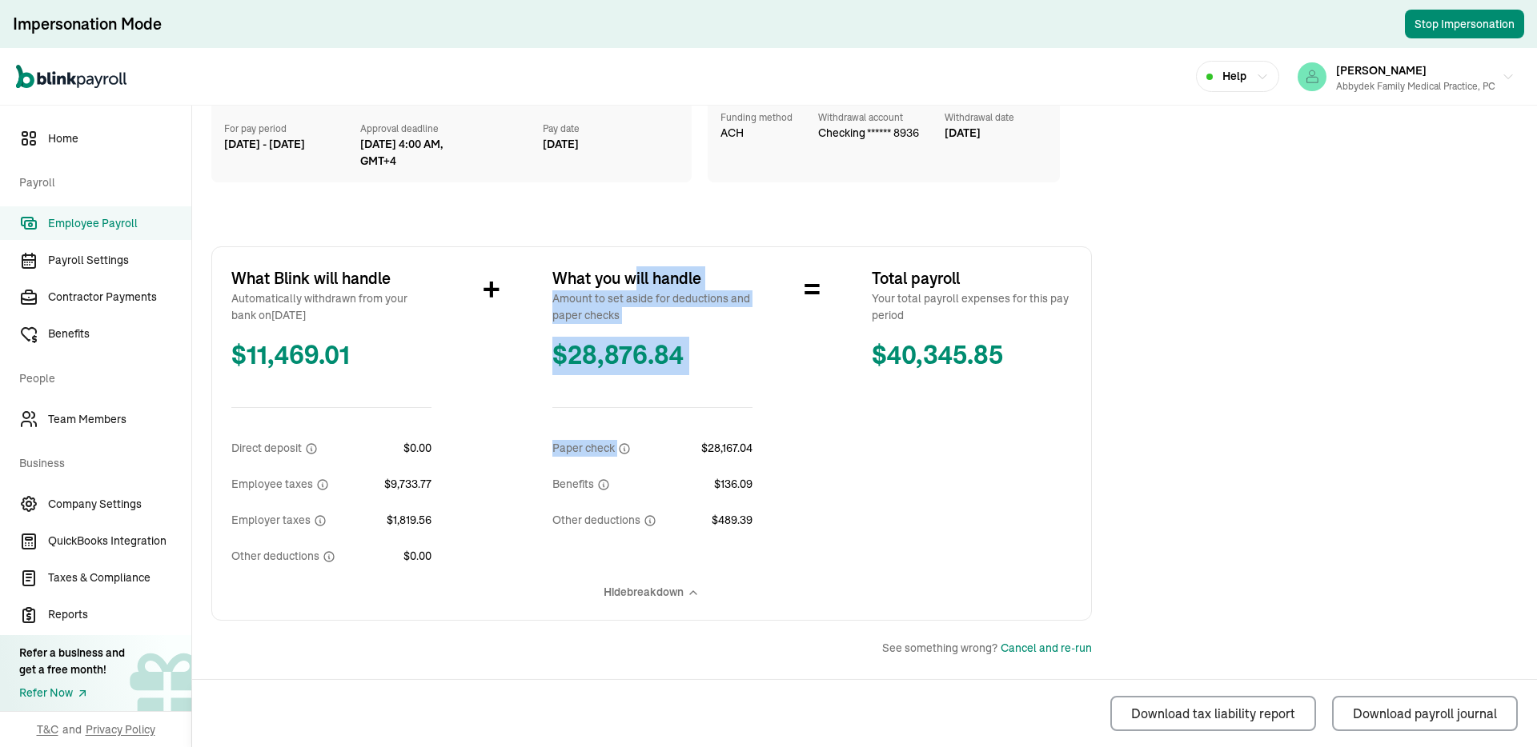
click at [673, 344] on span "$ 28,876.84" at bounding box center [652, 356] width 200 height 38
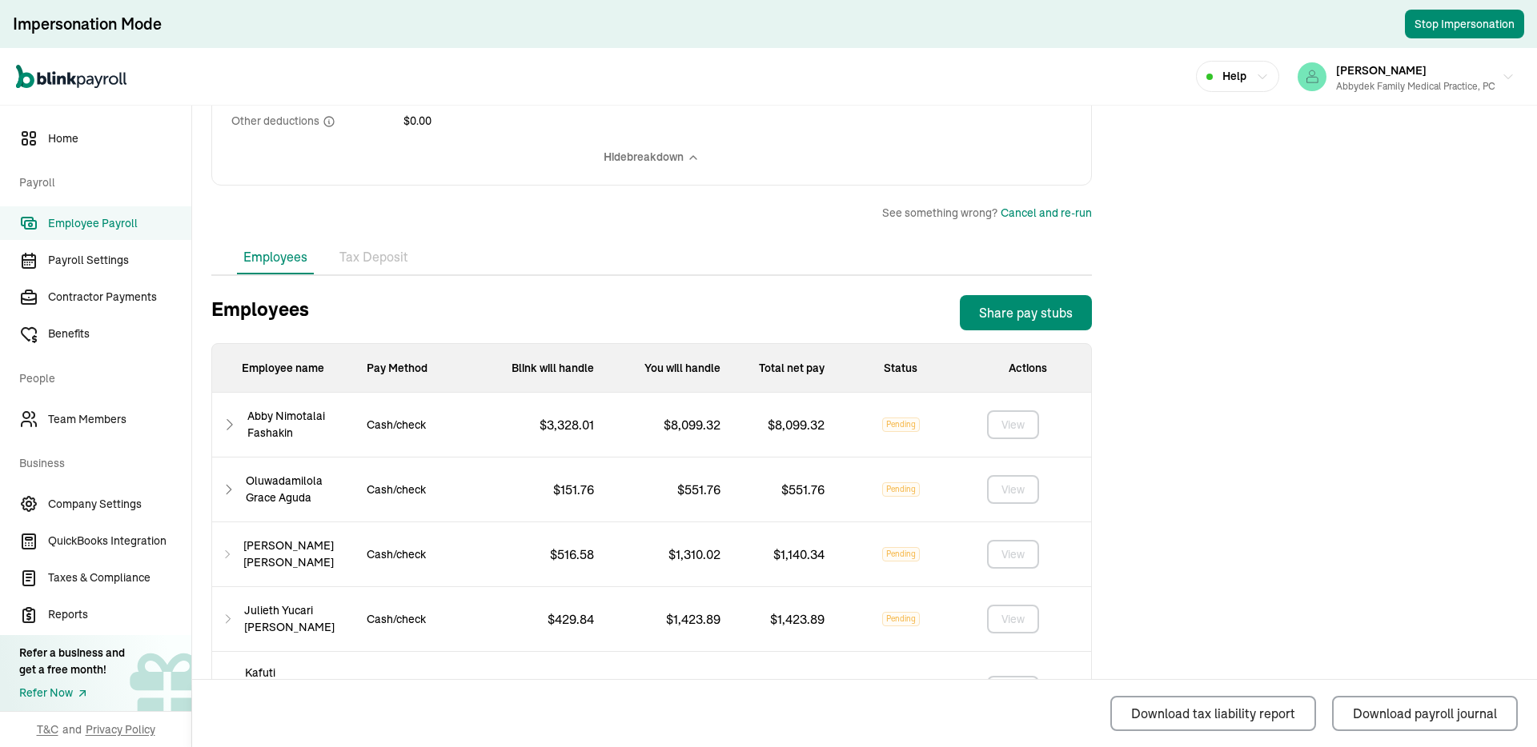
scroll to position [582, 0]
click at [351, 257] on li "Tax Deposit" at bounding box center [374, 259] width 82 height 34
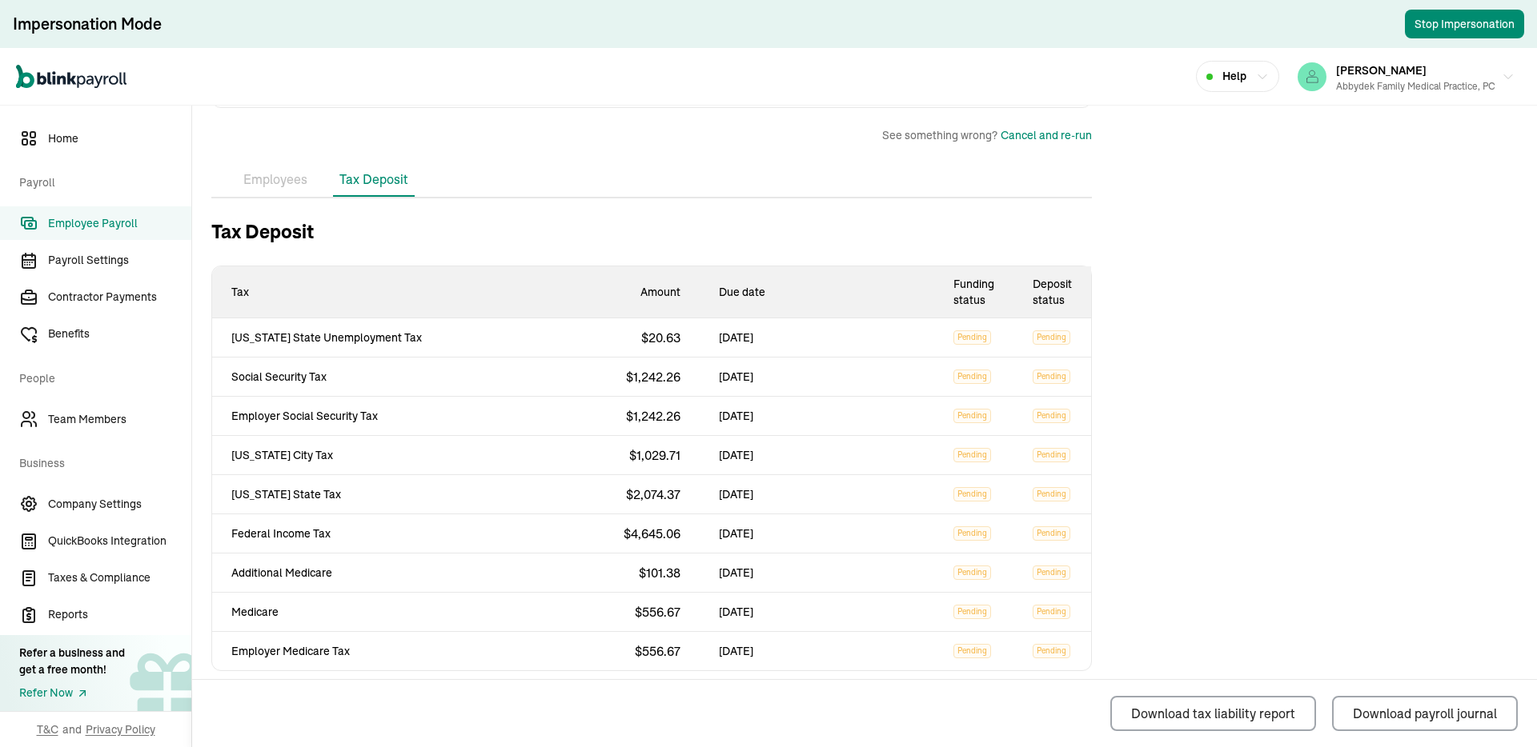
scroll to position [675, 0]
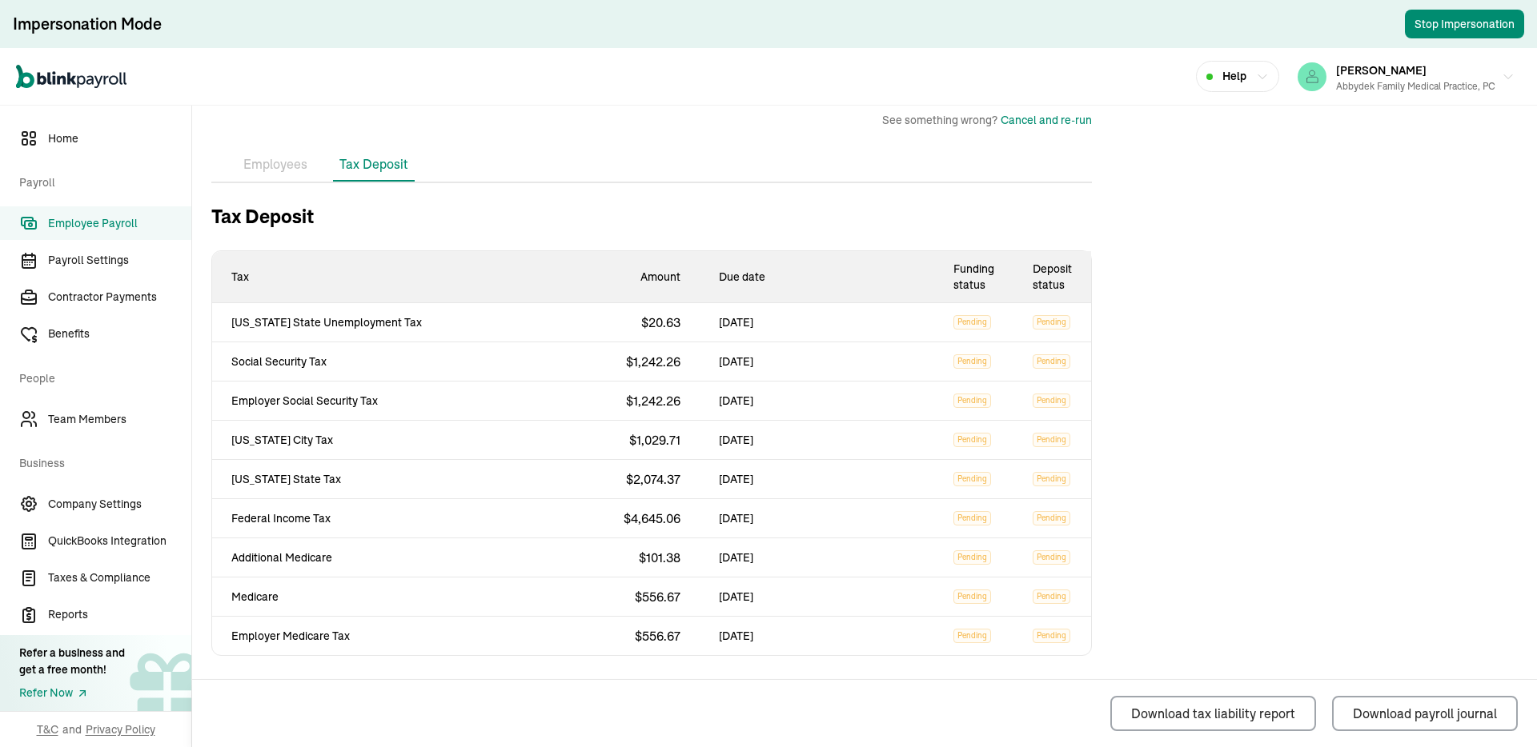
click at [648, 446] on span "$ 1,029.71" at bounding box center [654, 440] width 51 height 16
click at [287, 430] on td "New York City Tax" at bounding box center [335, 440] width 246 height 39
click at [287, 430] on td "[US_STATE] City Tax" at bounding box center [335, 440] width 246 height 39
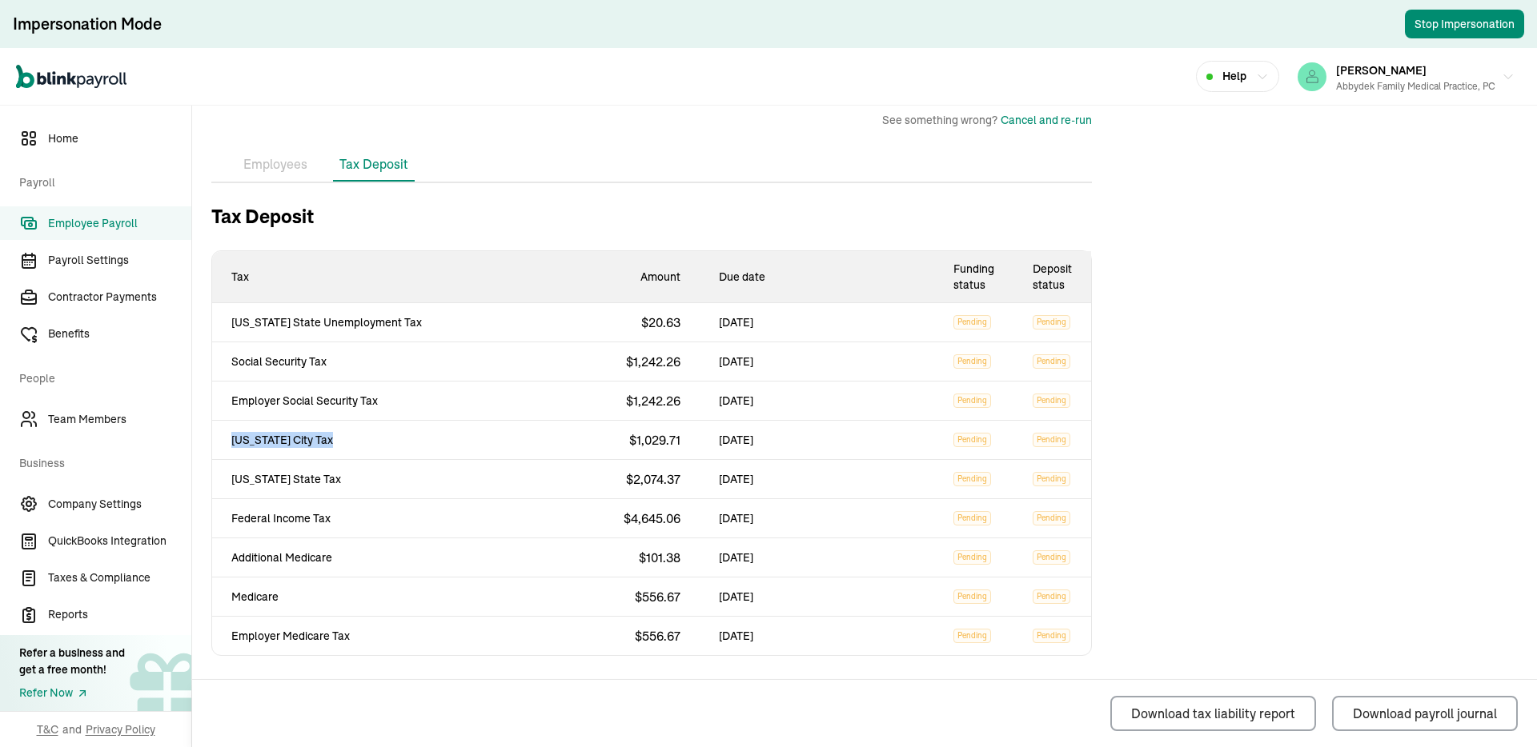
click at [311, 397] on span "Employer Social Security Tax" at bounding box center [335, 401] width 208 height 16
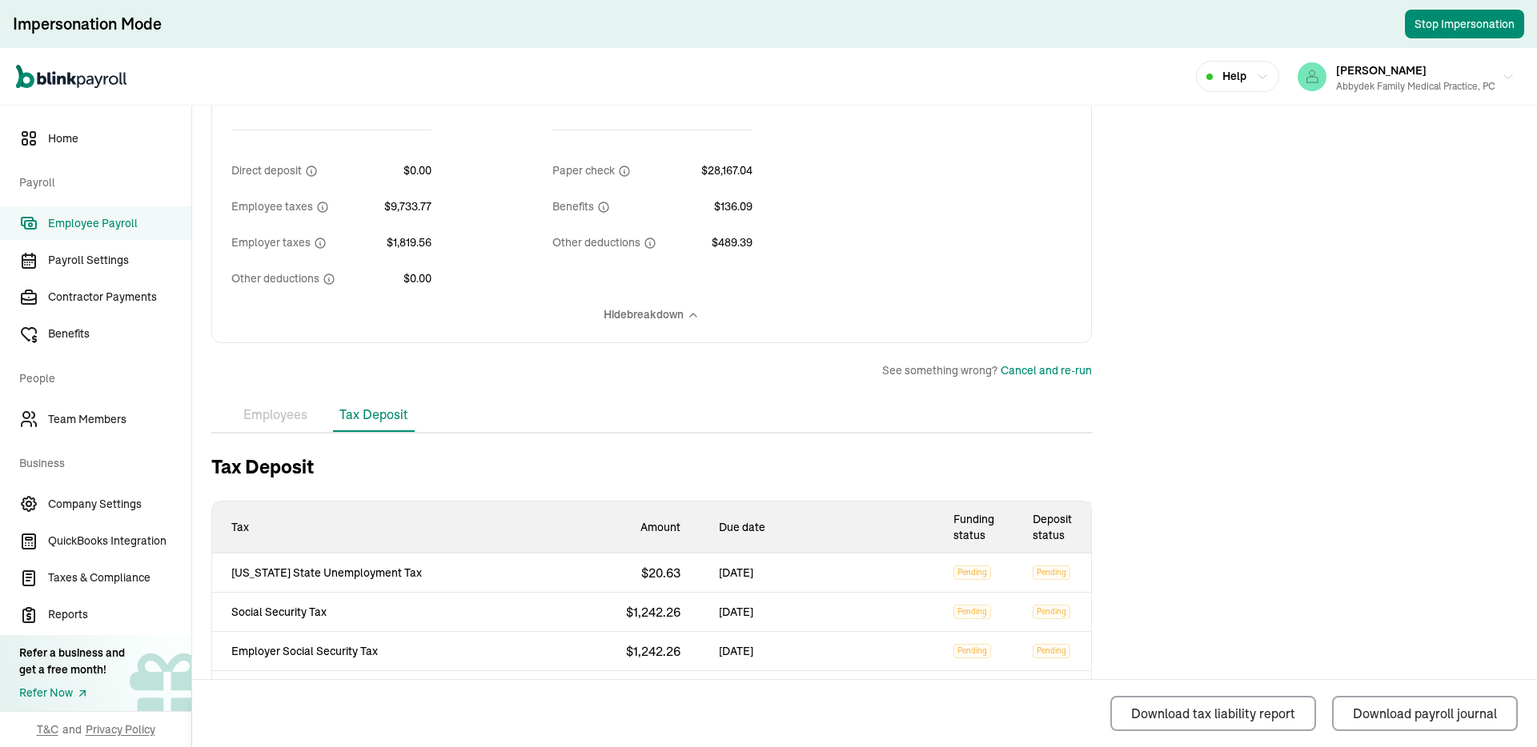
scroll to position [381, 0]
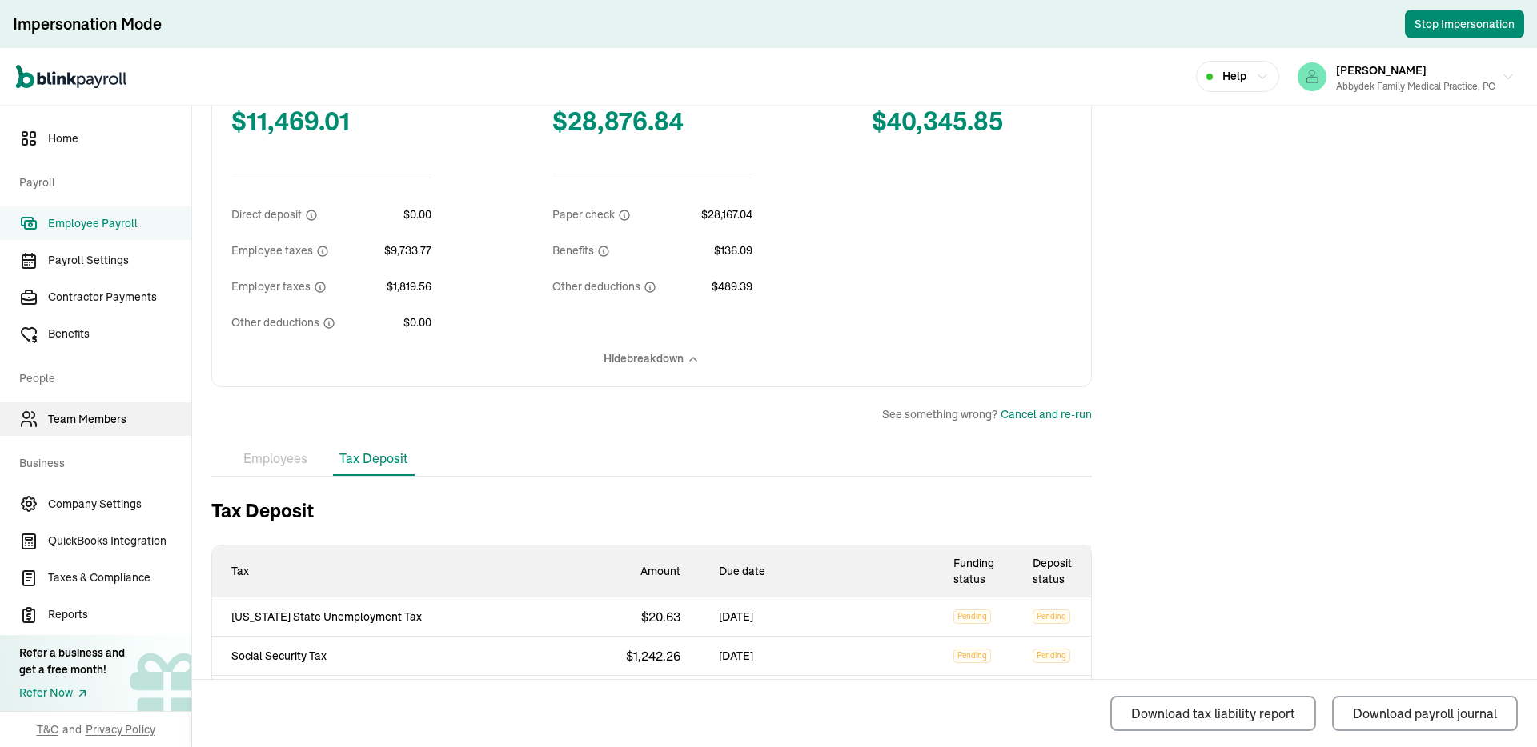
click at [118, 414] on span "Team Members" at bounding box center [119, 419] width 143 height 17
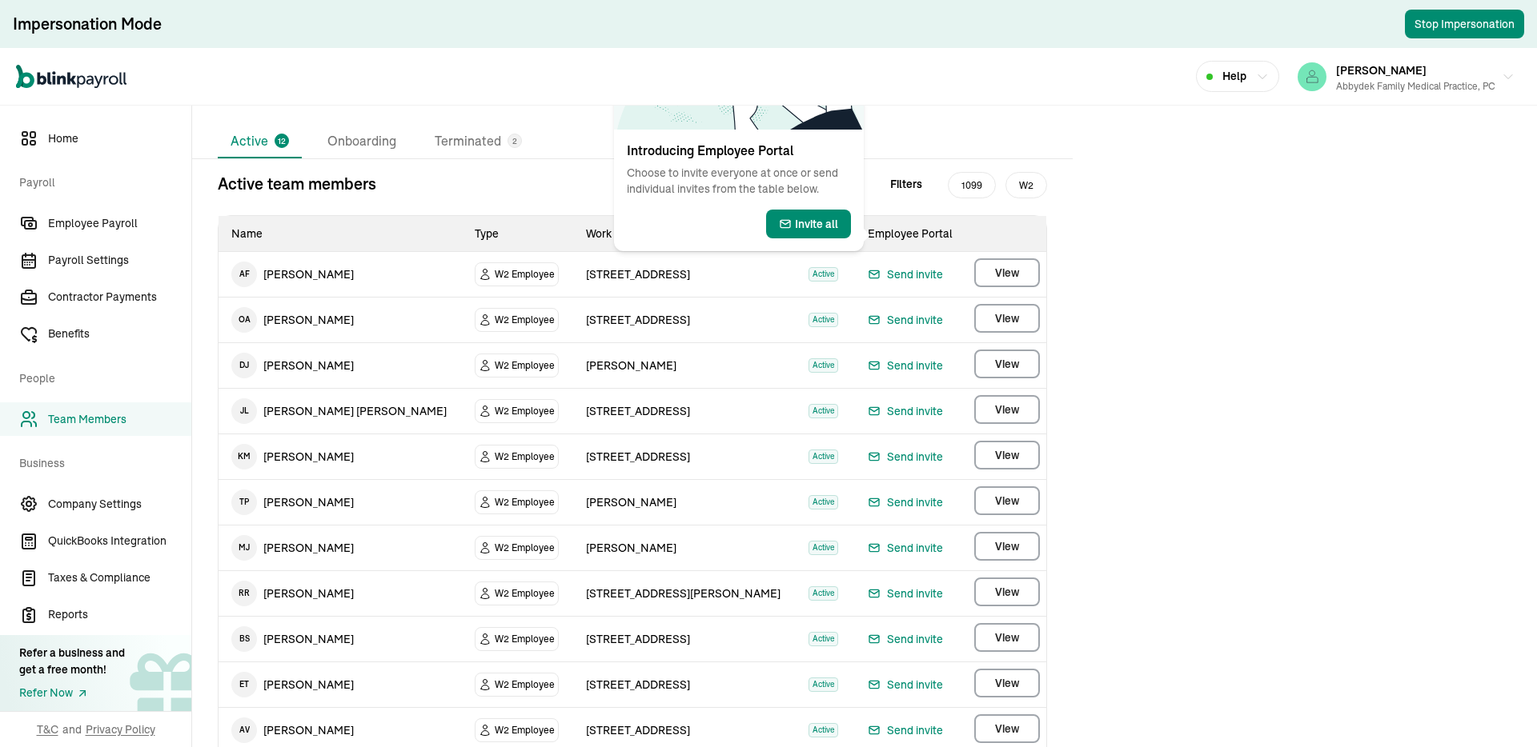
scroll to position [122, 0]
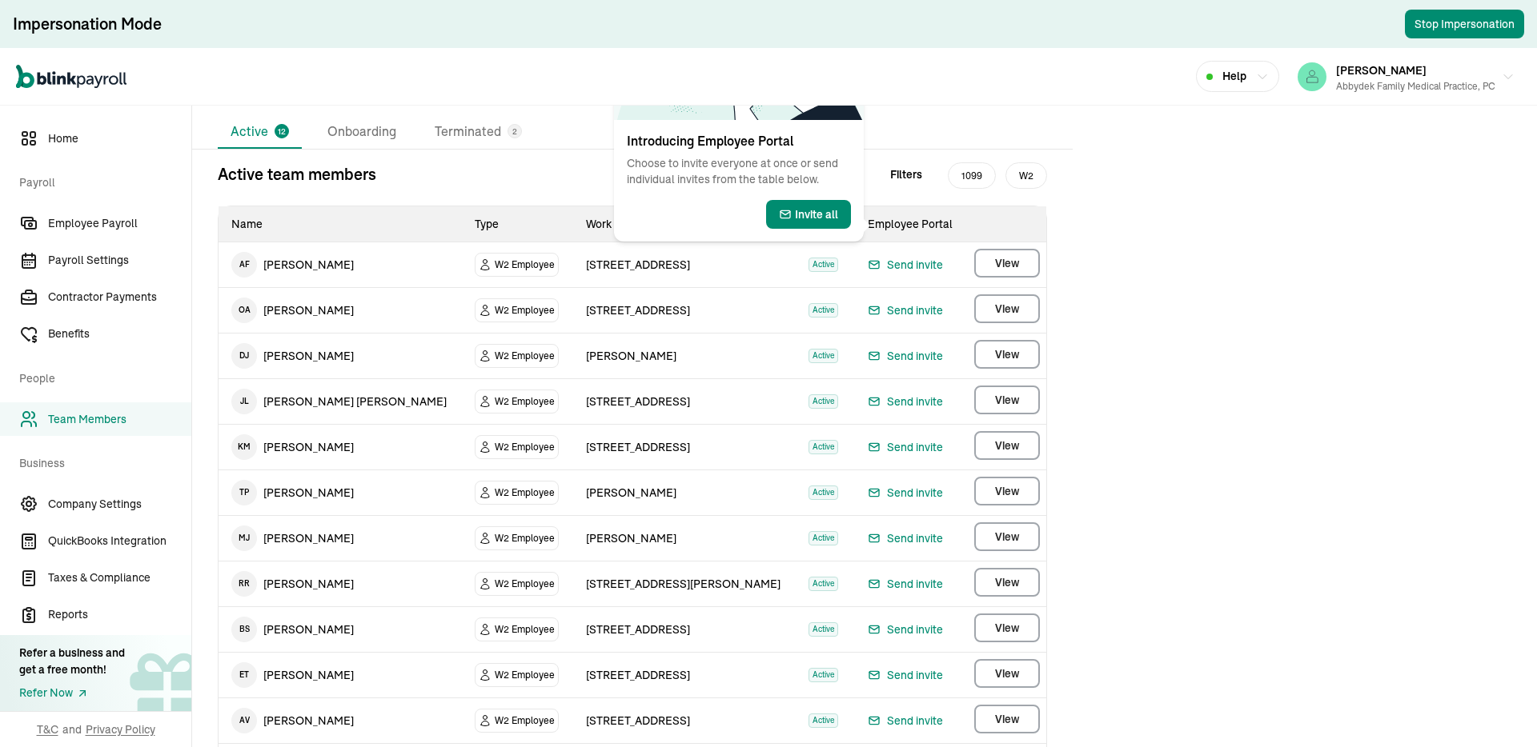
click at [622, 399] on span "[STREET_ADDRESS]" at bounding box center [638, 402] width 104 height 14
click at [622, 399] on span "10520 Jamaica Ave" at bounding box center [638, 402] width 104 height 14
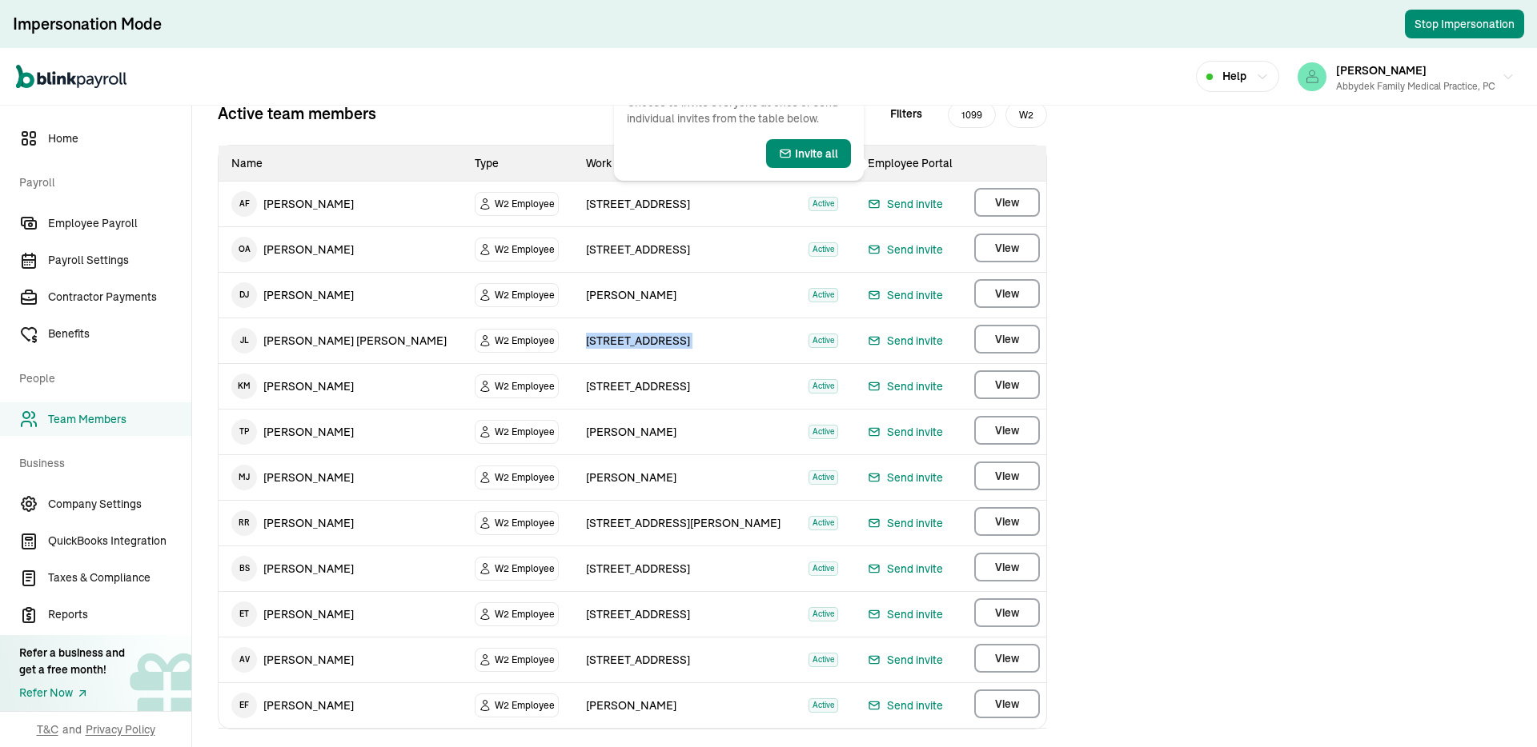
scroll to position [216, 0]
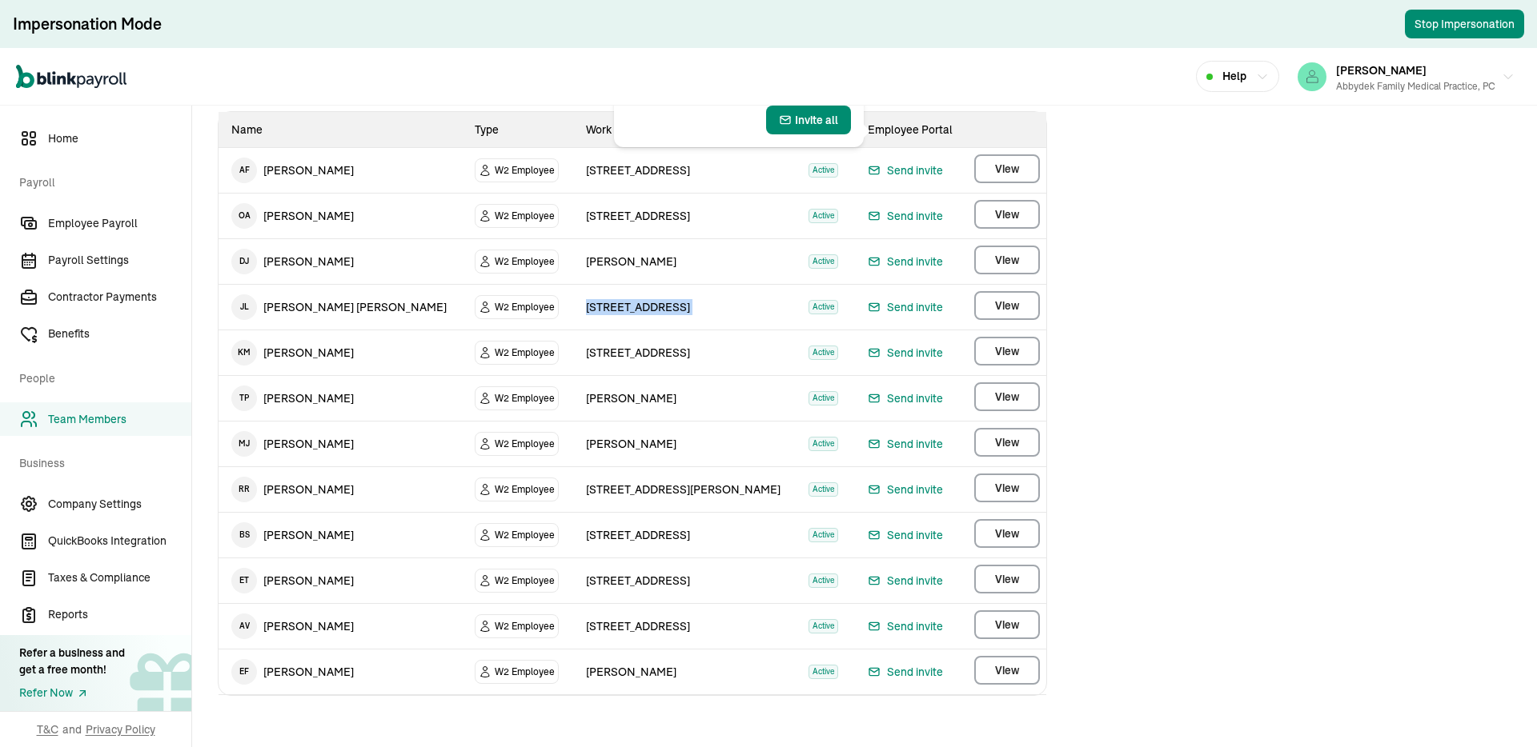
click at [567, 368] on td "W2 Employee" at bounding box center [517, 354] width 110 height 46
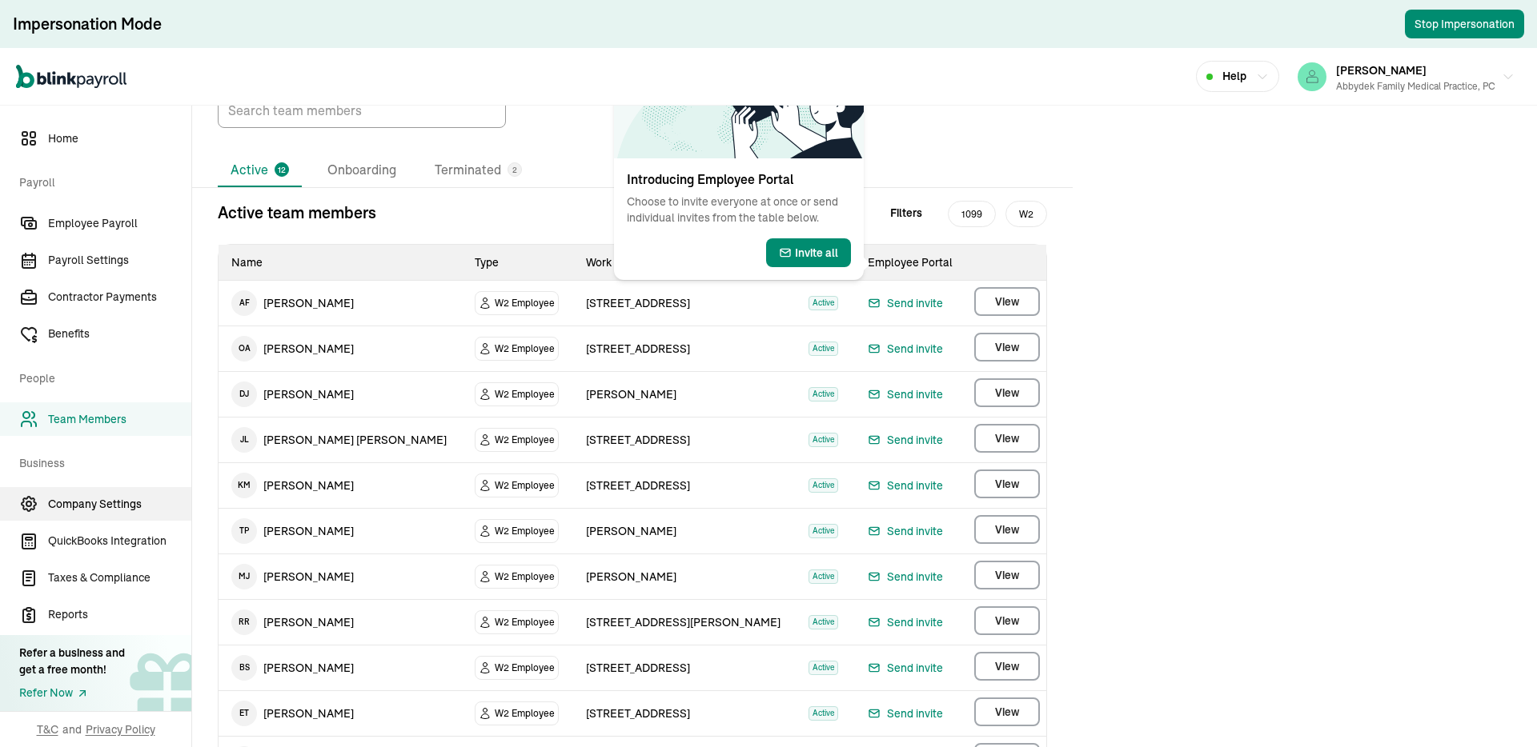
scroll to position [80, 0]
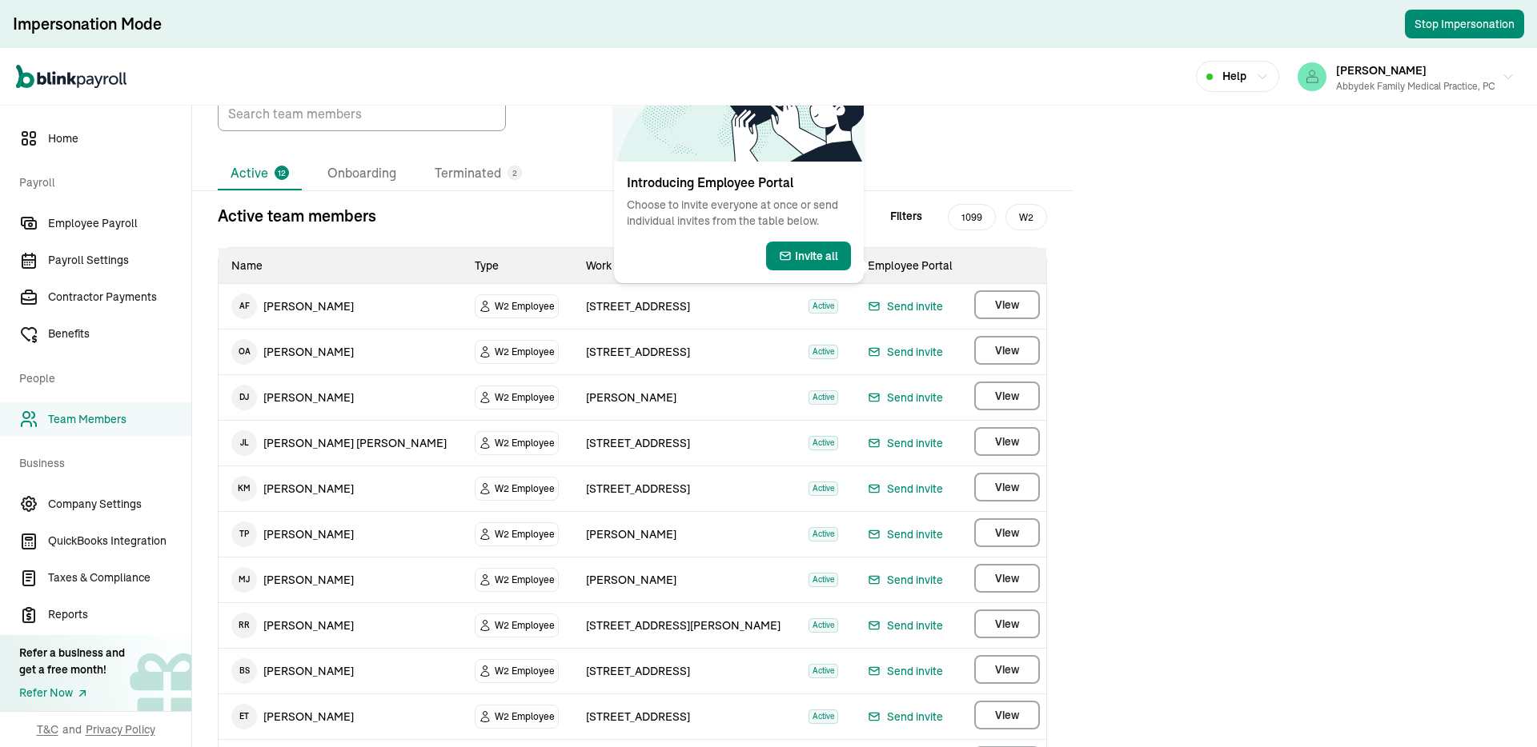
click at [462, 511] on td "W2 Employee" at bounding box center [517, 490] width 110 height 46
click at [88, 331] on span "Benefits" at bounding box center [119, 334] width 143 height 17
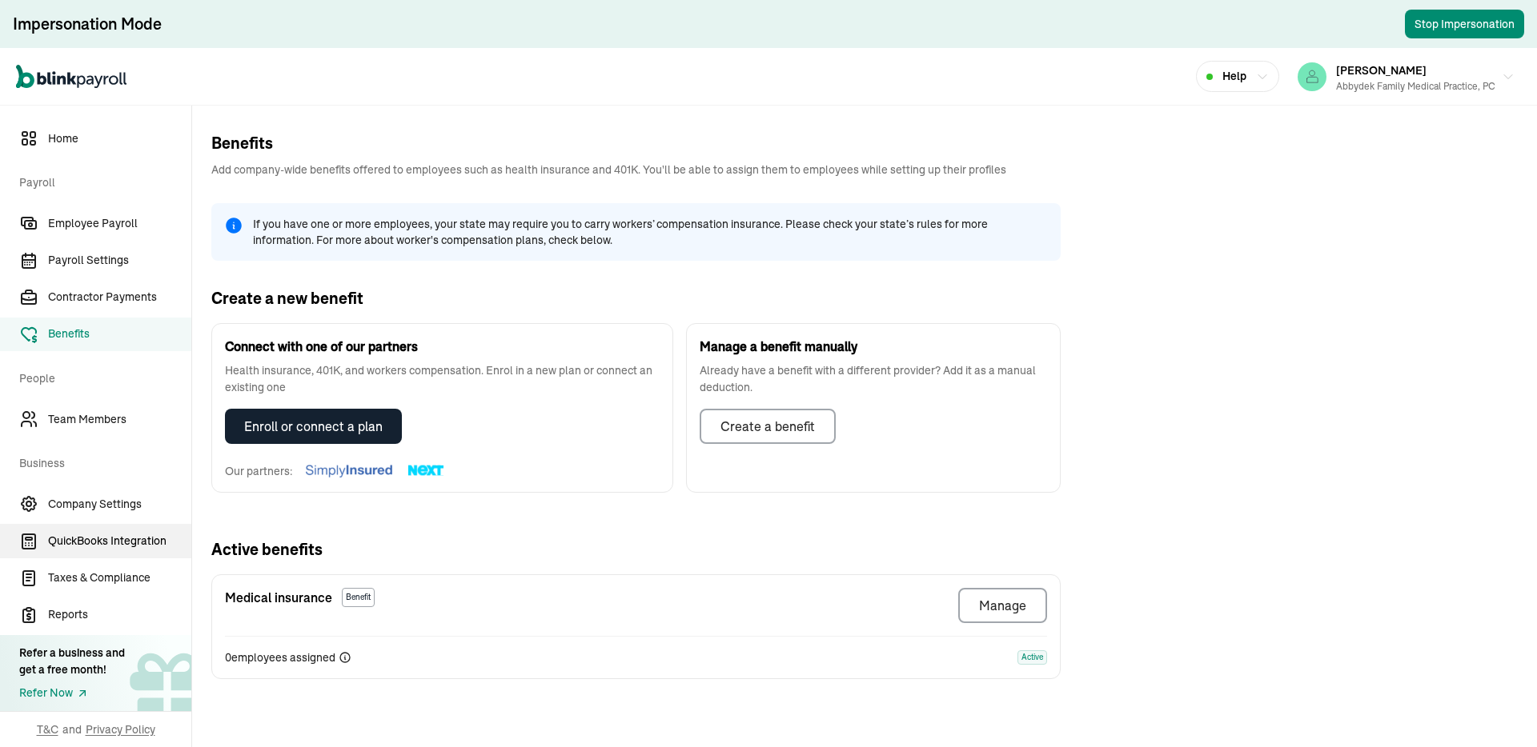
click at [101, 524] on link "QuickBooks Integration" at bounding box center [95, 541] width 191 height 34
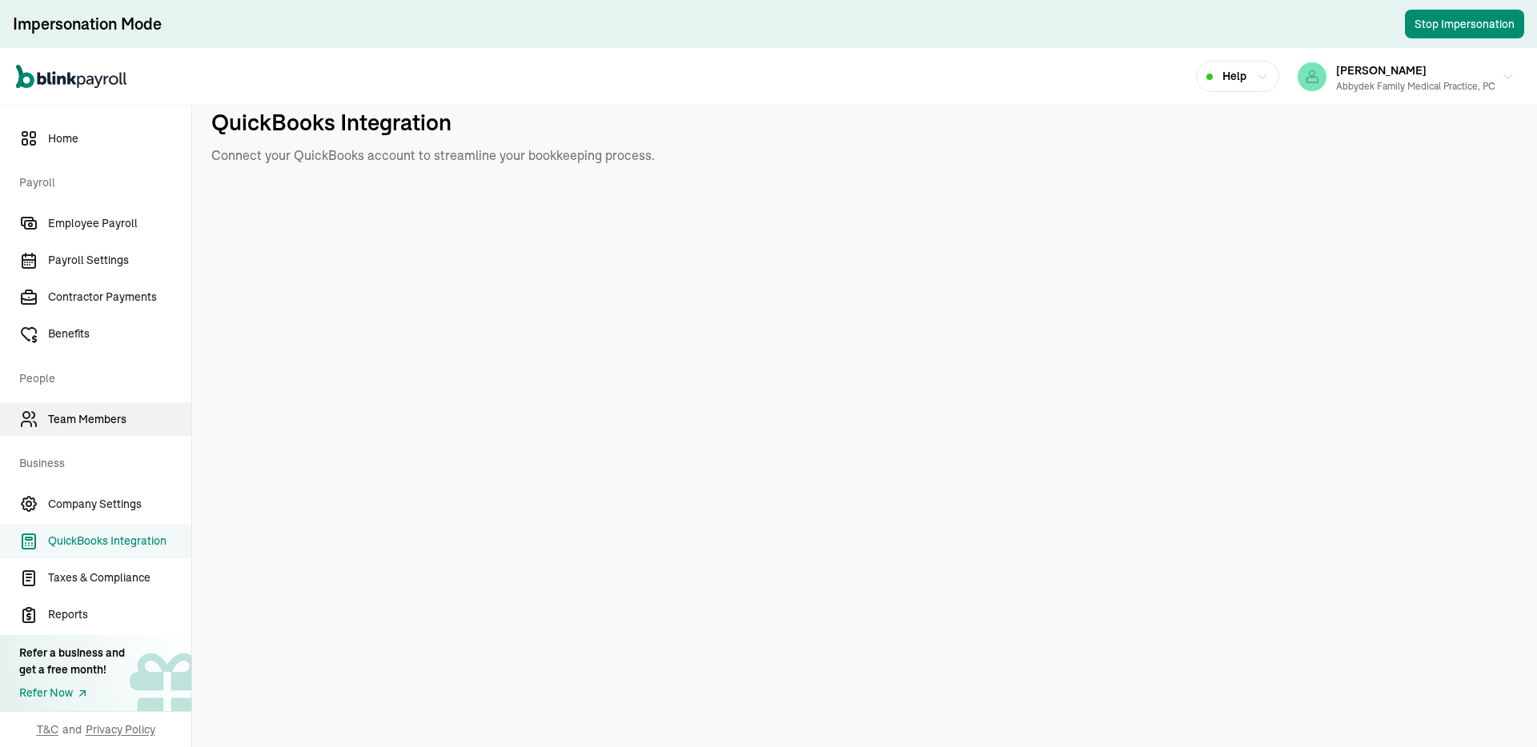
click at [96, 430] on link "Team Members" at bounding box center [95, 420] width 191 height 34
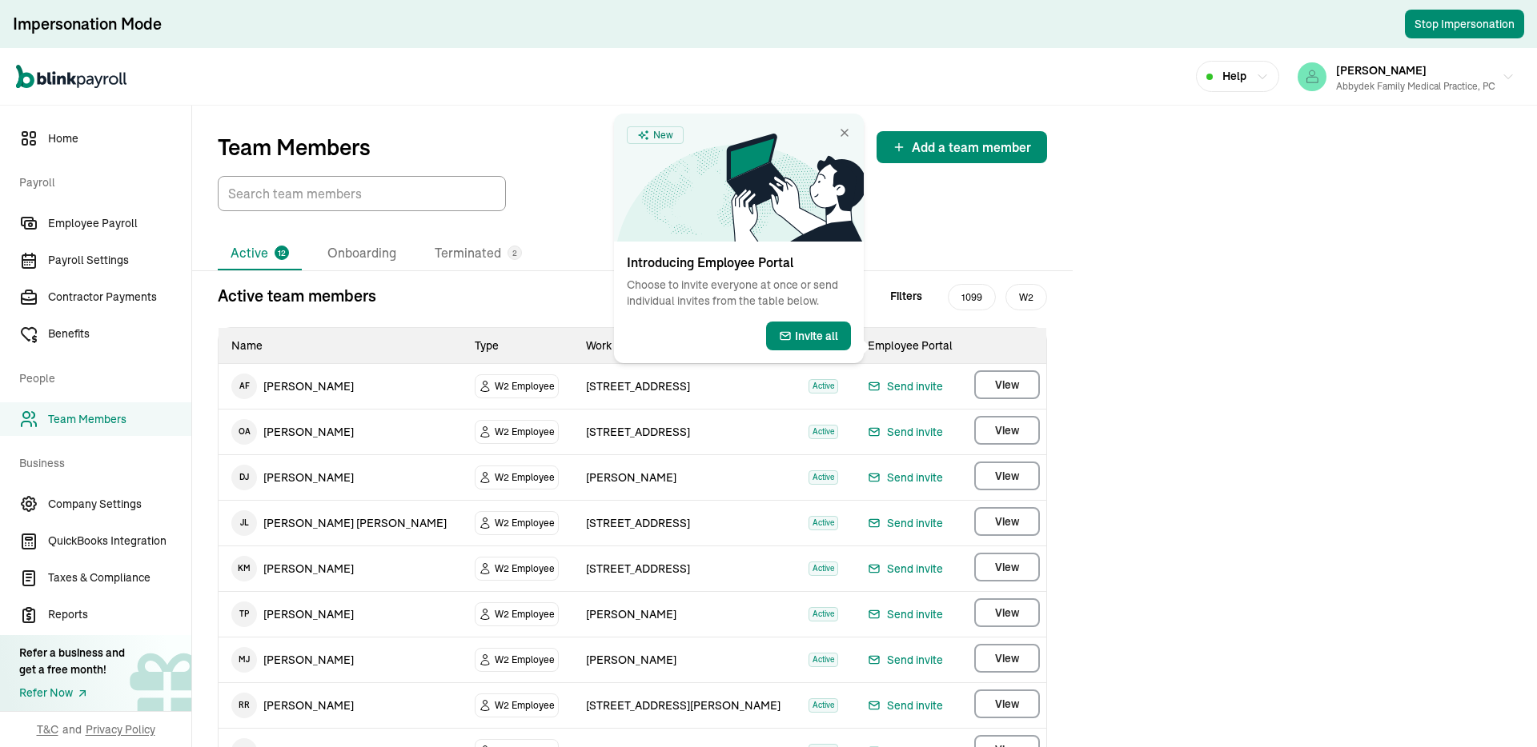
click at [879, 339] on span "Employee Portal" at bounding box center [910, 346] width 85 height 14
click at [150, 326] on span "Benefits" at bounding box center [119, 334] width 143 height 17
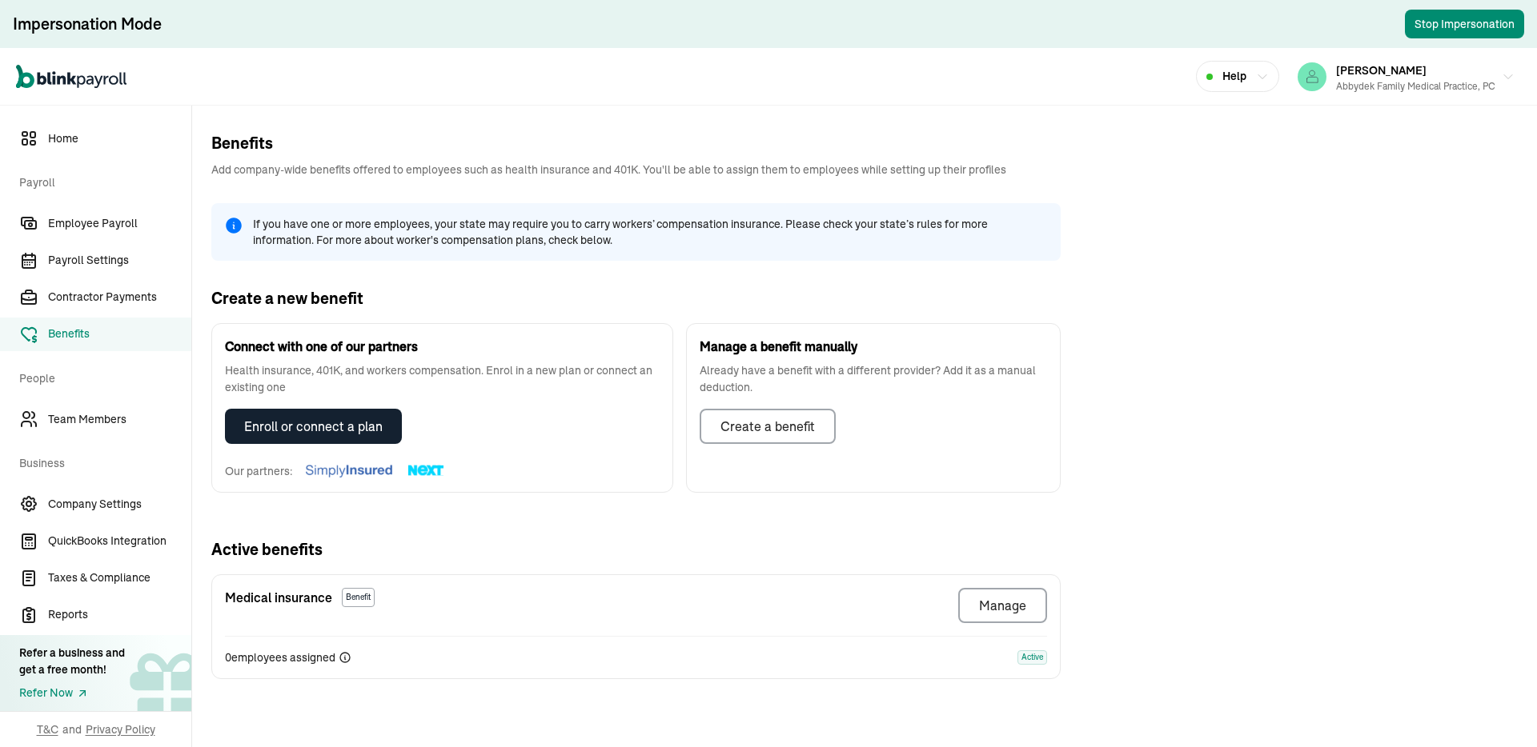
click at [497, 471] on div "Connect with one of our partners Health insurance, 401K, and workers compensati…" at bounding box center [442, 408] width 462 height 170
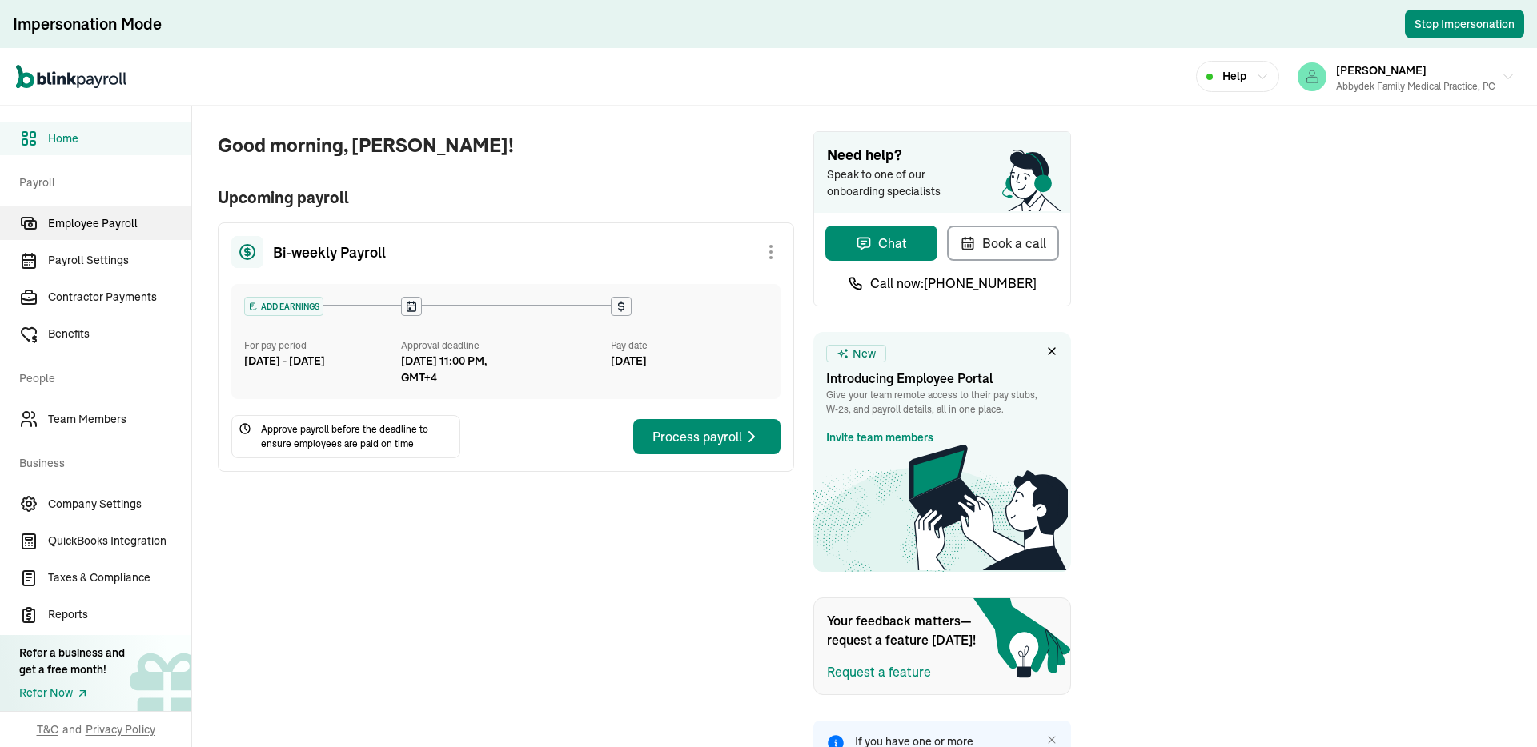
click at [129, 218] on span "Employee Payroll" at bounding box center [119, 223] width 143 height 17
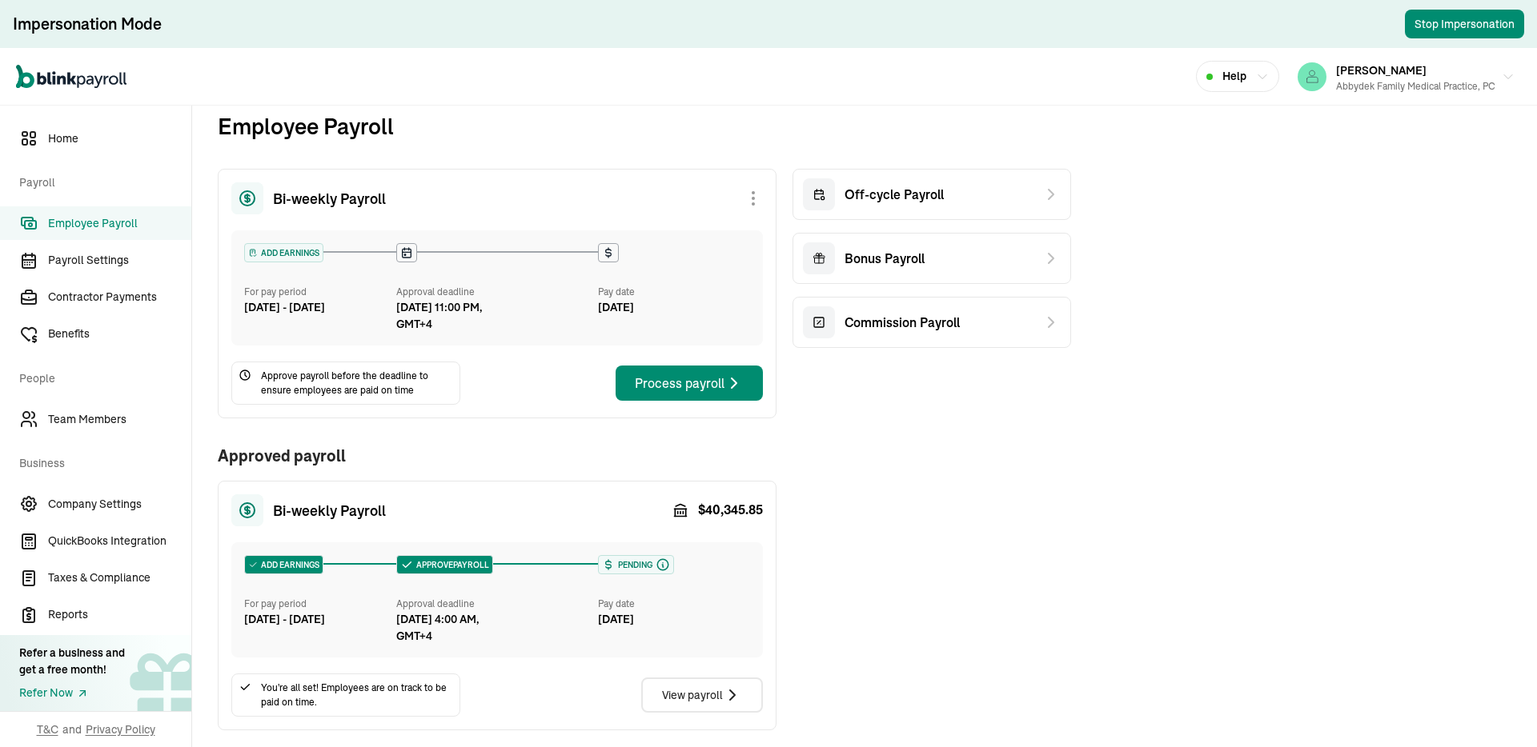
scroll to position [182, 0]
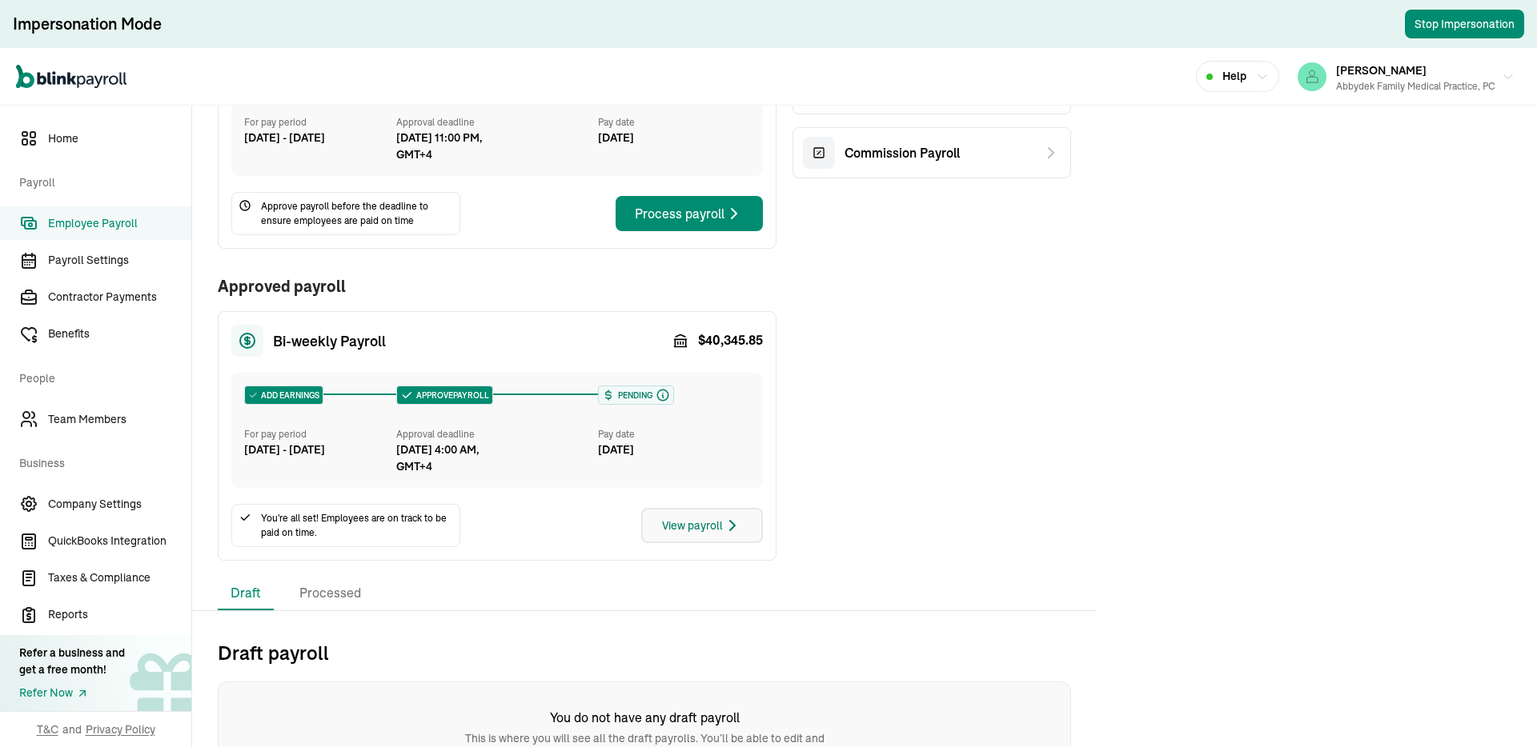
click at [705, 514] on button "View payroll" at bounding box center [702, 525] width 122 height 35
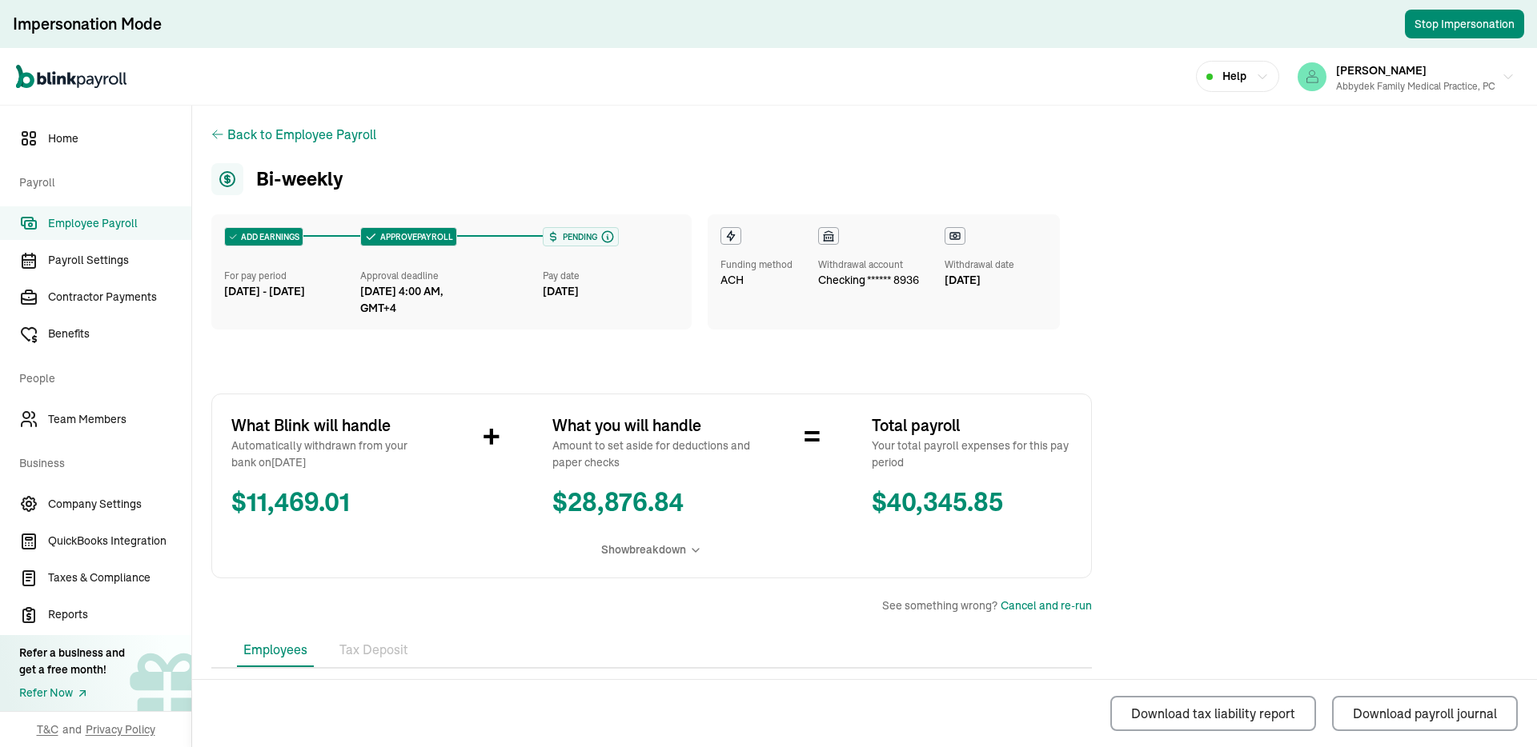
click at [924, 495] on span "$ 40,345.85" at bounding box center [972, 503] width 200 height 38
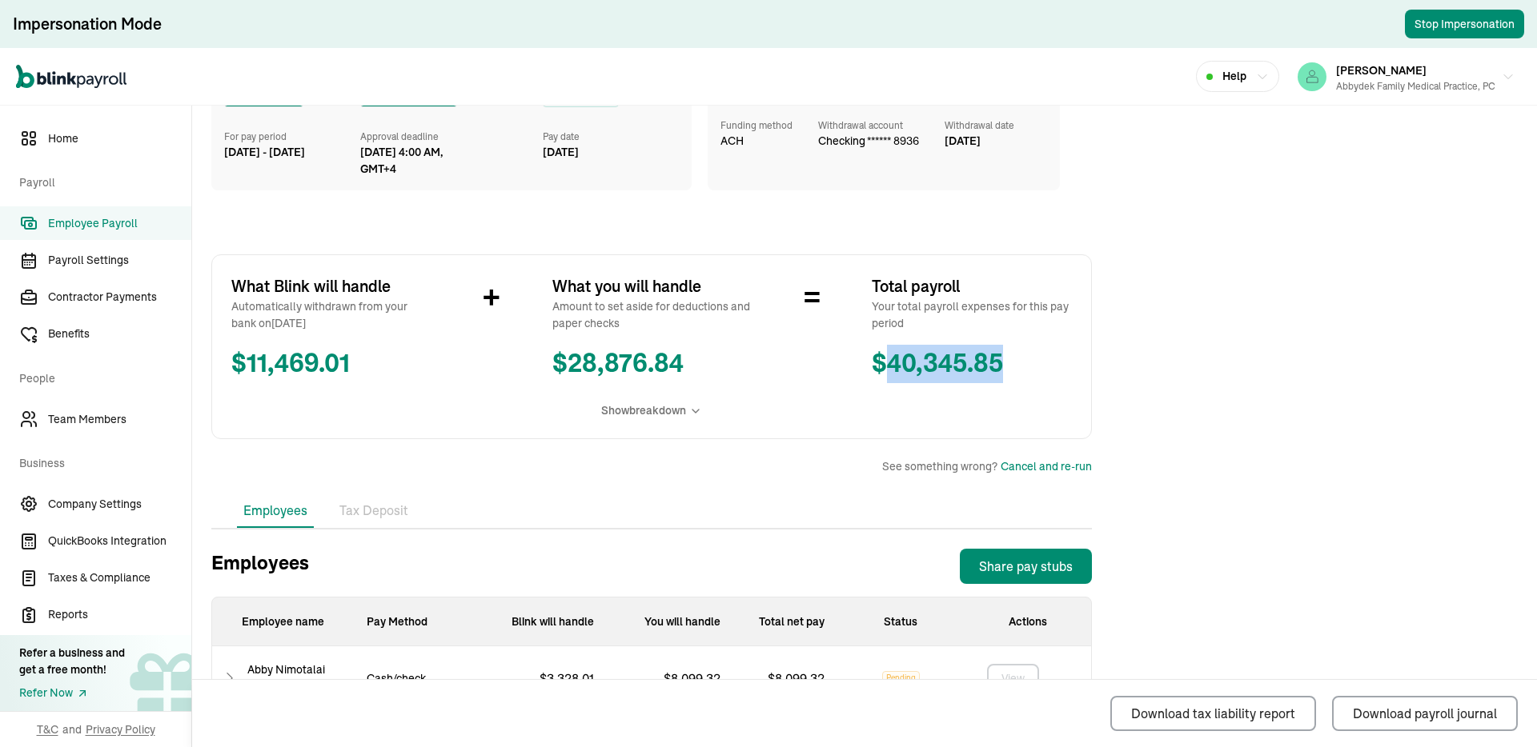
click at [666, 409] on span "Show breakdown" at bounding box center [643, 411] width 85 height 17
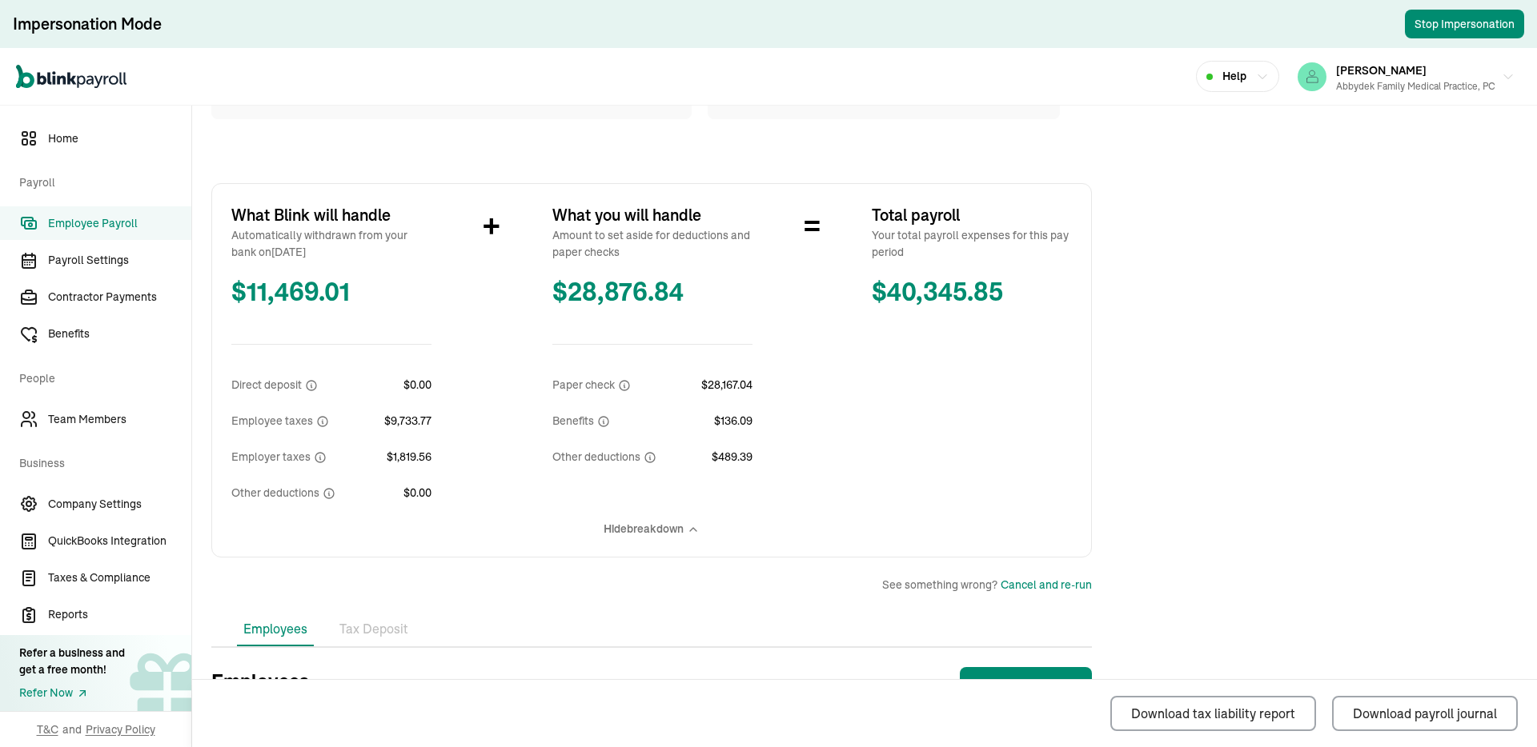
scroll to position [147, 0]
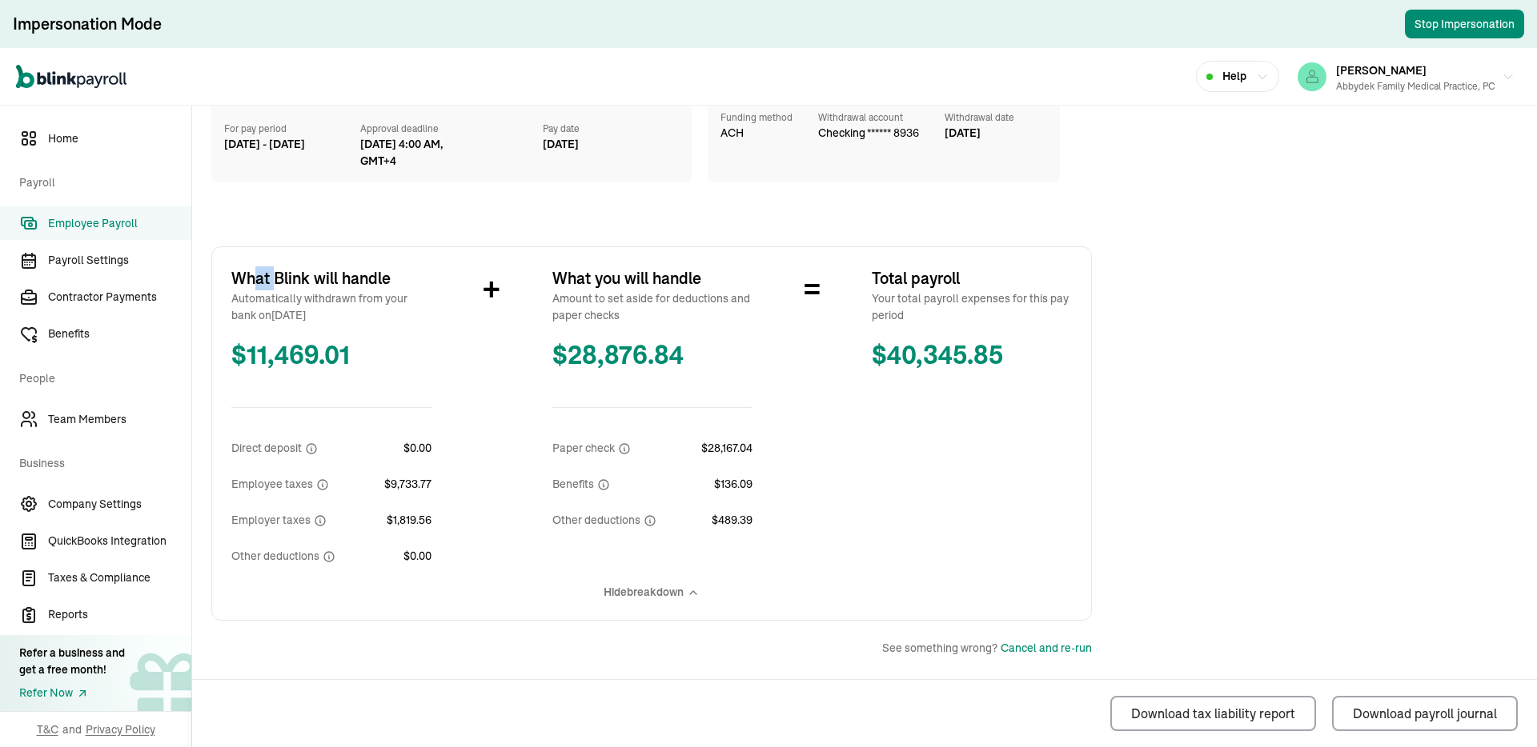
drag, startPoint x: 250, startPoint y: 283, endPoint x: 630, endPoint y: 284, distance: 379.4
click at [341, 283] on span "What Blink will handle" at bounding box center [331, 279] width 200 height 24
drag, startPoint x: 635, startPoint y: 275, endPoint x: 704, endPoint y: 350, distance: 101.4
click at [665, 451] on div "What you will handle Amount to set aside for deductions and paper checks $ 28,8…" at bounding box center [652, 398] width 200 height 263
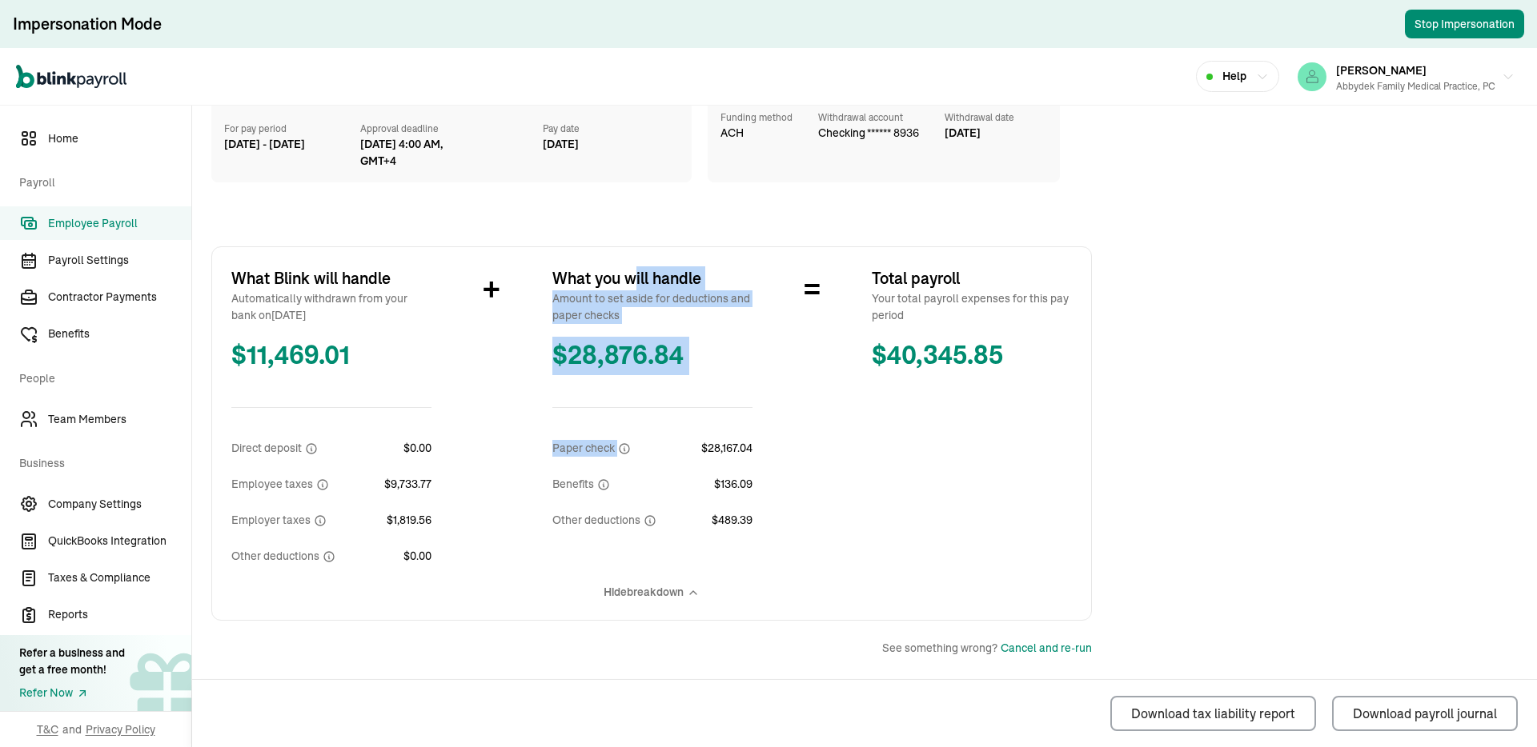
click at [673, 344] on span "$ 28,876.84" at bounding box center [652, 356] width 200 height 38
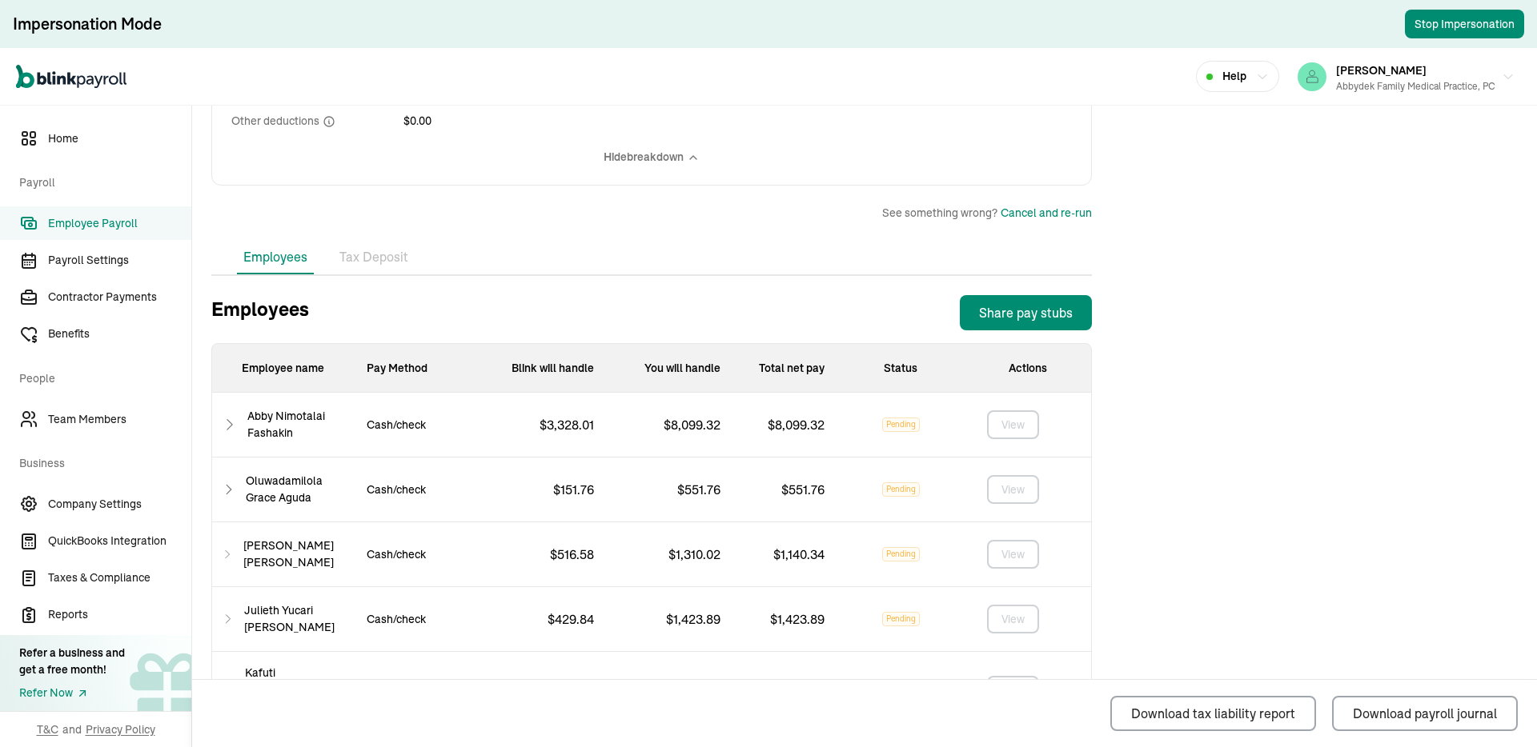
scroll to position [582, 0]
click at [351, 257] on li "Tax Deposit" at bounding box center [374, 259] width 82 height 34
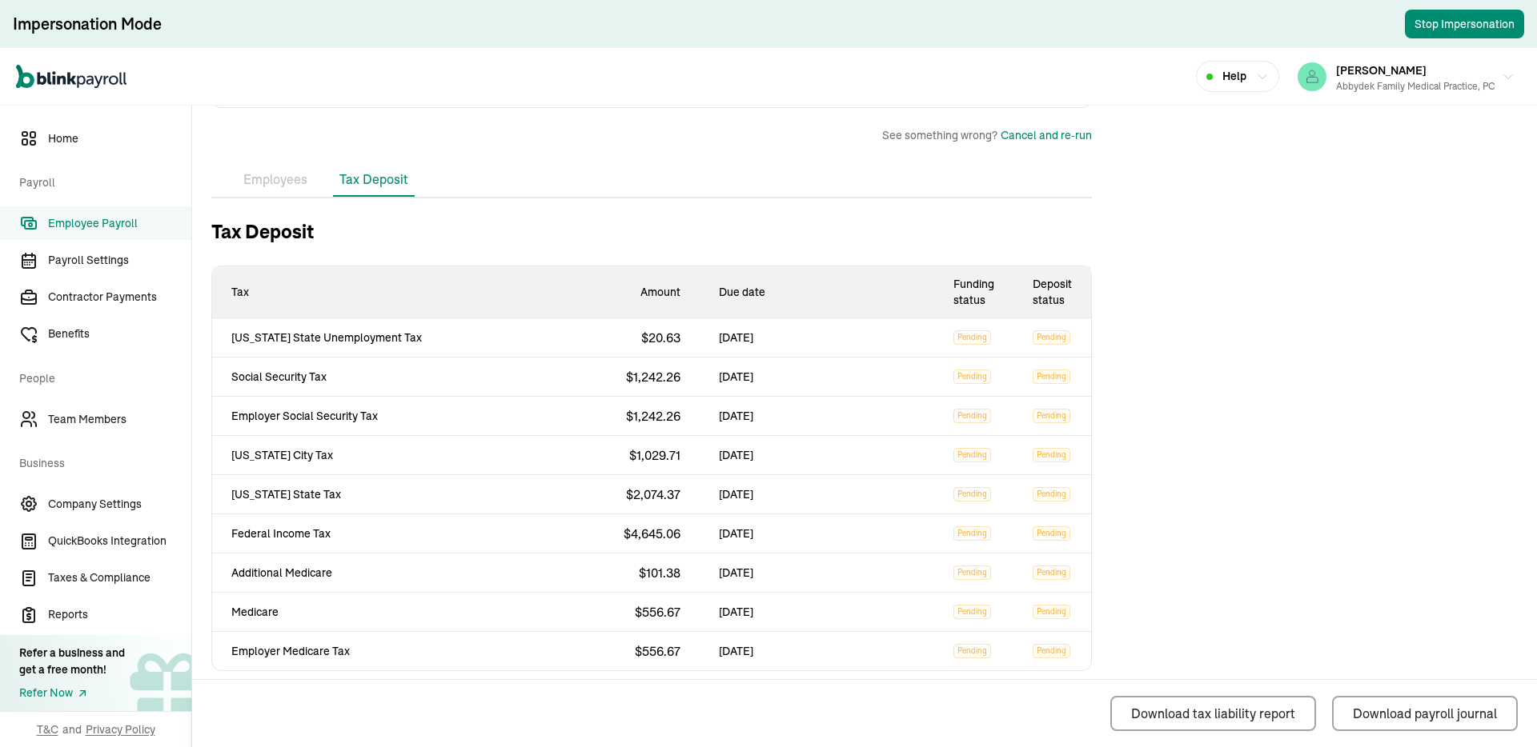
scroll to position [675, 0]
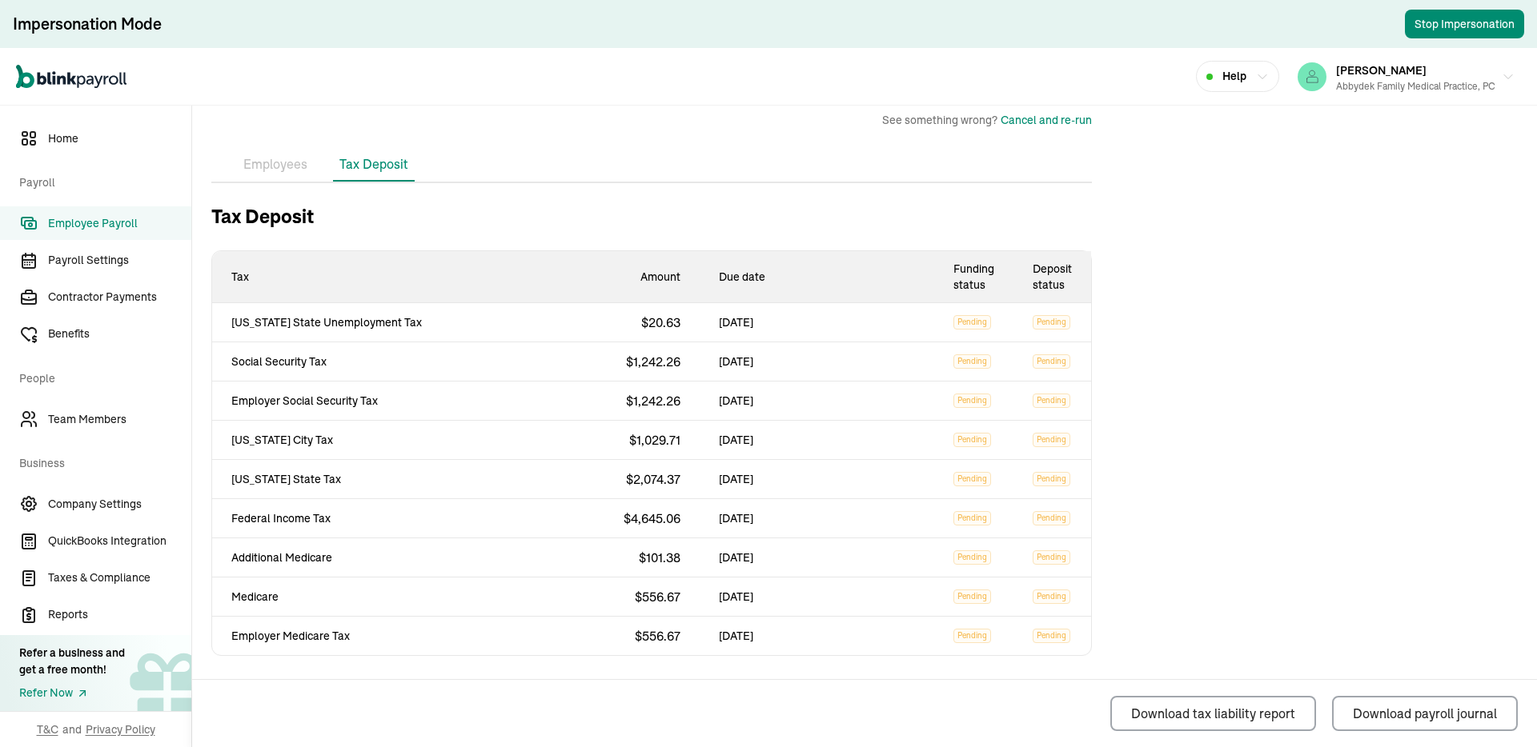
click at [648, 446] on span "$ 1,029.71" at bounding box center [654, 440] width 51 height 16
click at [287, 430] on td "New York City Tax" at bounding box center [335, 440] width 246 height 39
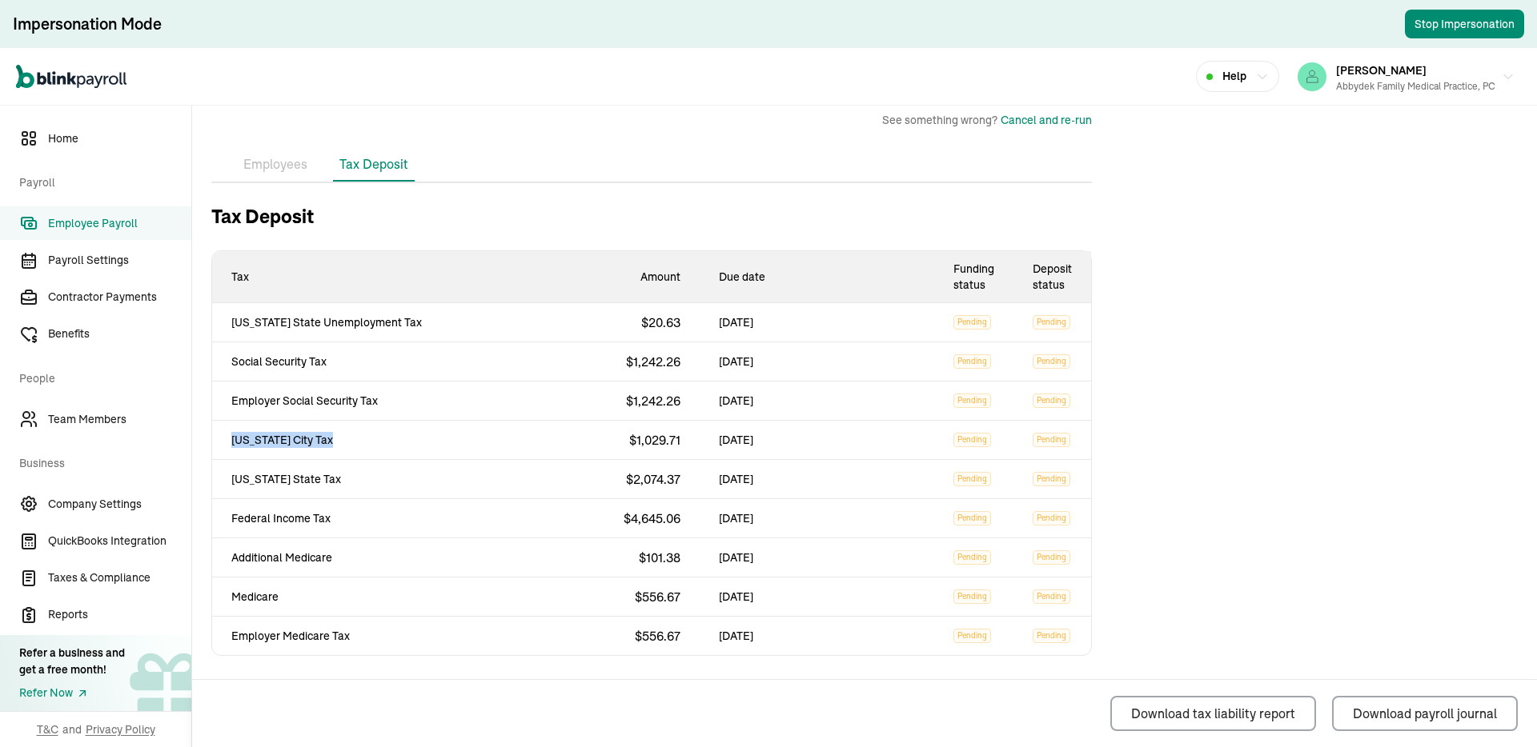
click at [311, 397] on span "Employer Social Security Tax" at bounding box center [335, 401] width 208 height 16
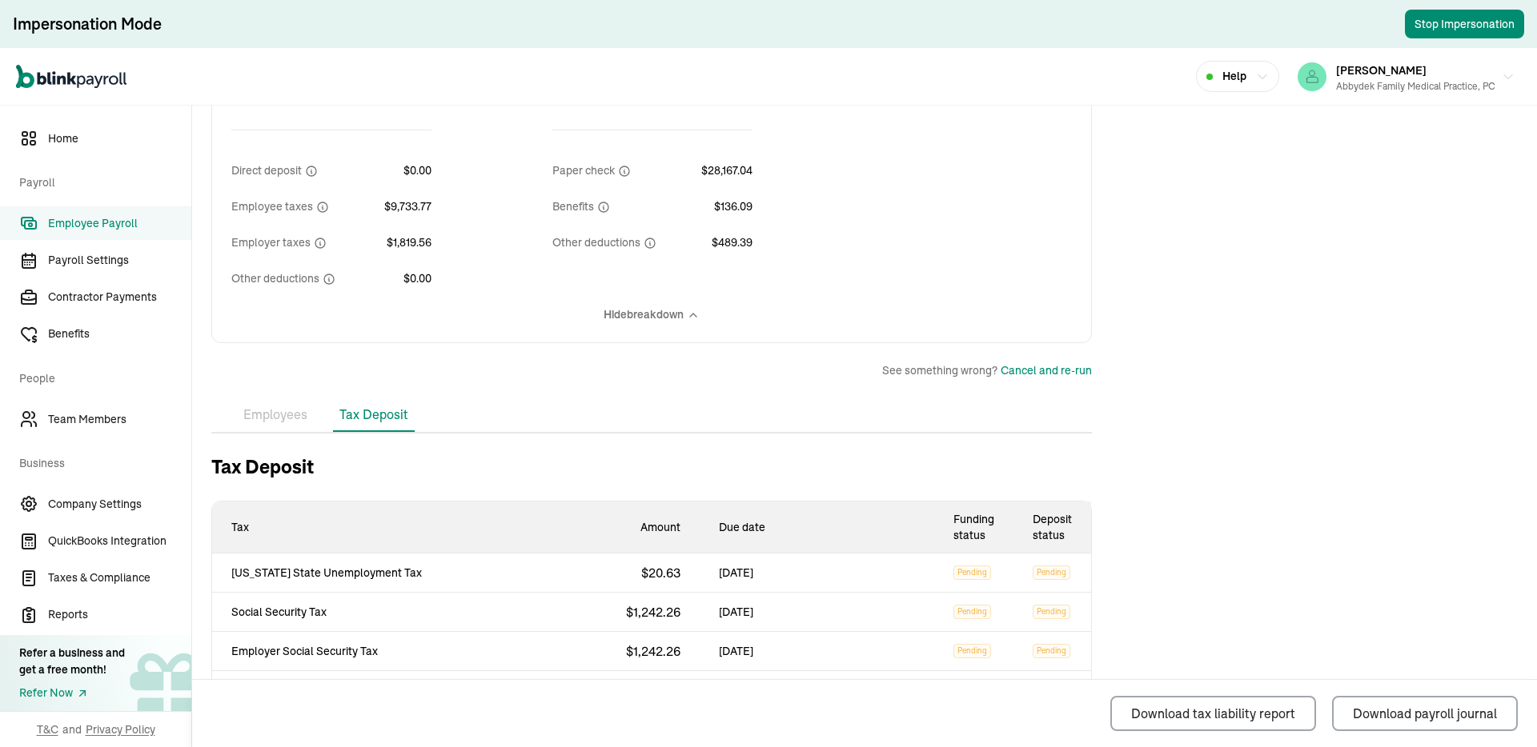
scroll to position [381, 0]
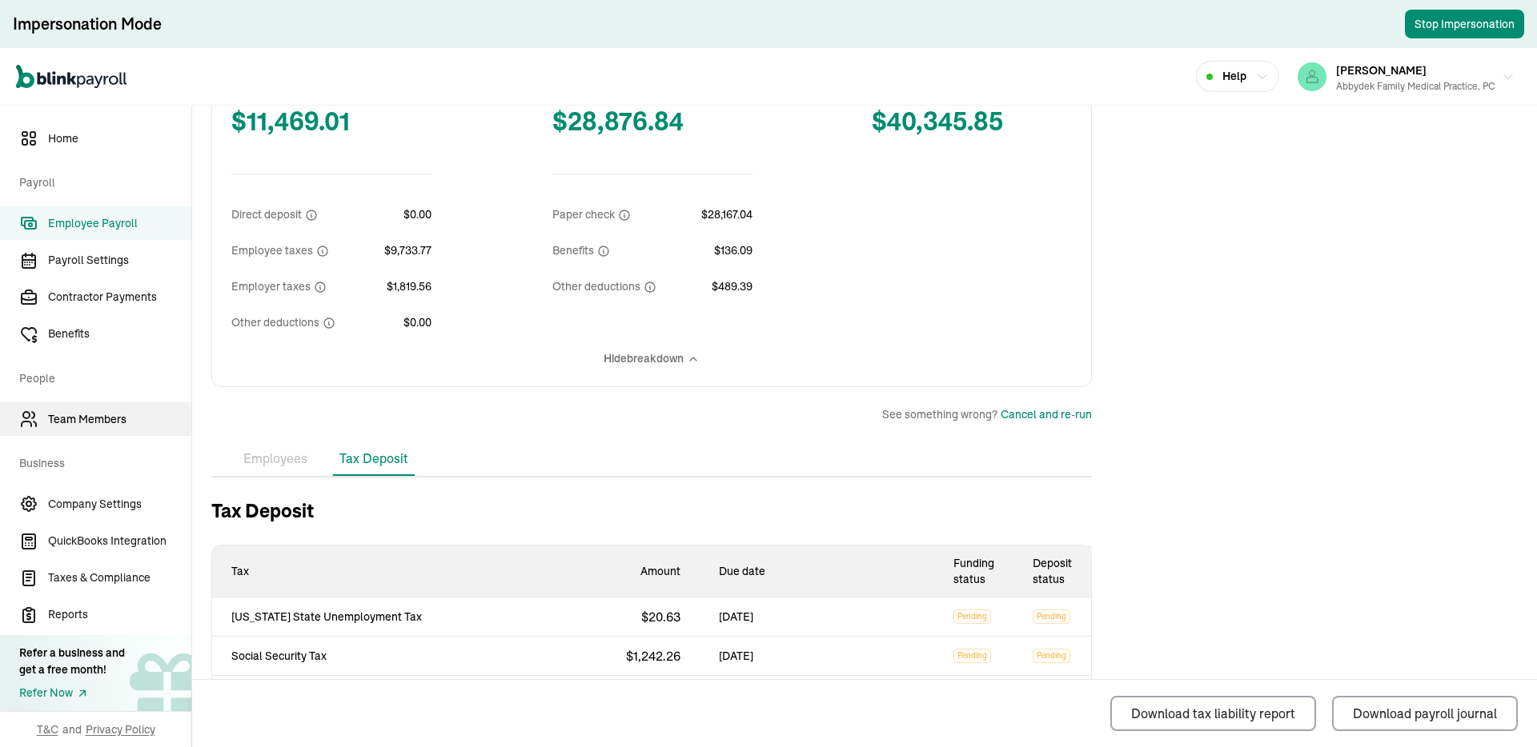
click at [118, 414] on span "Team Members" at bounding box center [119, 419] width 143 height 17
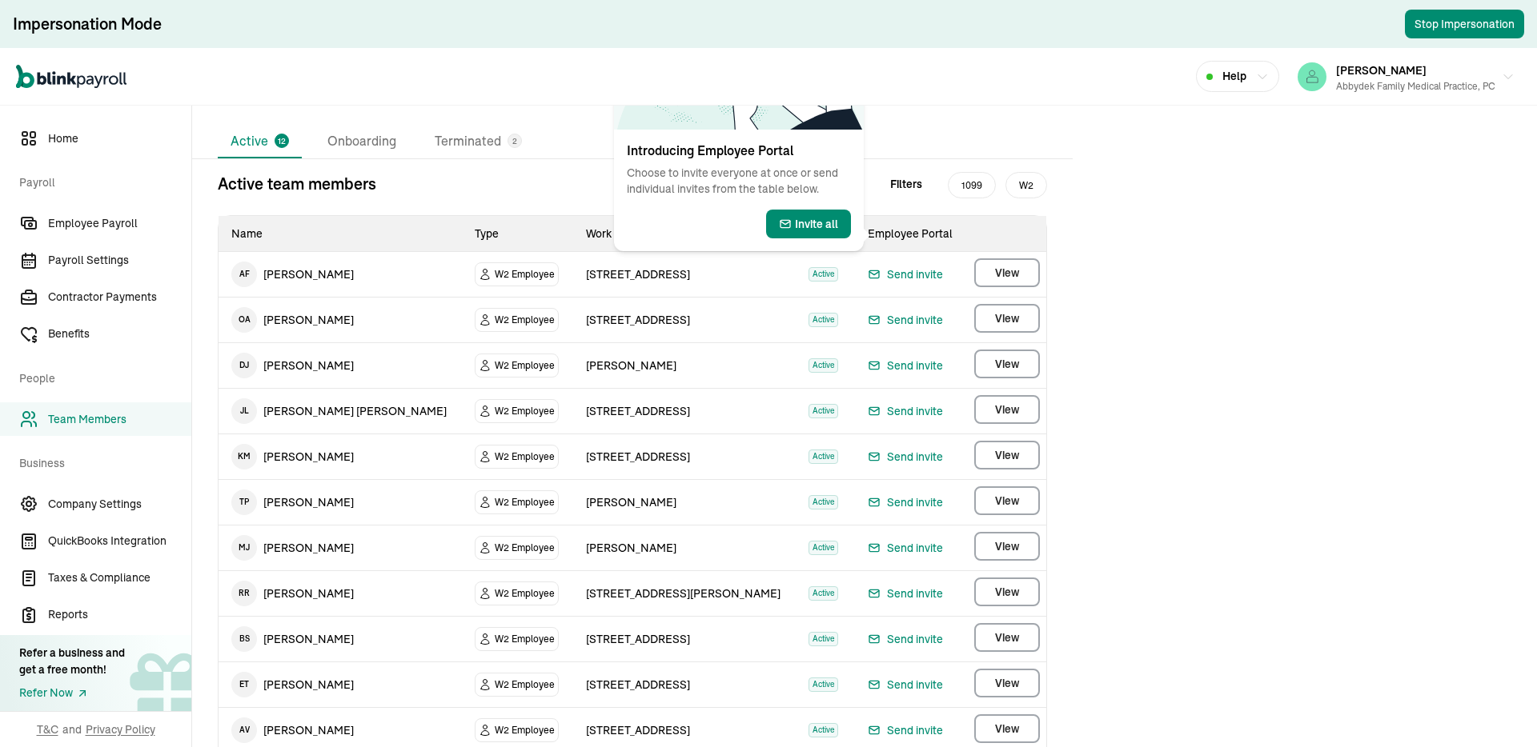
scroll to position [122, 0]
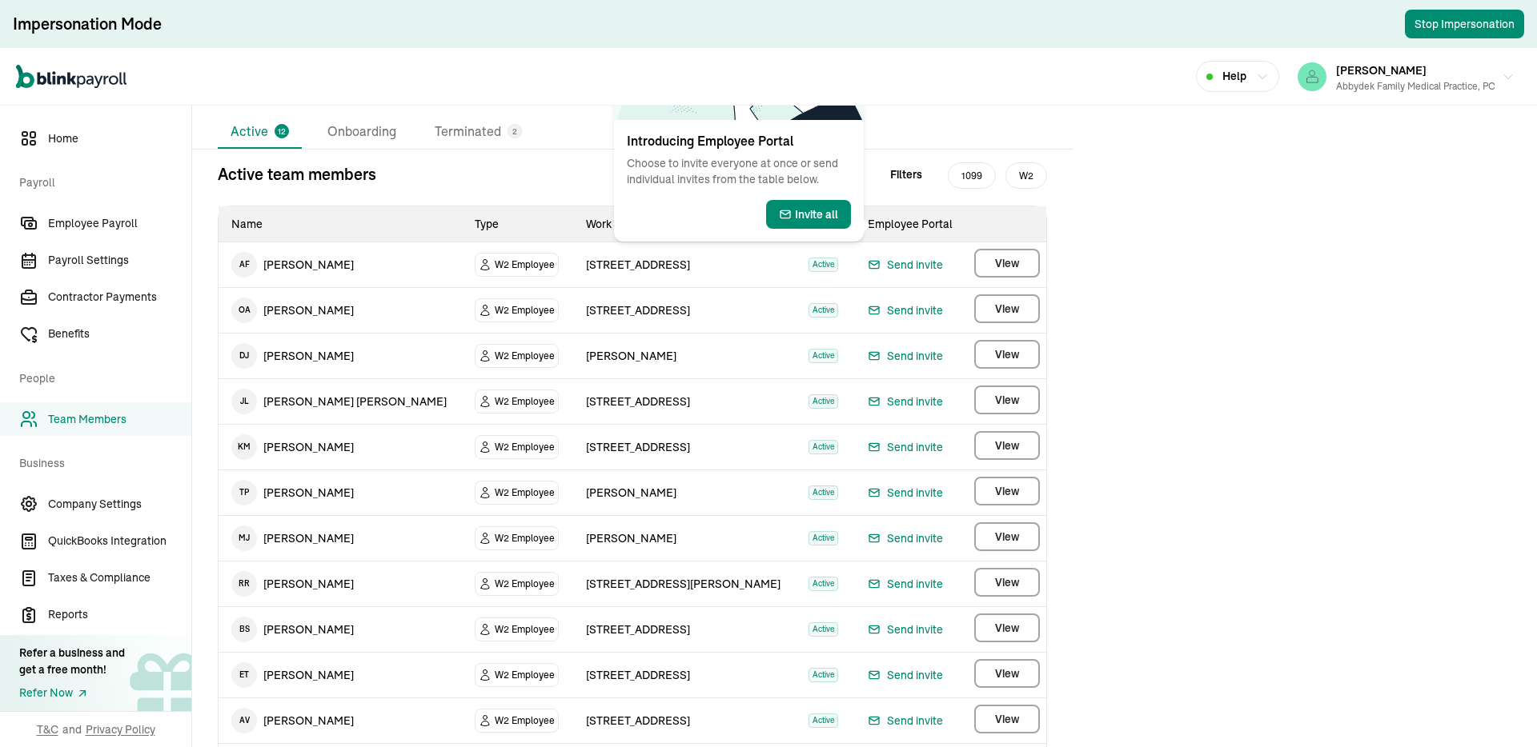
click at [622, 399] on span "10520 Jamaica Ave" at bounding box center [638, 402] width 104 height 14
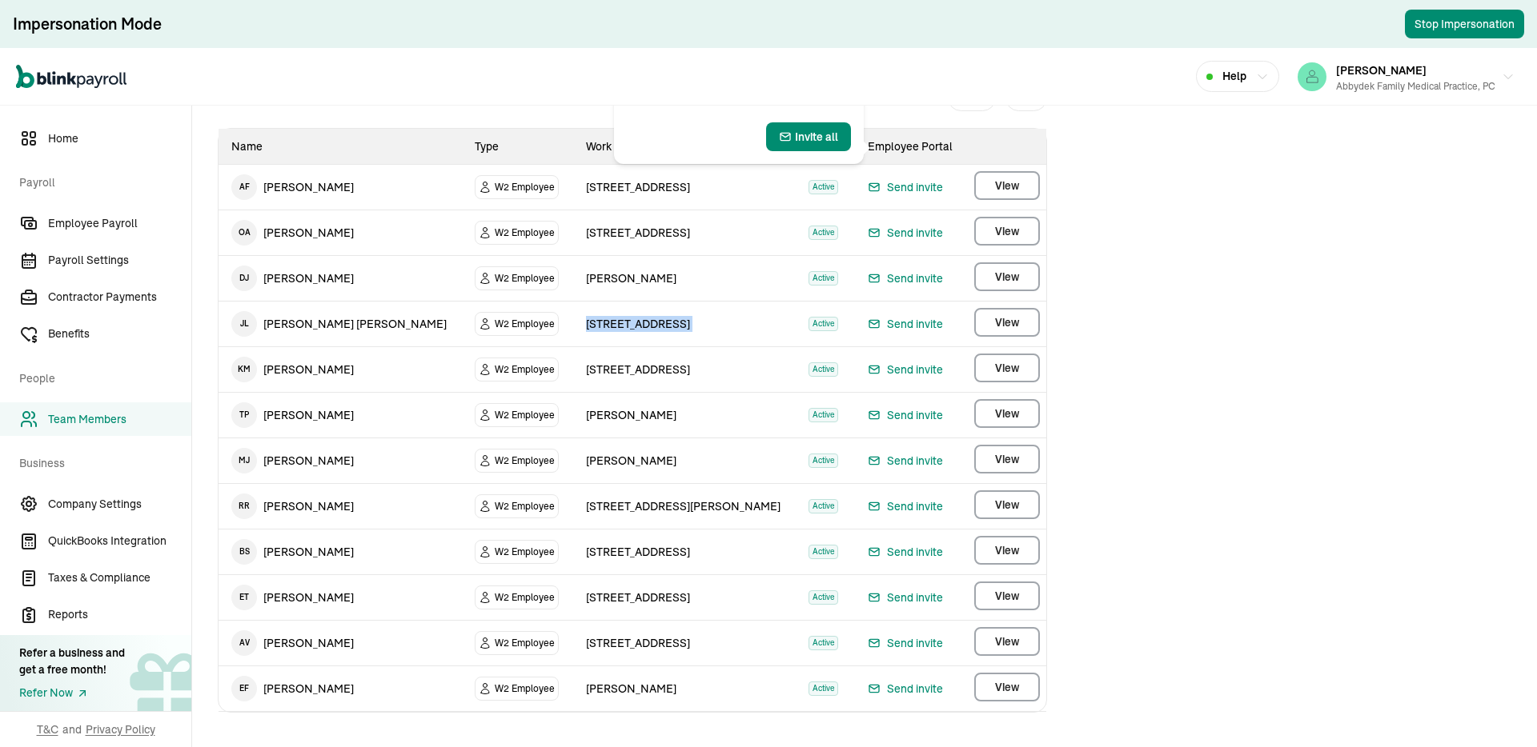
scroll to position [216, 0]
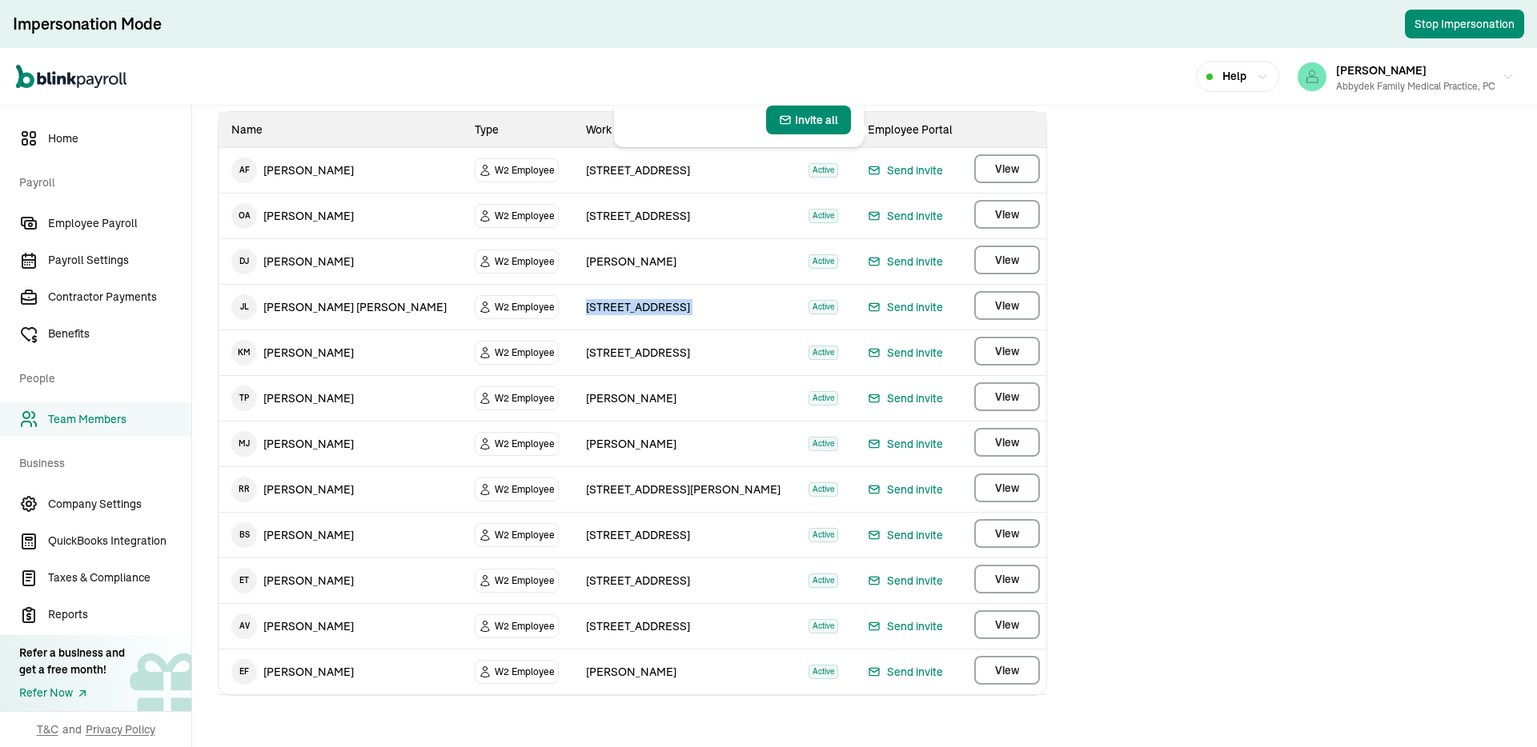
click at [567, 368] on td "W2 Employee" at bounding box center [517, 354] width 110 height 46
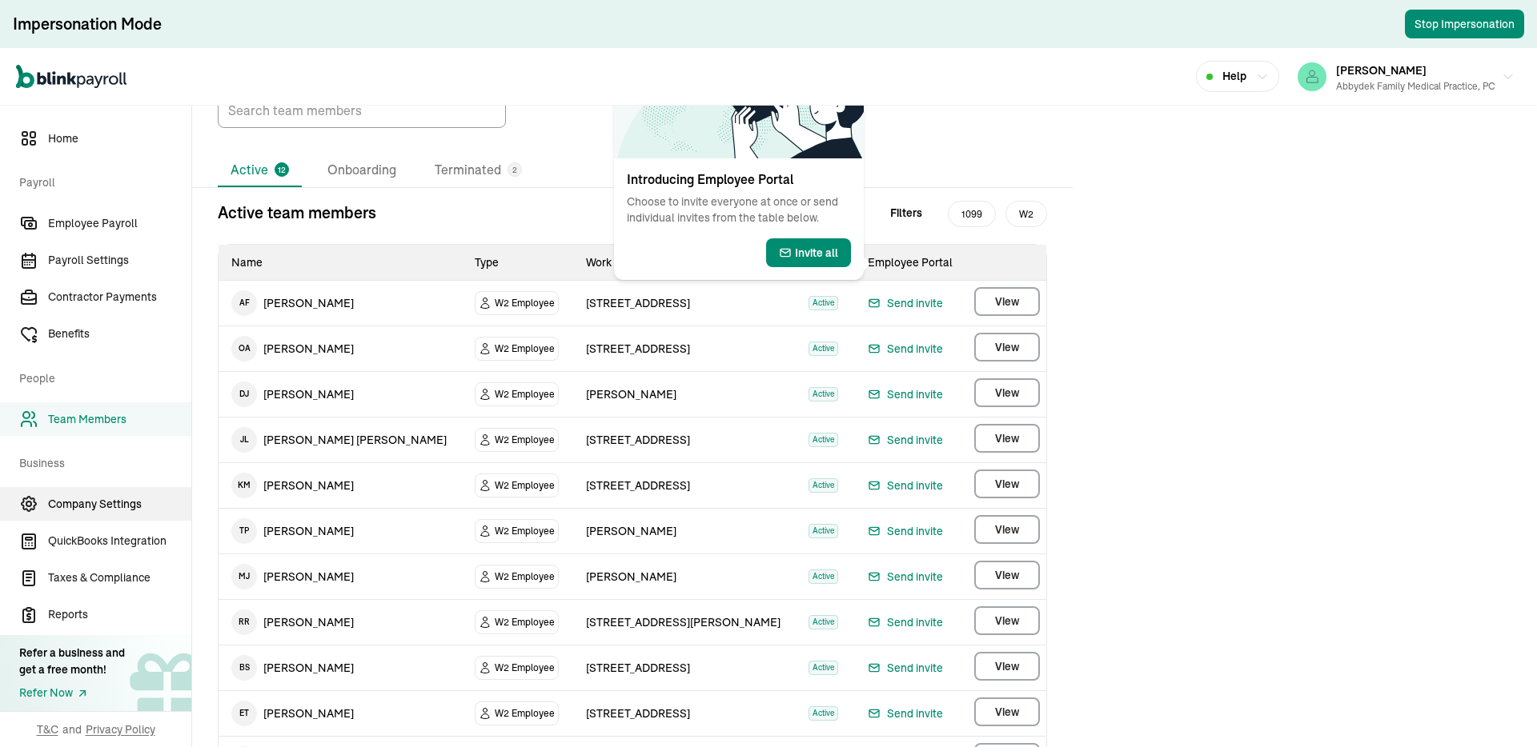
scroll to position [80, 0]
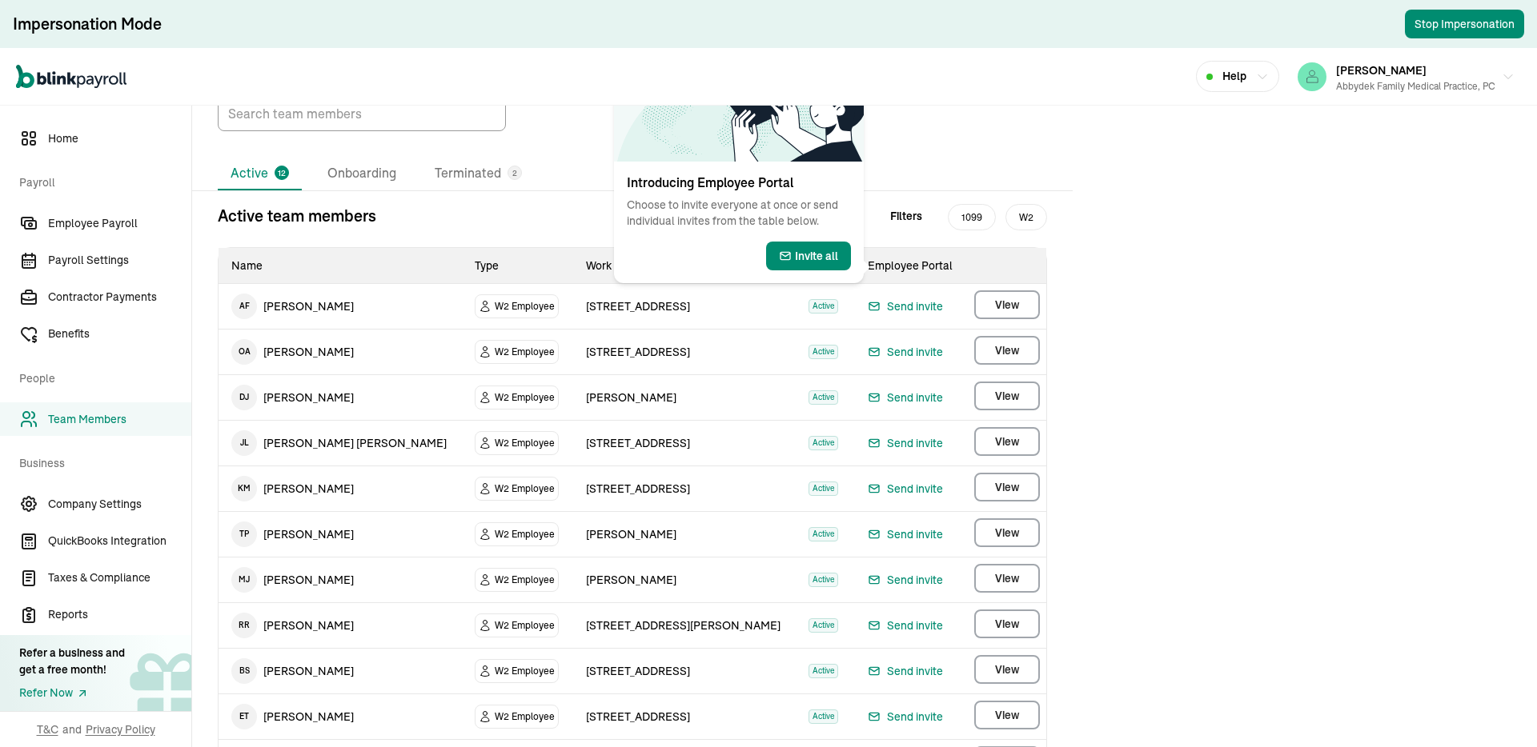
click at [462, 511] on td "W2 Employee" at bounding box center [517, 490] width 110 height 46
click at [88, 331] on span "Benefits" at bounding box center [119, 334] width 143 height 17
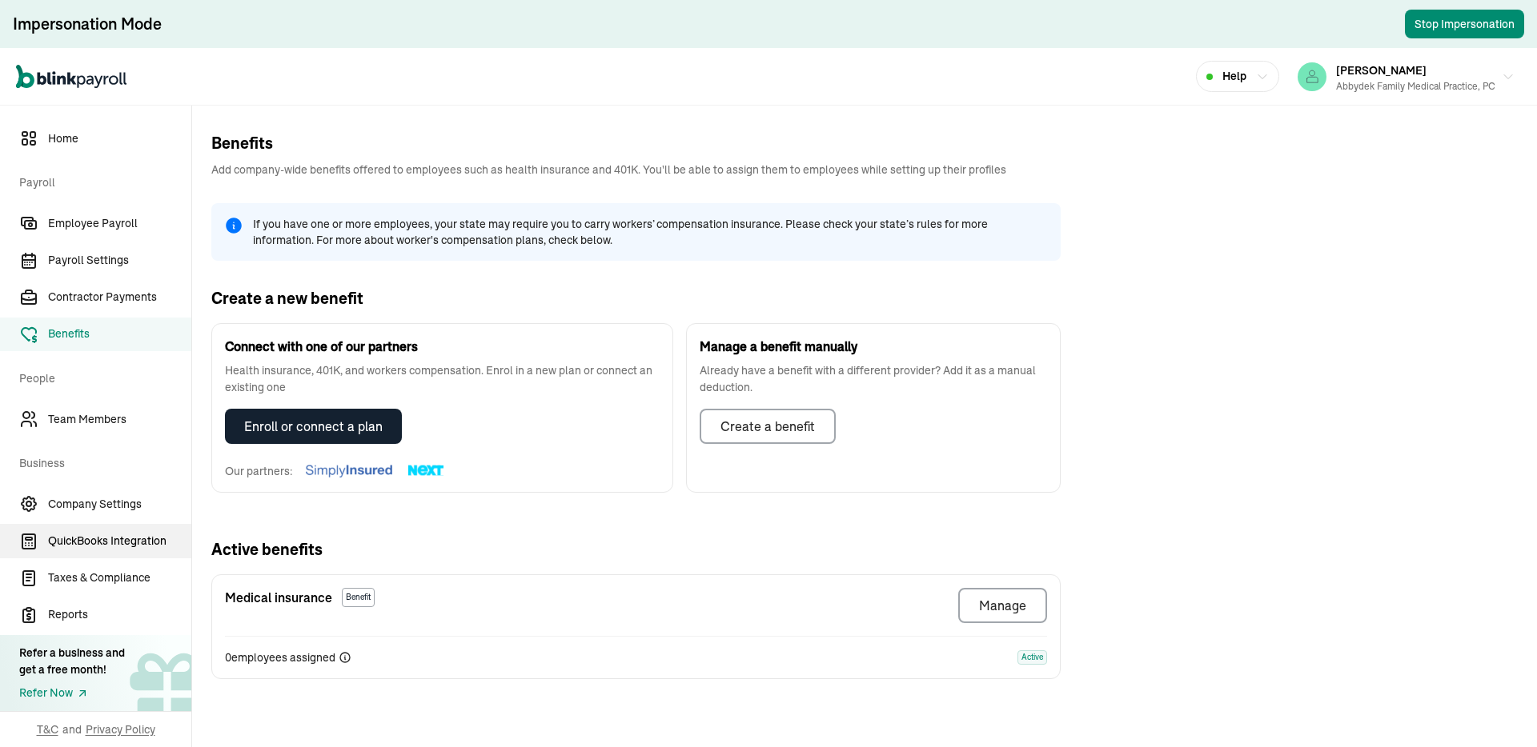
click at [101, 524] on link "QuickBooks Integration" at bounding box center [95, 541] width 191 height 34
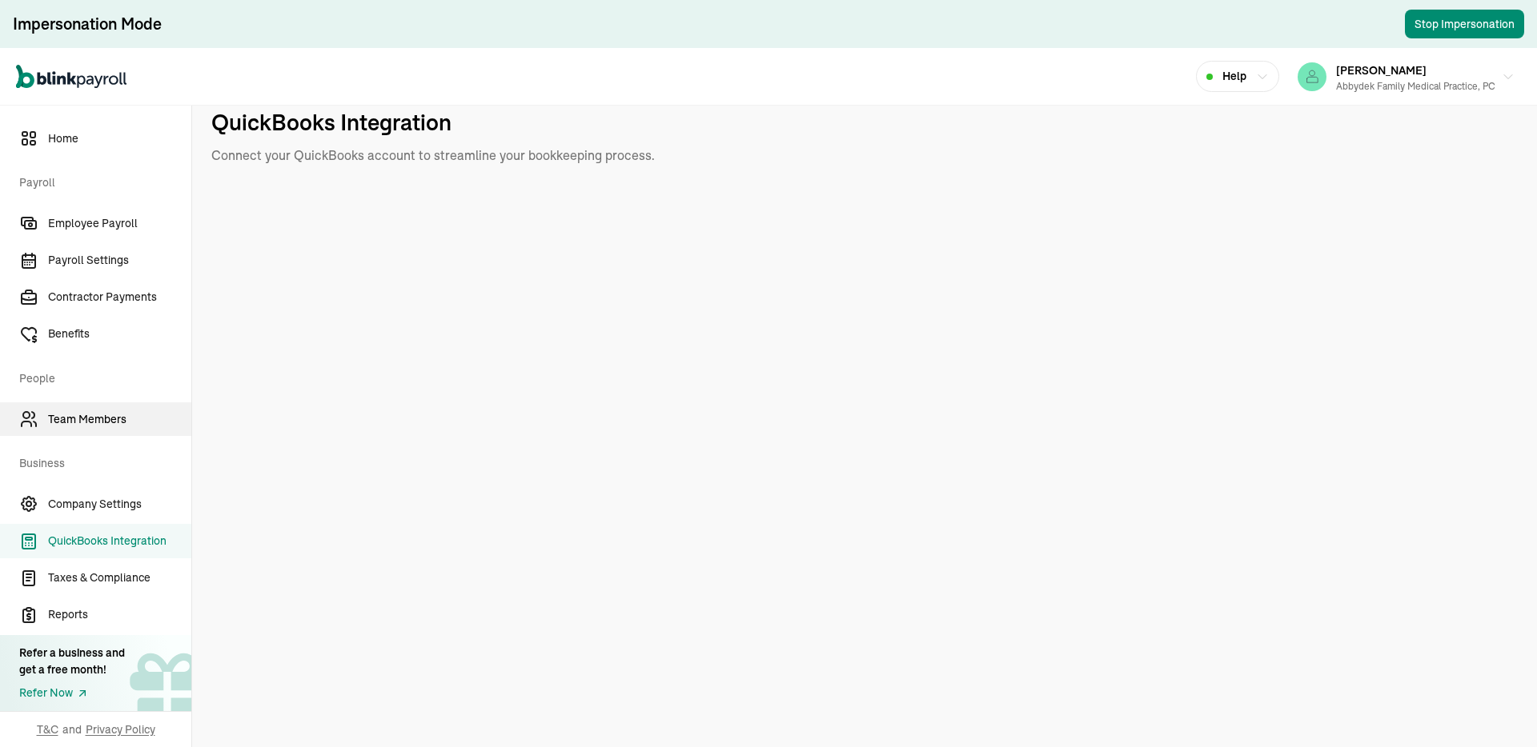
click at [96, 430] on link "Team Members" at bounding box center [95, 420] width 191 height 34
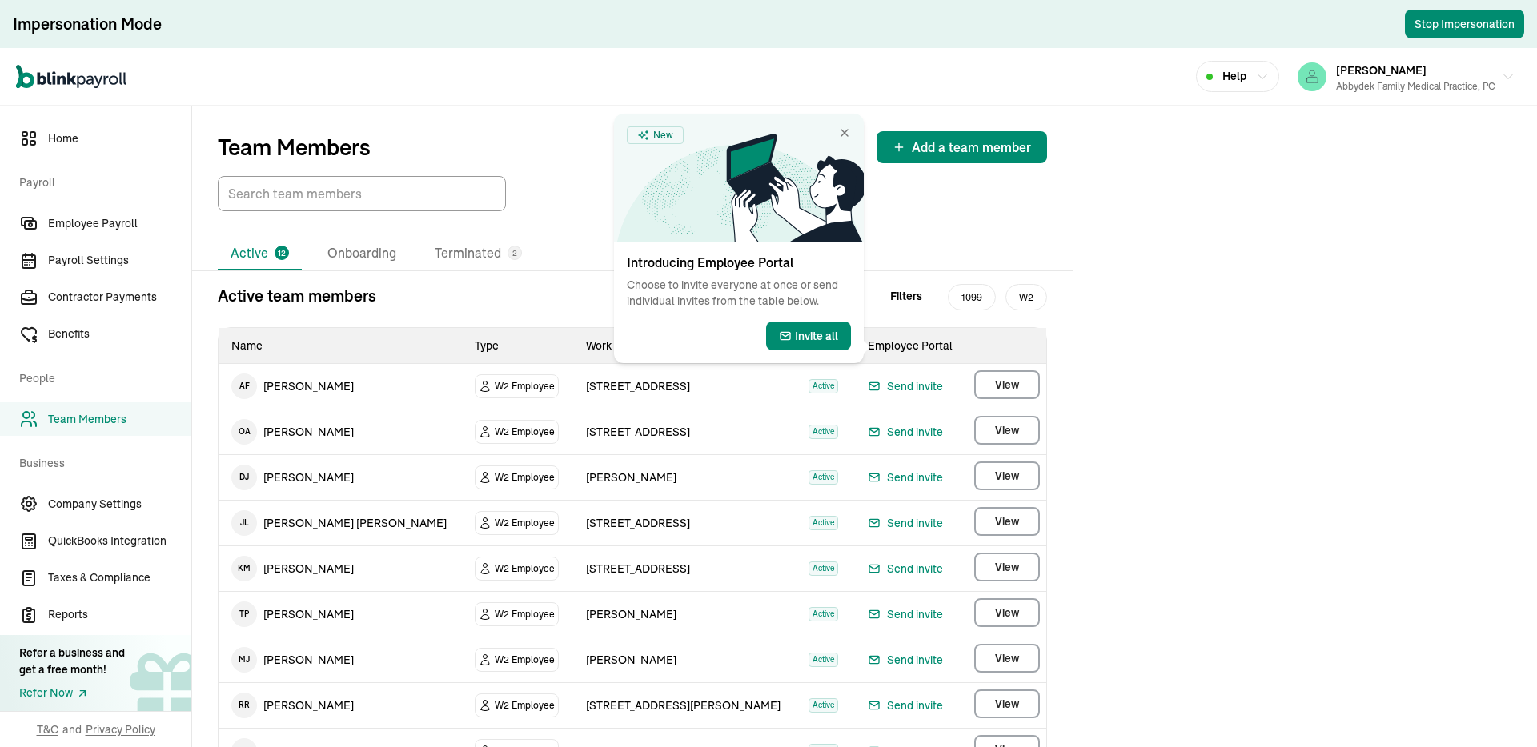
click at [879, 339] on span "Employee Portal" at bounding box center [910, 346] width 85 height 14
click at [150, 326] on span "Benefits" at bounding box center [119, 334] width 143 height 17
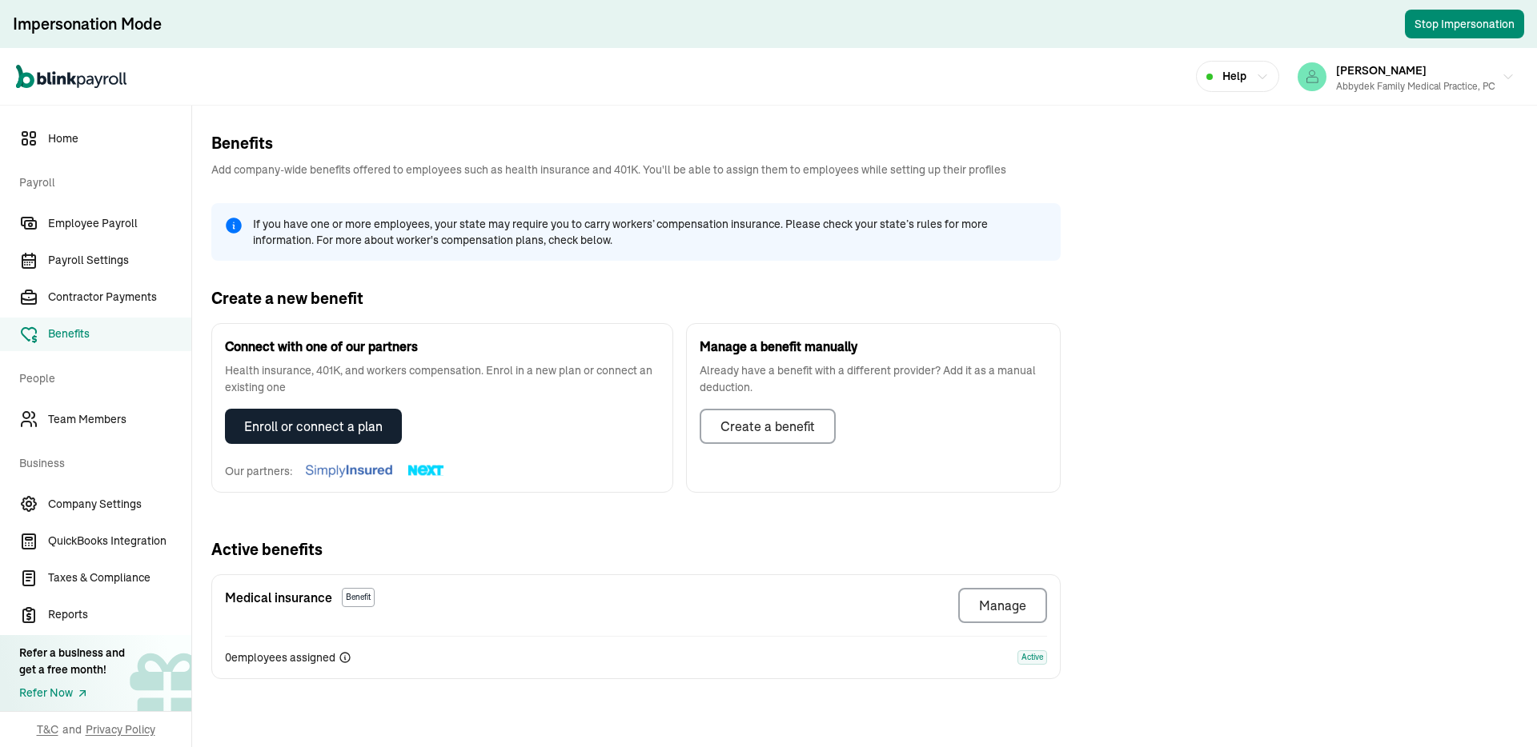
click at [497, 471] on div "Connect with one of our partners Health insurance, 401K, and workers compensati…" at bounding box center [442, 408] width 462 height 170
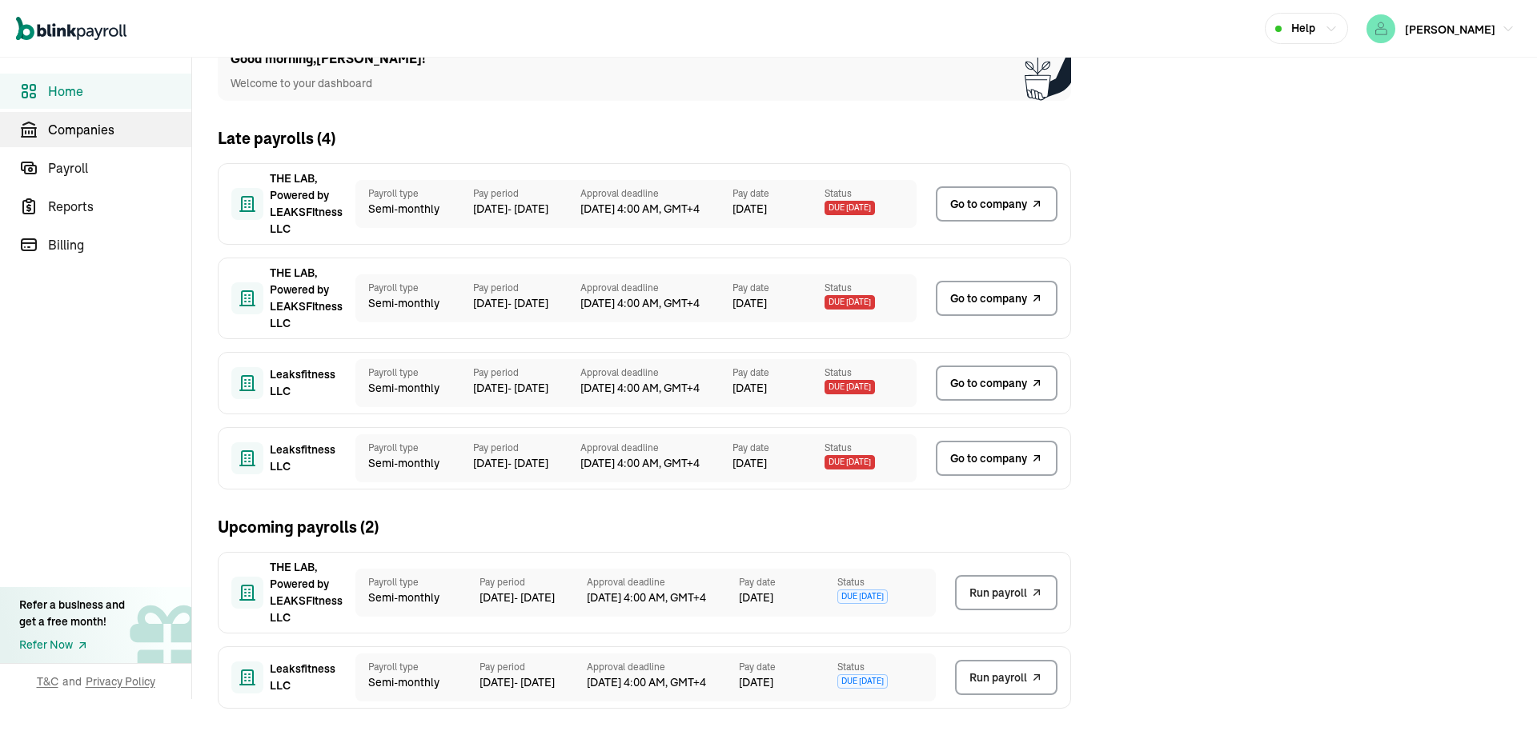
click at [79, 138] on span "Companies" at bounding box center [119, 129] width 143 height 19
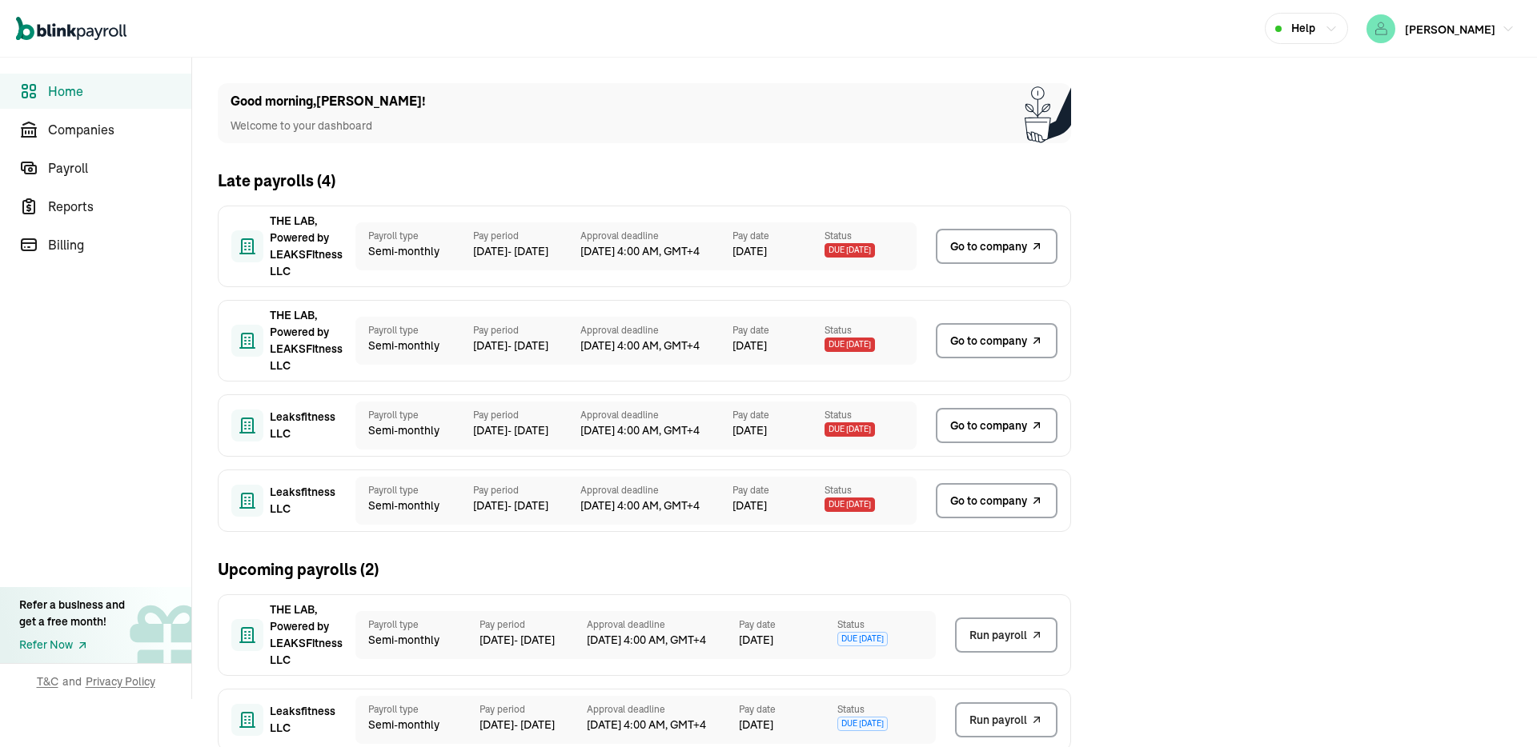
scroll to position [42, 0]
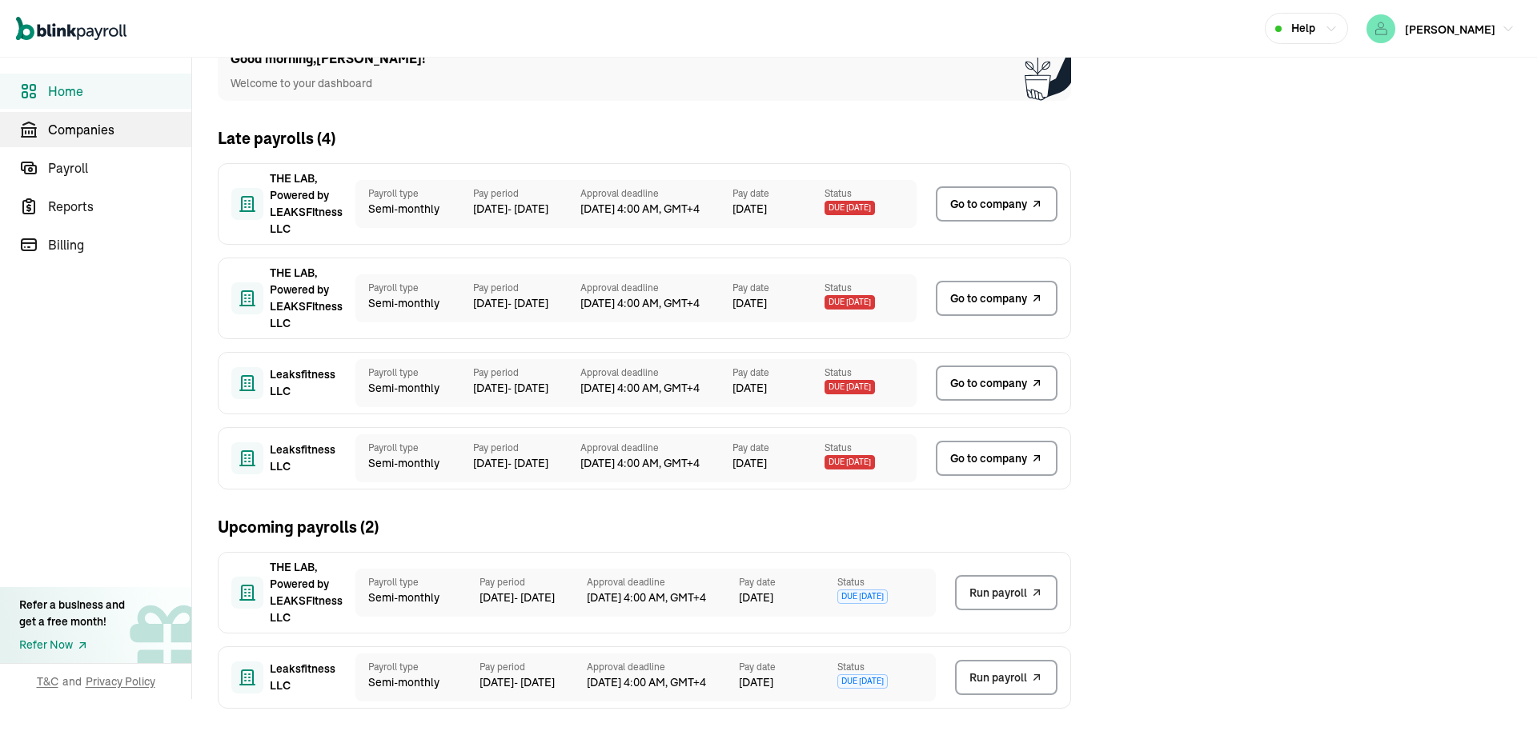
click at [79, 138] on span "Companies" at bounding box center [119, 129] width 143 height 19
